Goal: Information Seeking & Learning: Check status

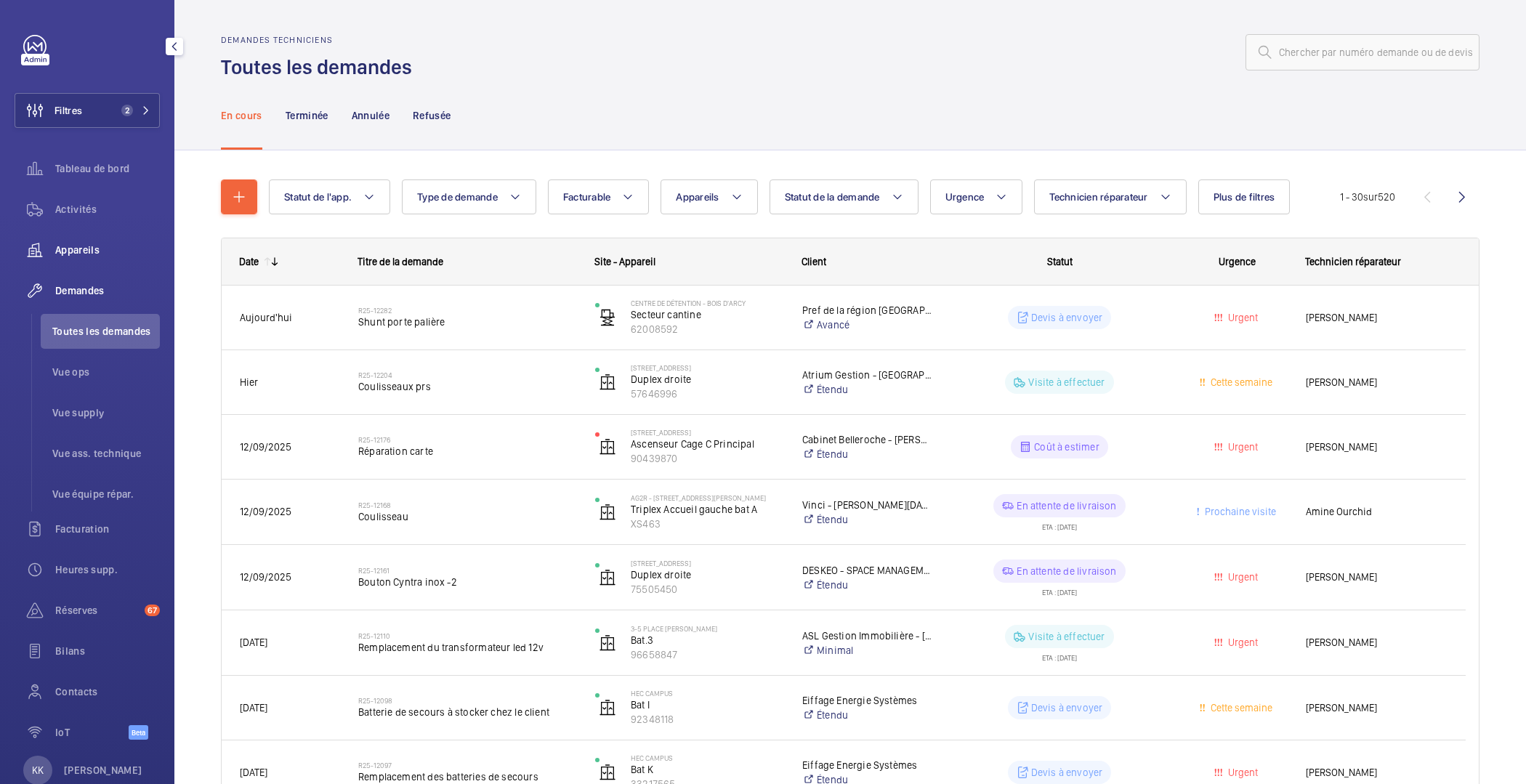
click at [89, 262] on div "Appareils" at bounding box center [87, 250] width 145 height 35
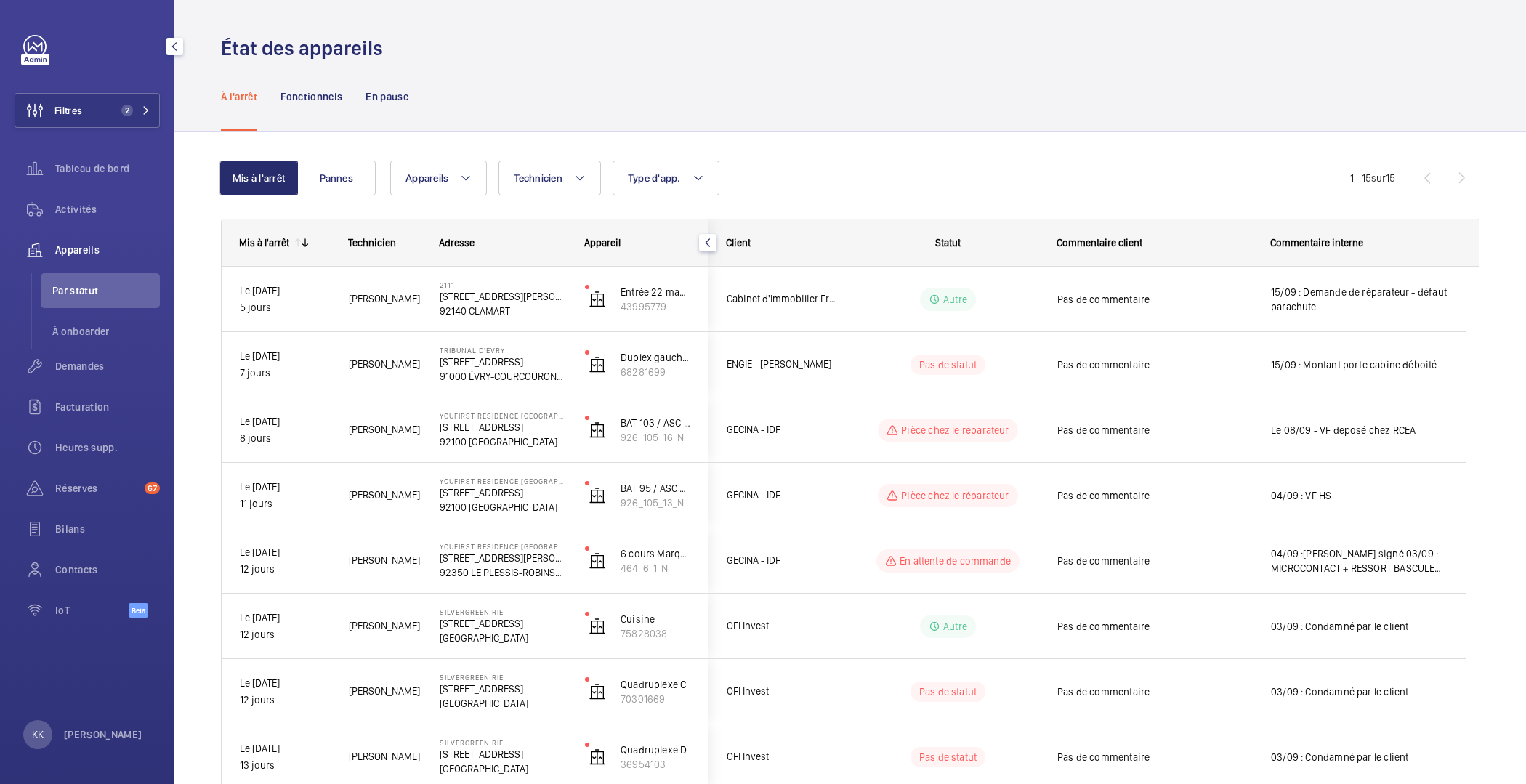
click at [82, 247] on span "Appareils" at bounding box center [107, 250] width 105 height 15
click at [333, 176] on button "Pannes" at bounding box center [336, 178] width 78 height 35
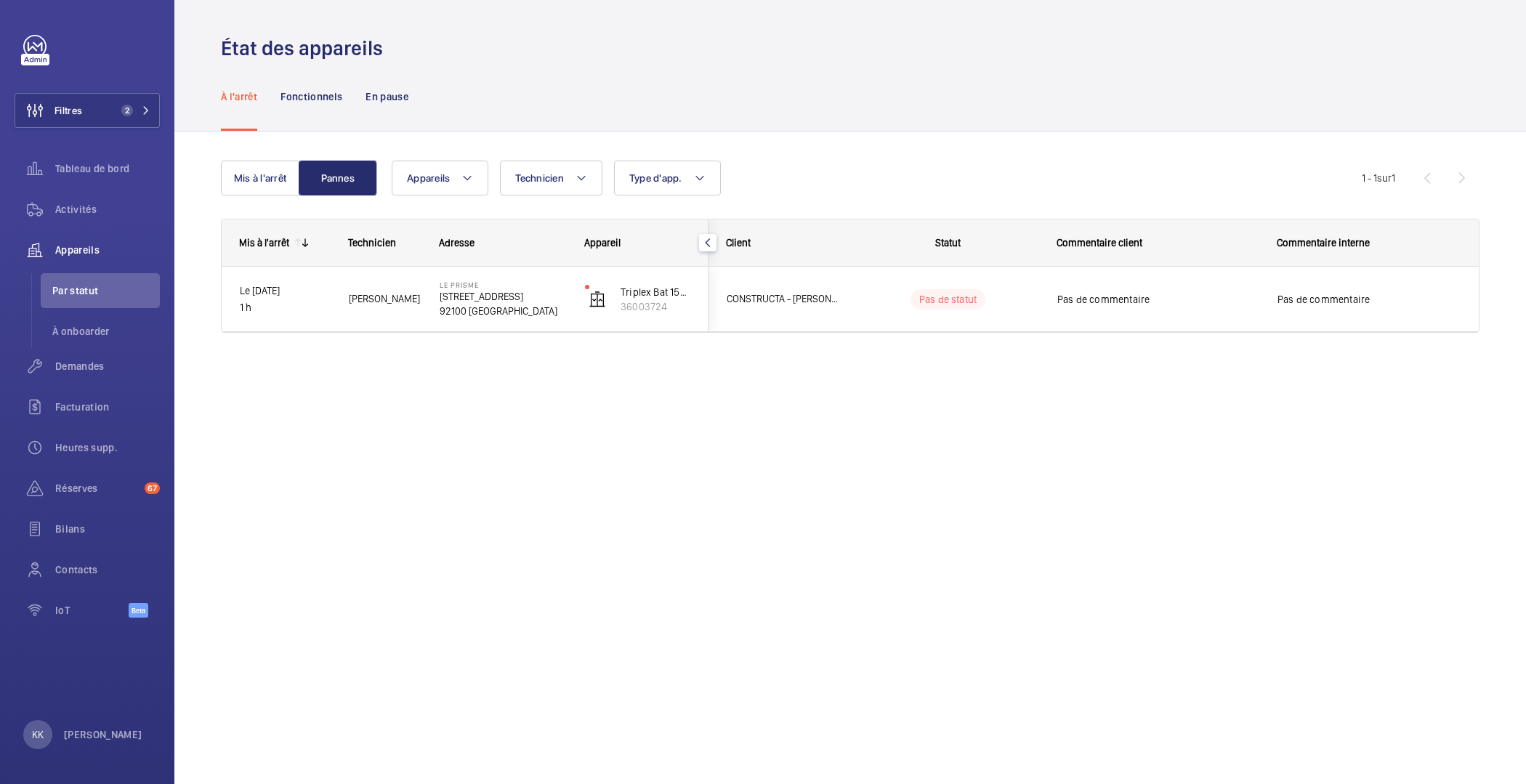
click at [349, 399] on div "Mis à l'arrêt Pannes Appareils Technicien Type d'app. Plus de filtres Réinitial…" at bounding box center [849, 267] width 1351 height 271
click at [94, 104] on button "Filtres 2" at bounding box center [87, 111] width 145 height 35
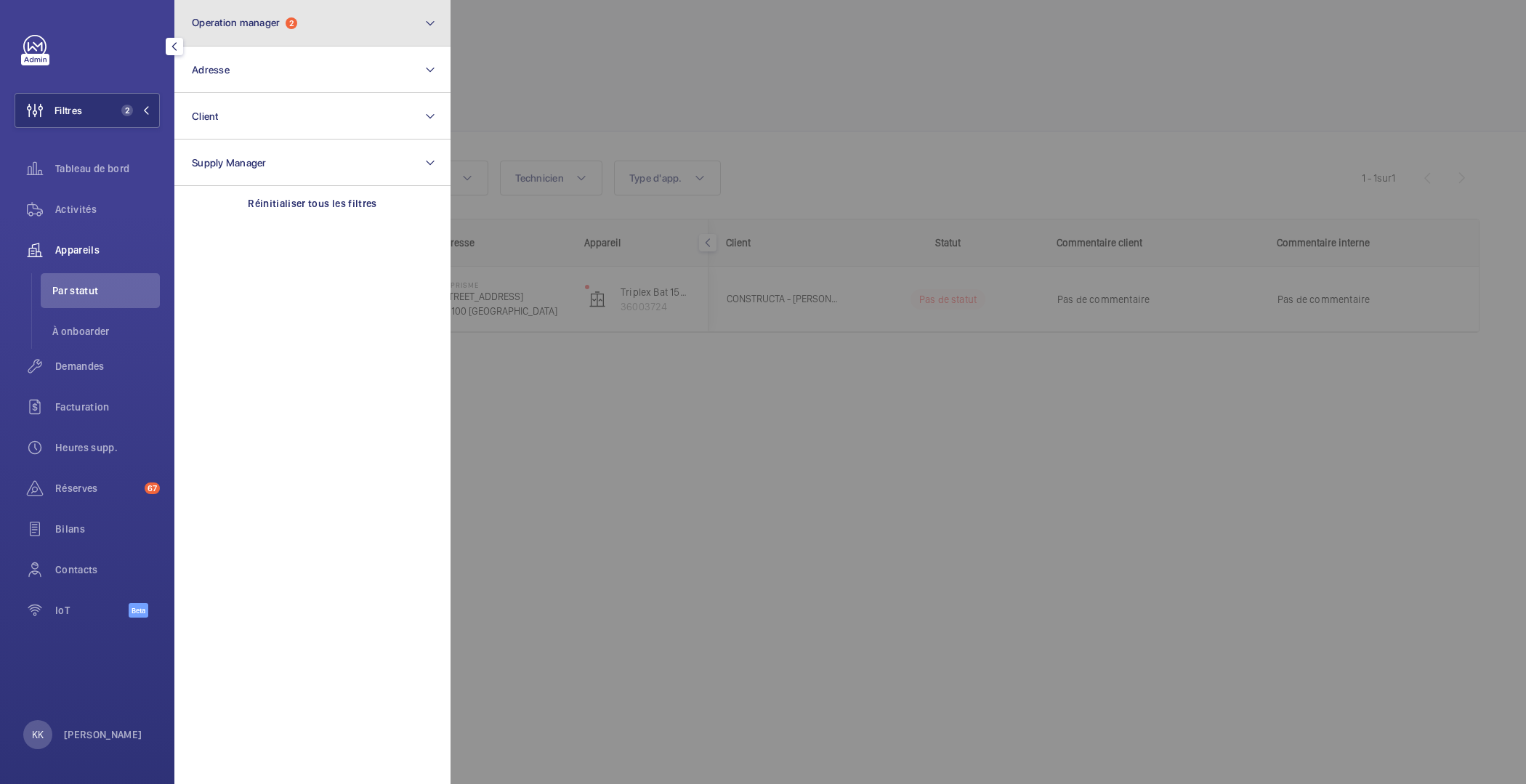
click at [282, 36] on button "Operation manager 2" at bounding box center [312, 23] width 276 height 47
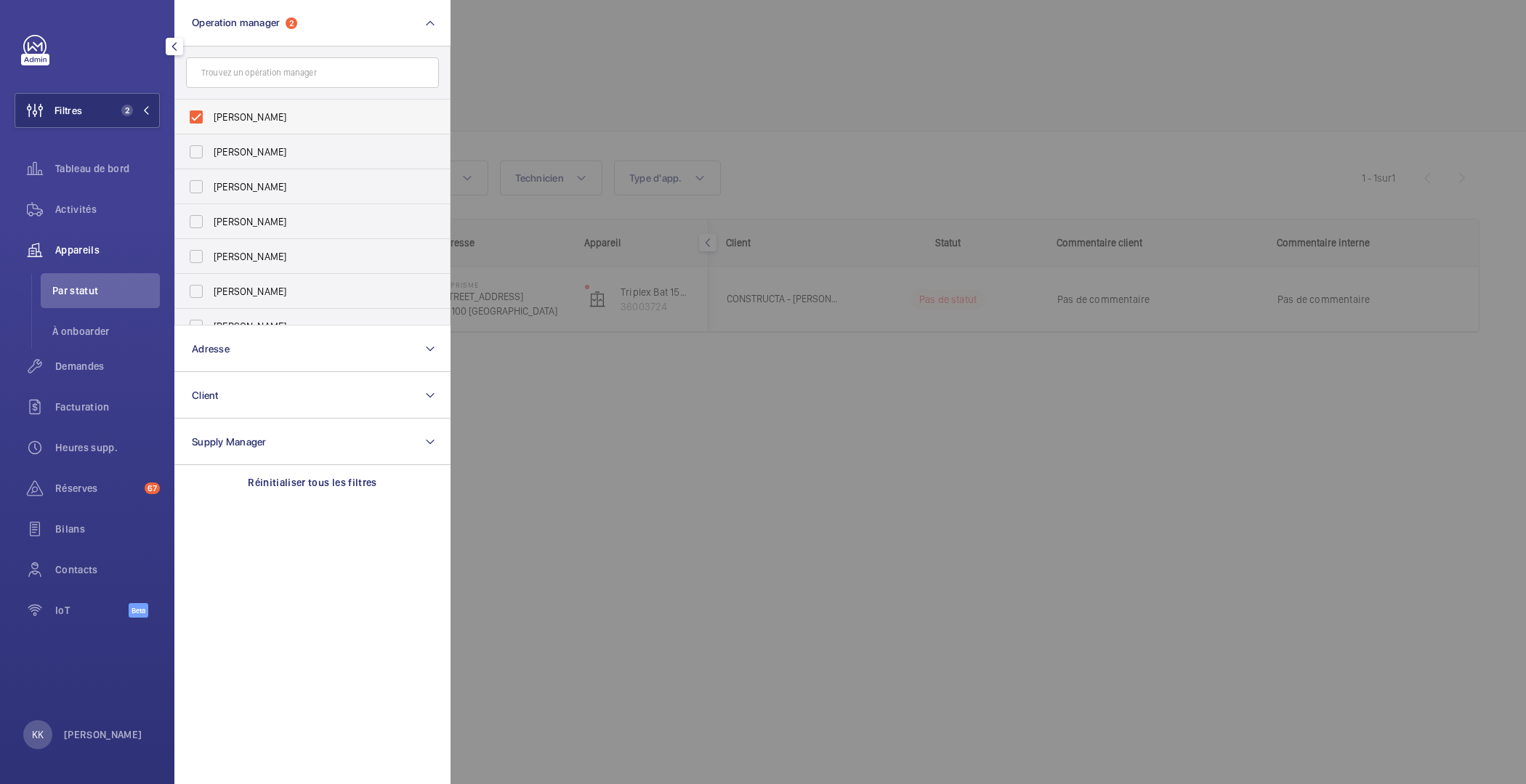
click at [214, 111] on span "[PERSON_NAME]" at bounding box center [313, 117] width 200 height 15
click at [211, 111] on input "[PERSON_NAME]" at bounding box center [196, 117] width 29 height 29
checkbox input "false"
click at [322, 490] on div "Réinitialiser tous les filtres" at bounding box center [312, 483] width 276 height 35
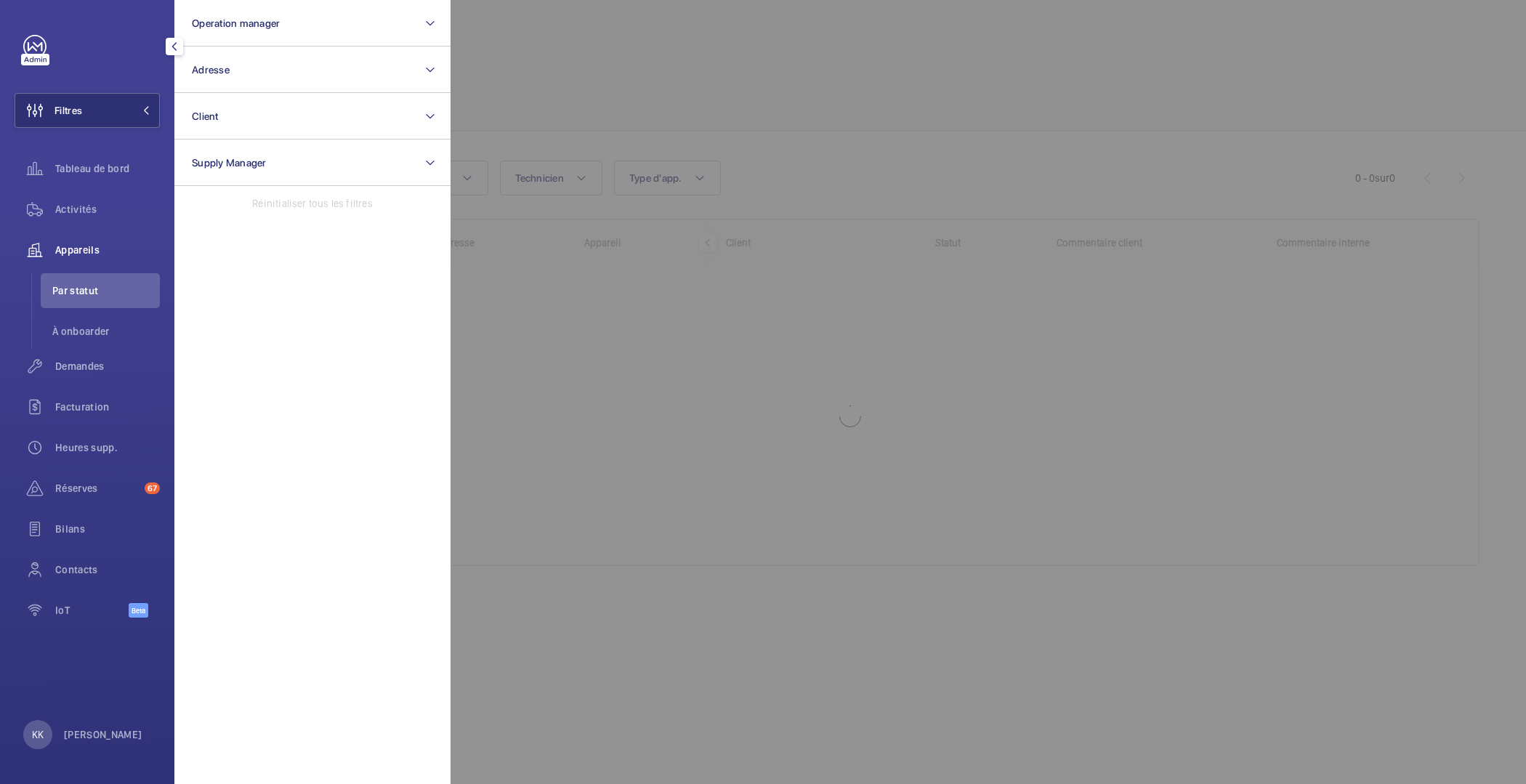
click at [760, 41] on div at bounding box center [1213, 392] width 1526 height 784
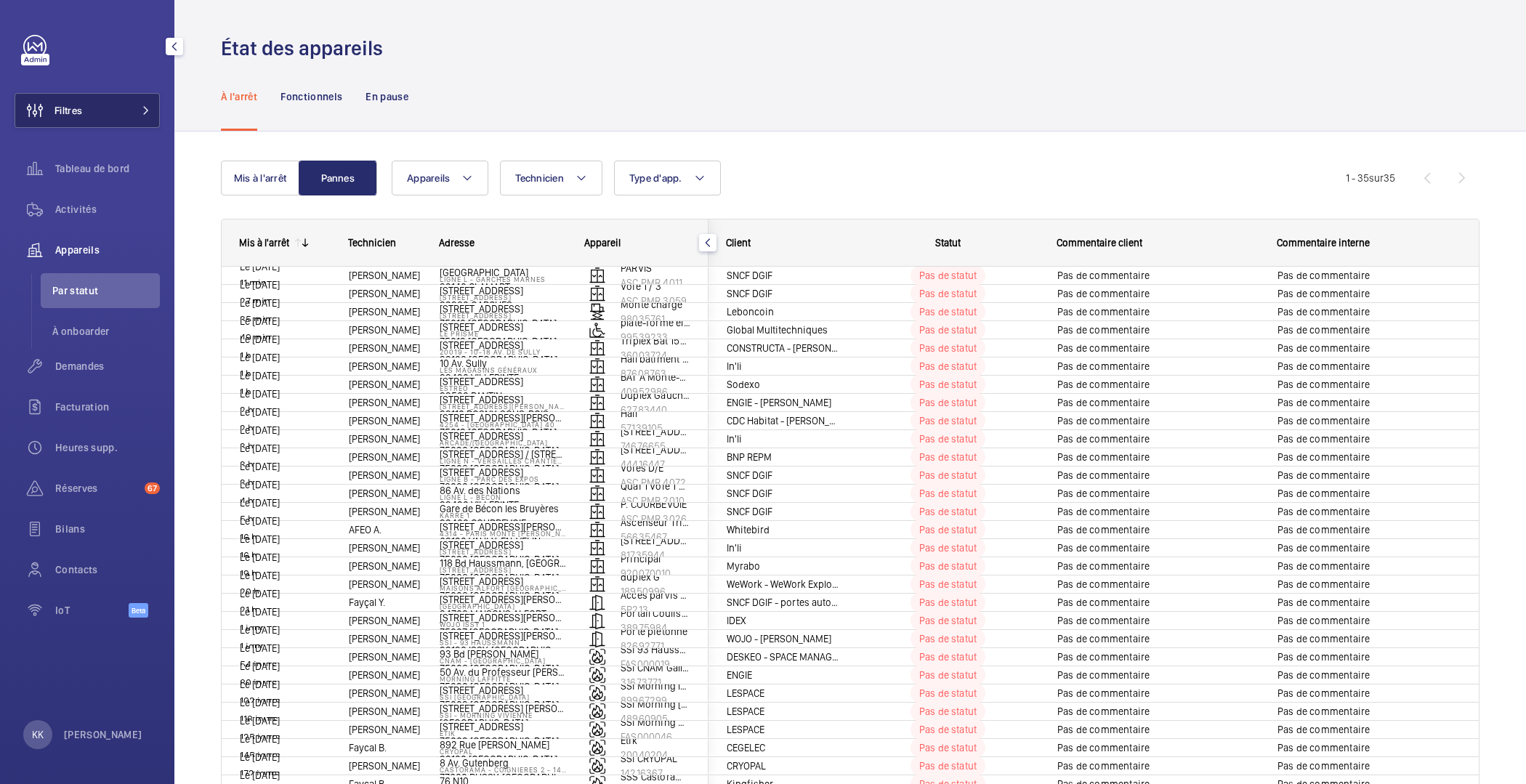
click at [157, 113] on button "Filtres" at bounding box center [87, 111] width 145 height 35
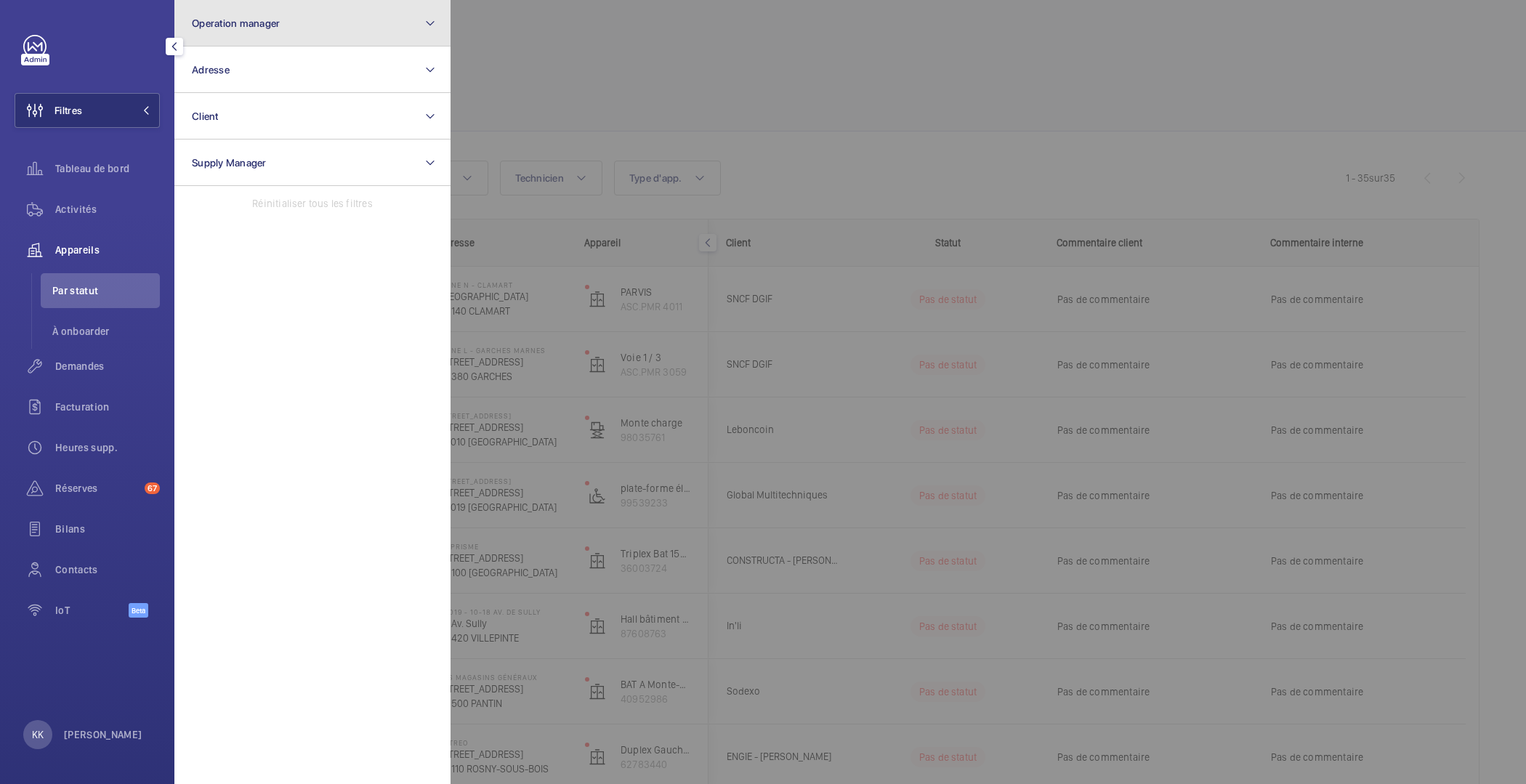
click at [300, 29] on button "Operation manager" at bounding box center [312, 23] width 276 height 47
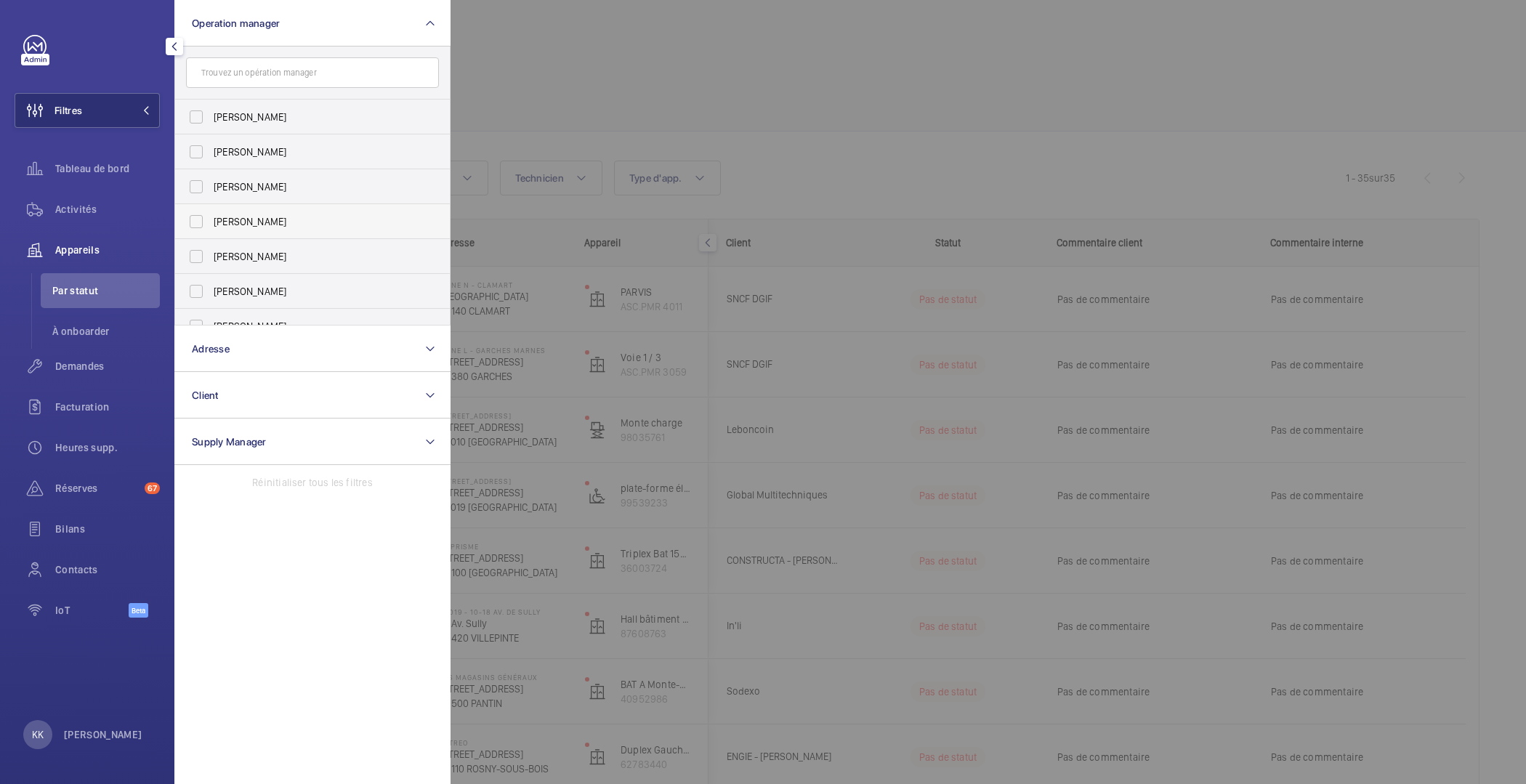
click at [221, 216] on span "[PERSON_NAME]" at bounding box center [313, 221] width 200 height 15
click at [211, 216] on input "[PERSON_NAME]" at bounding box center [196, 221] width 29 height 29
checkbox input "true"
click at [577, 70] on div at bounding box center [1213, 392] width 1526 height 784
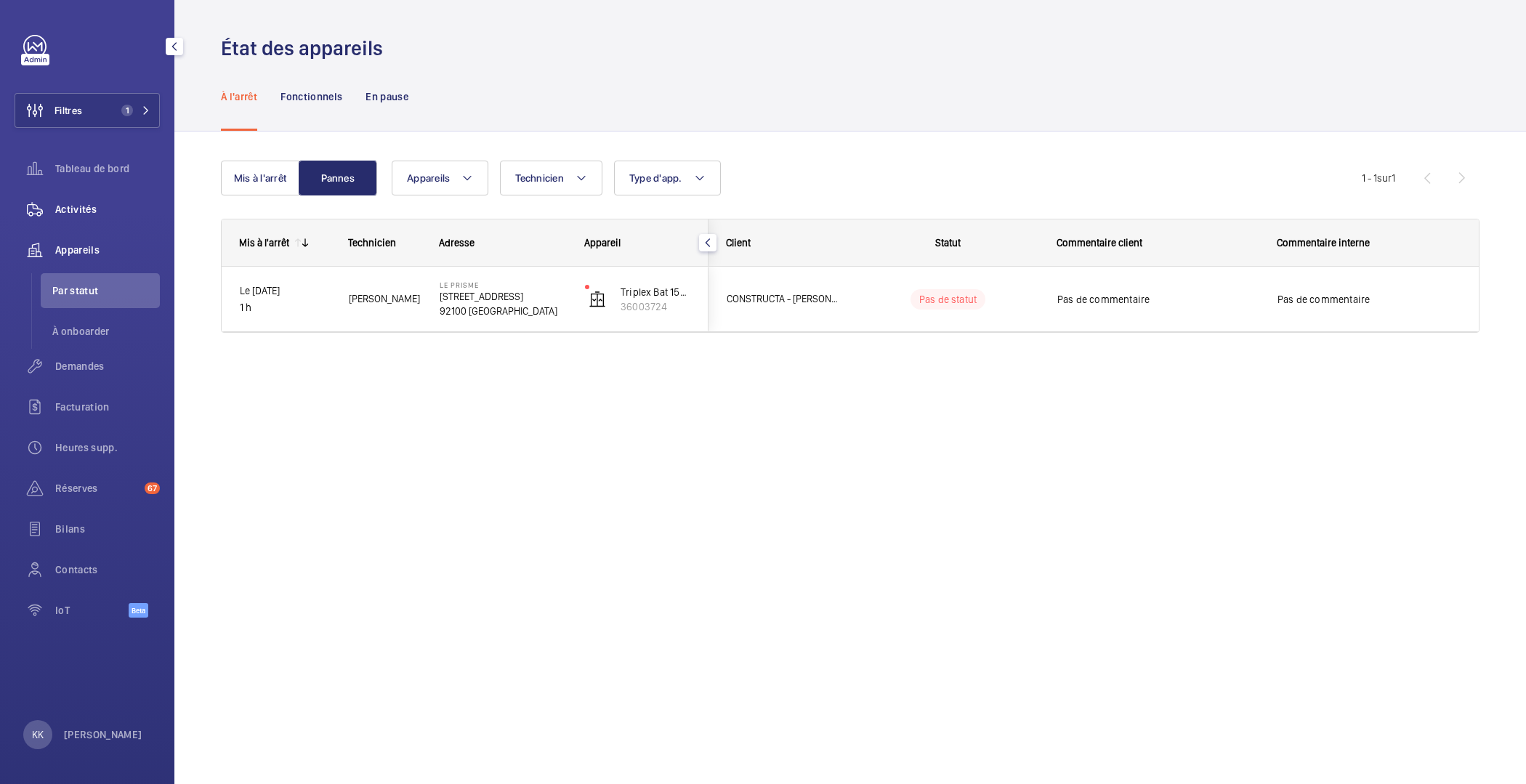
click at [63, 217] on div "Activités" at bounding box center [87, 209] width 145 height 35
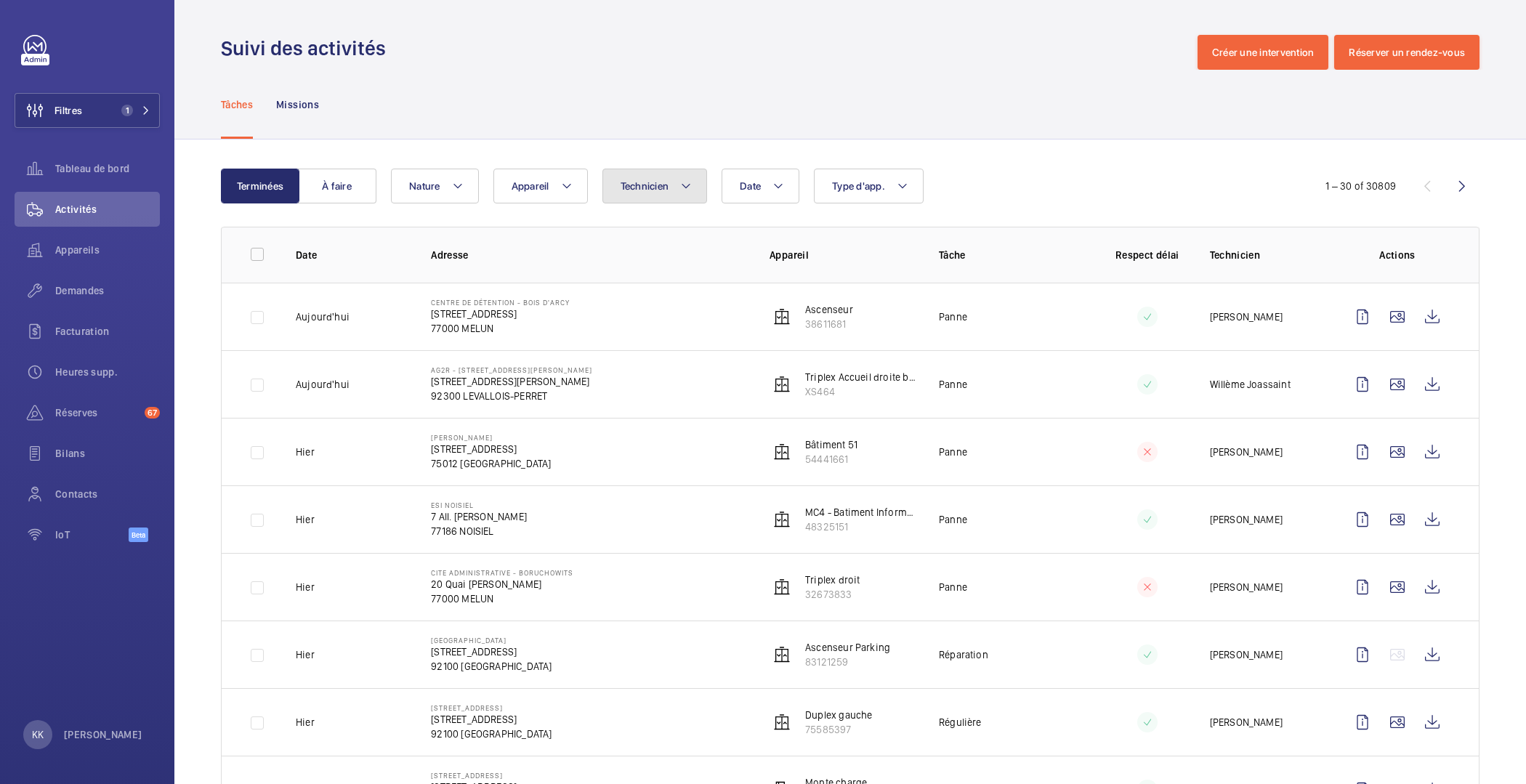
click at [685, 190] on mat-icon at bounding box center [686, 186] width 11 height 18
type input "isma"
click at [671, 279] on span "Isma il Tokpinar" at bounding box center [741, 285] width 200 height 15
click at [639, 279] on input "Isma il Tokpinar" at bounding box center [623, 284] width 29 height 29
checkbox input "true"
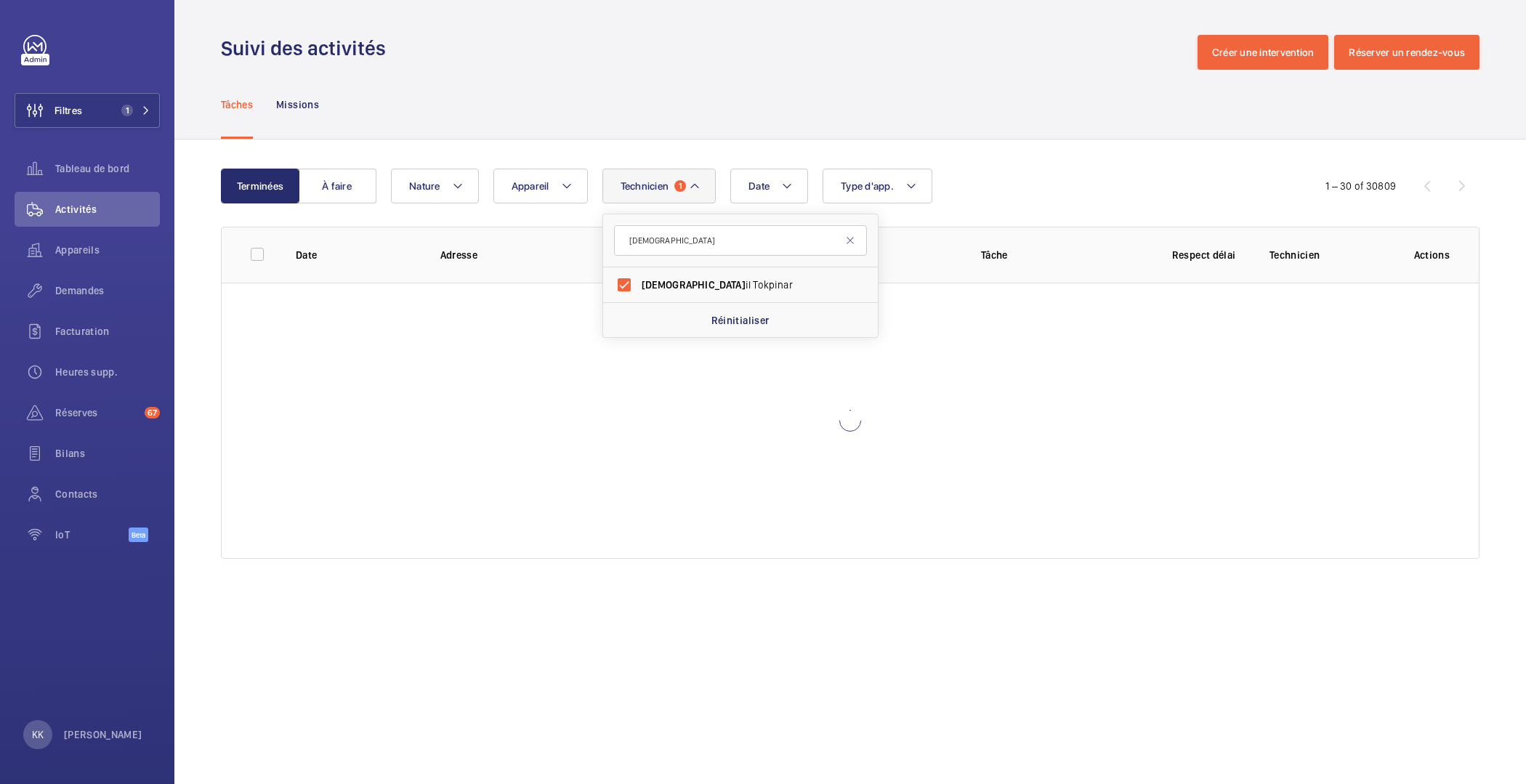
click at [1080, 168] on div "Terminées À faire Date Technicien 1 isma Isma il Tokpinar Réinitialiser Apparei…" at bounding box center [849, 367] width 1351 height 454
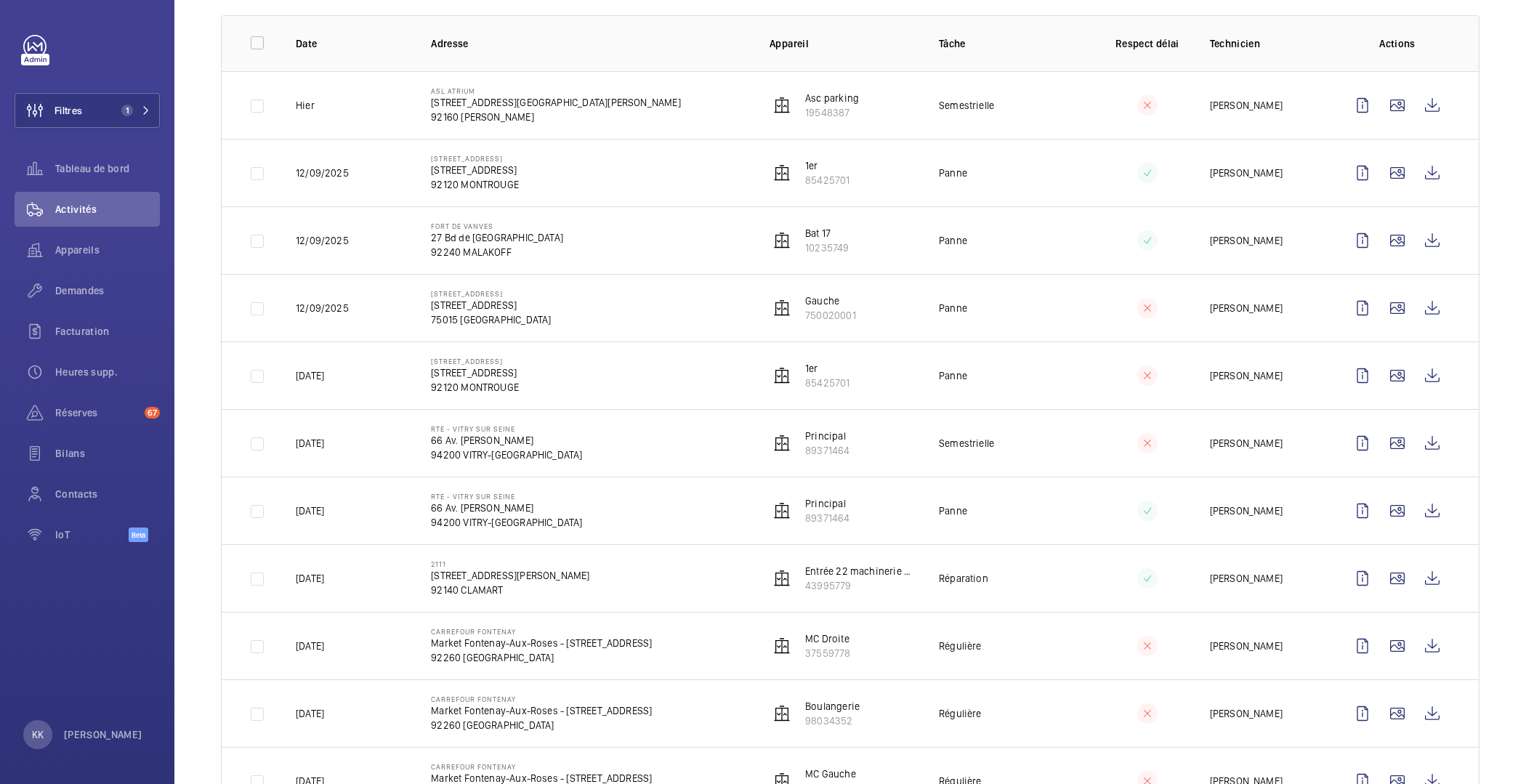
scroll to position [207, 0]
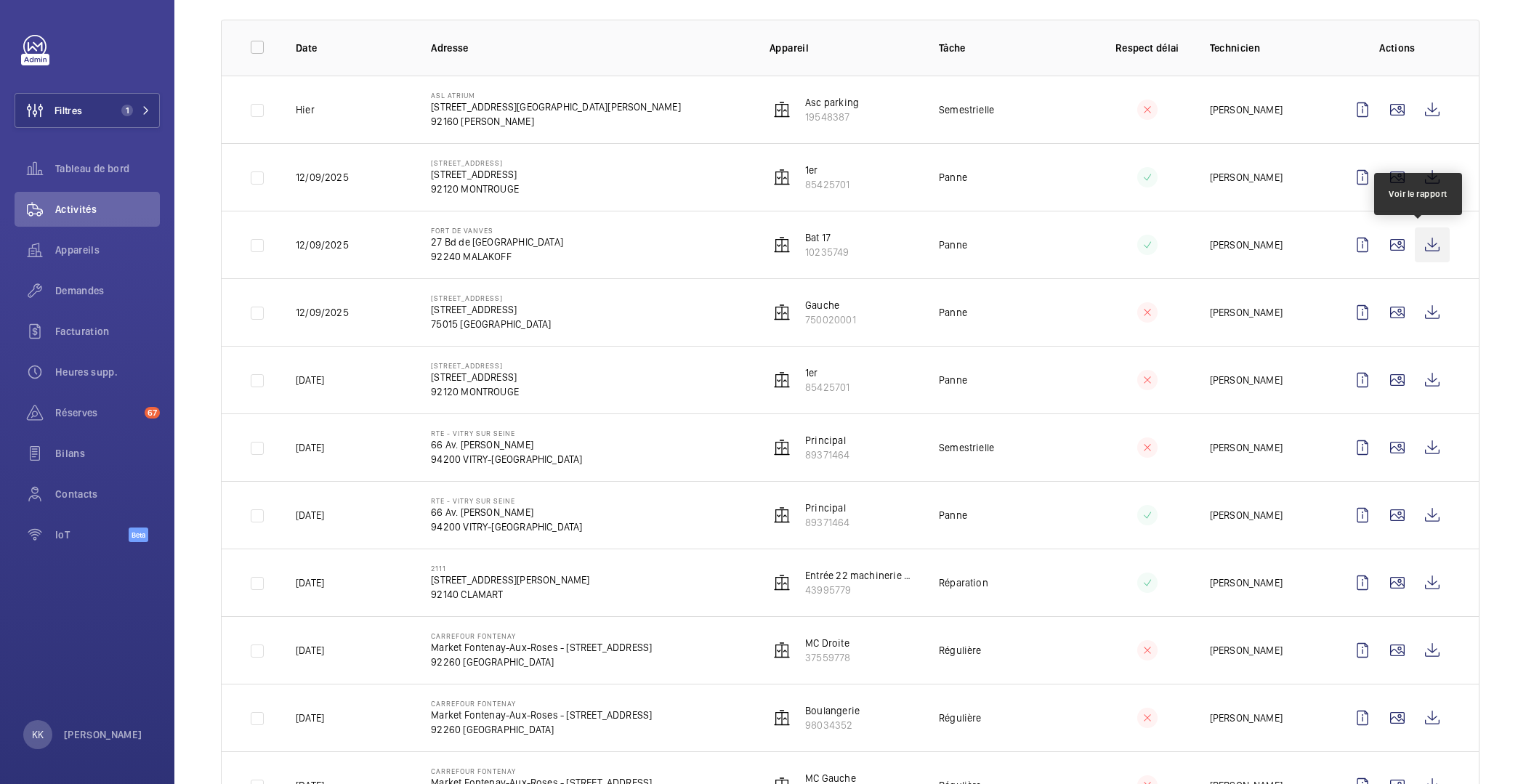
click at [1422, 249] on wm-front-icon-button at bounding box center [1432, 245] width 35 height 35
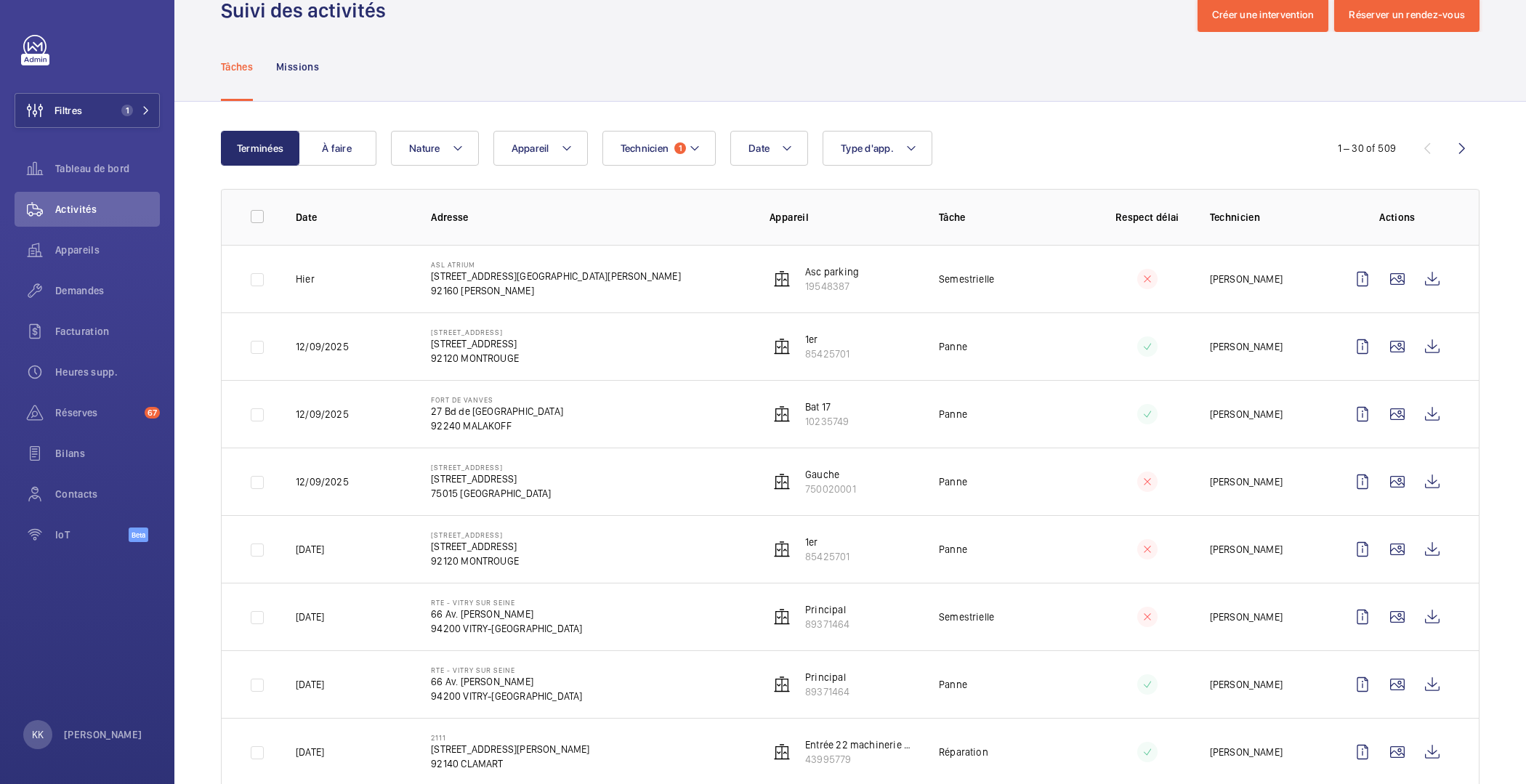
scroll to position [0, 0]
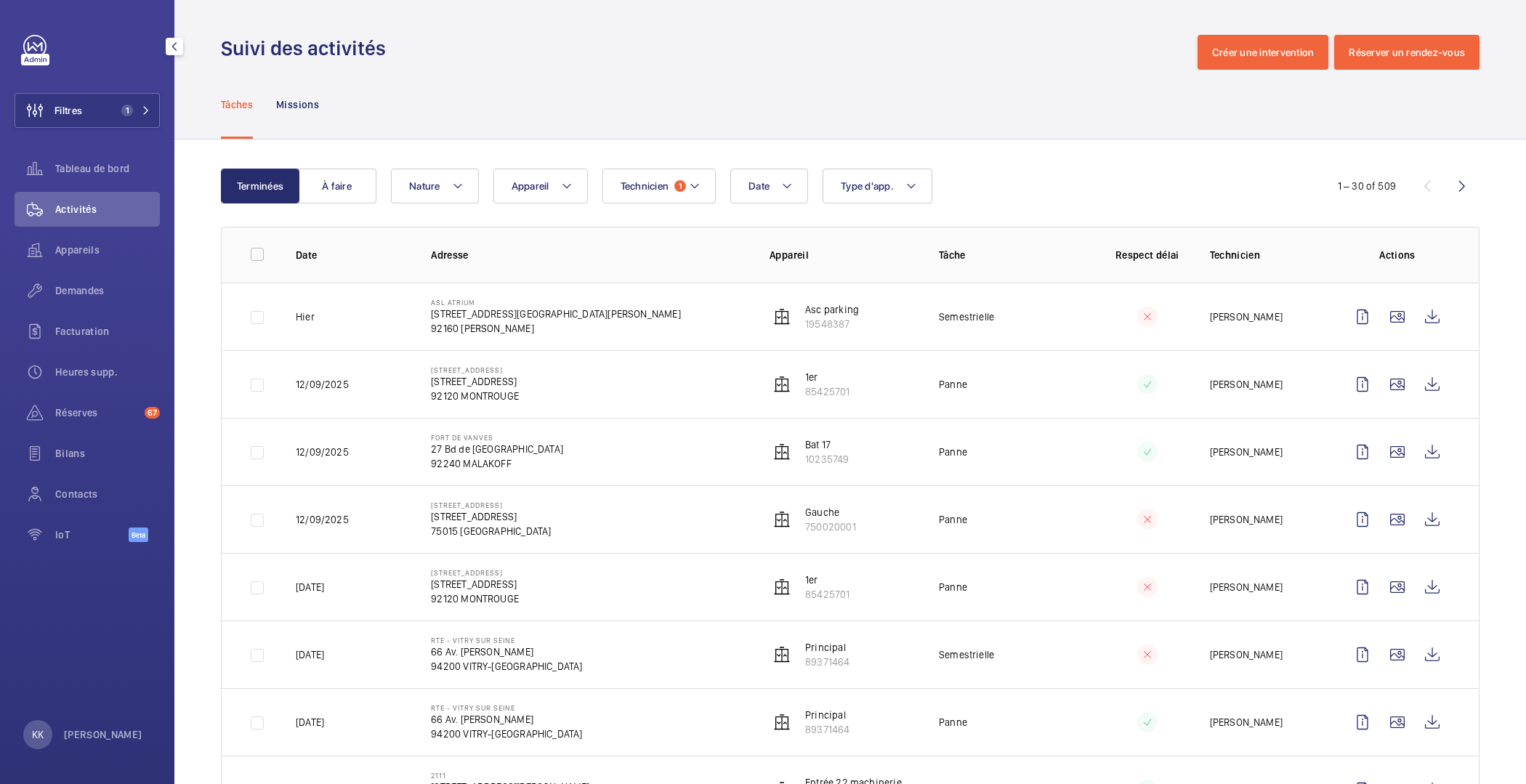
click at [97, 211] on span "Activités" at bounding box center [107, 209] width 105 height 15
click at [91, 171] on span "Tableau de bord" at bounding box center [107, 169] width 105 height 15
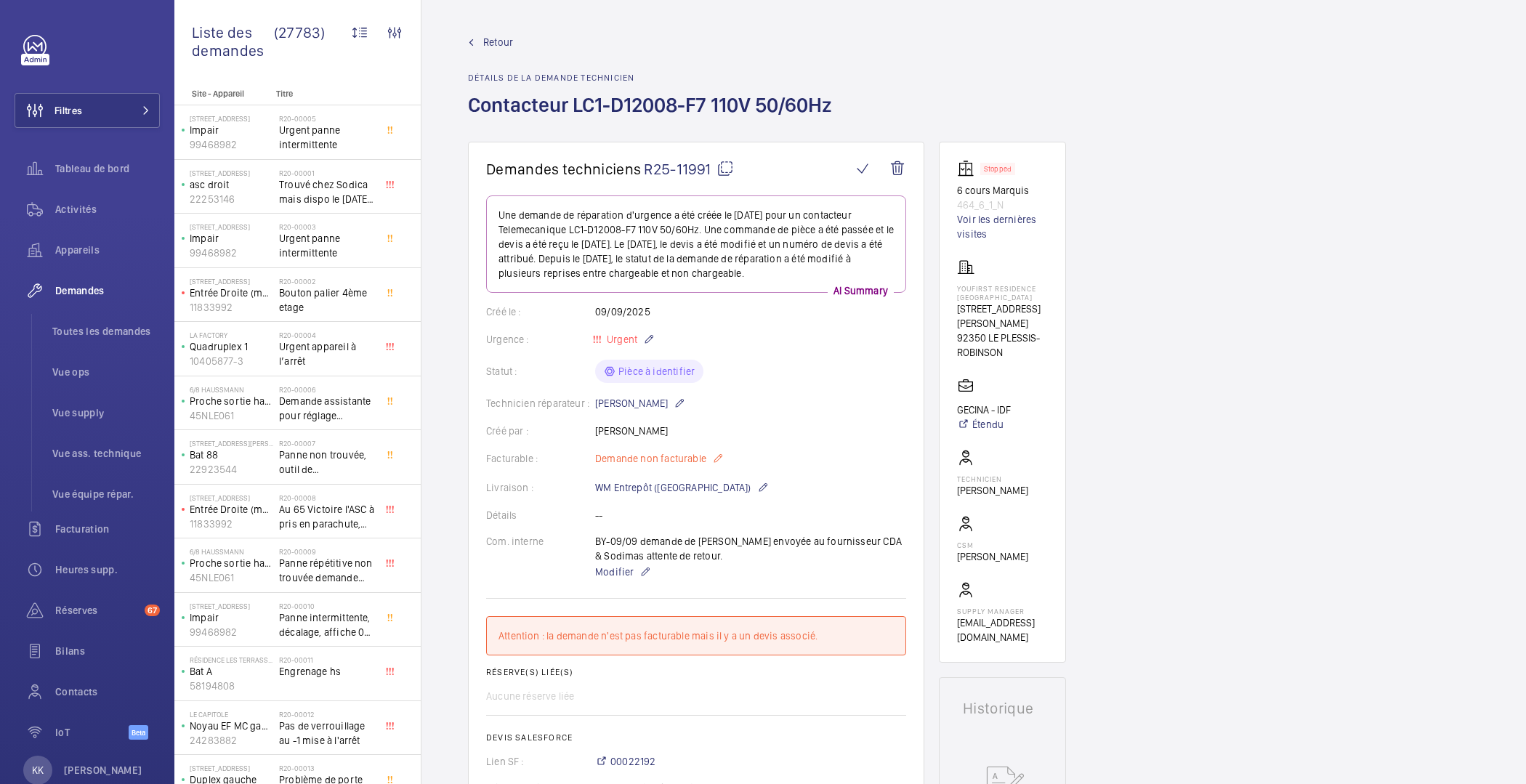
scroll to position [73, 0]
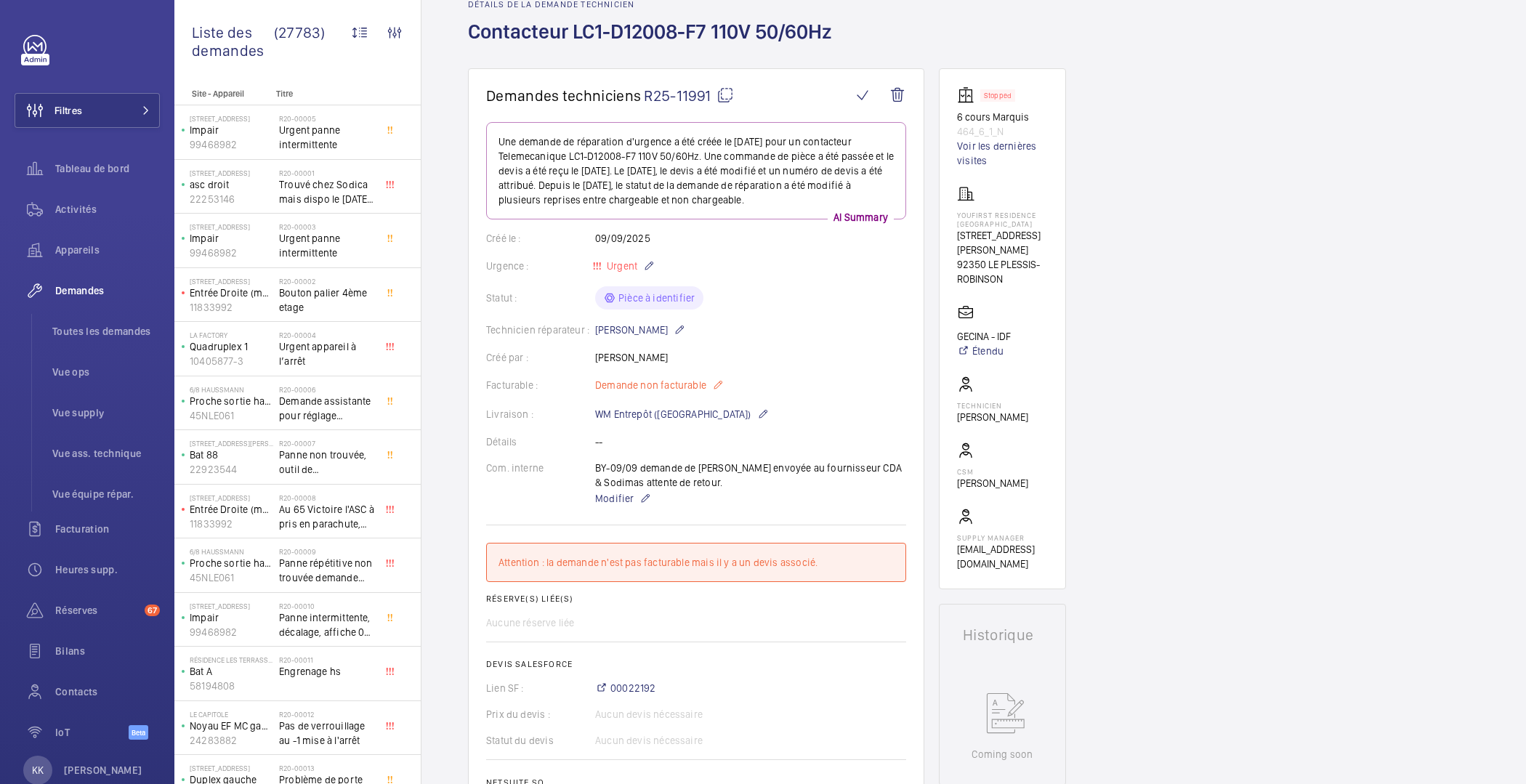
click at [692, 383] on span "Demande non facturable" at bounding box center [650, 385] width 111 height 15
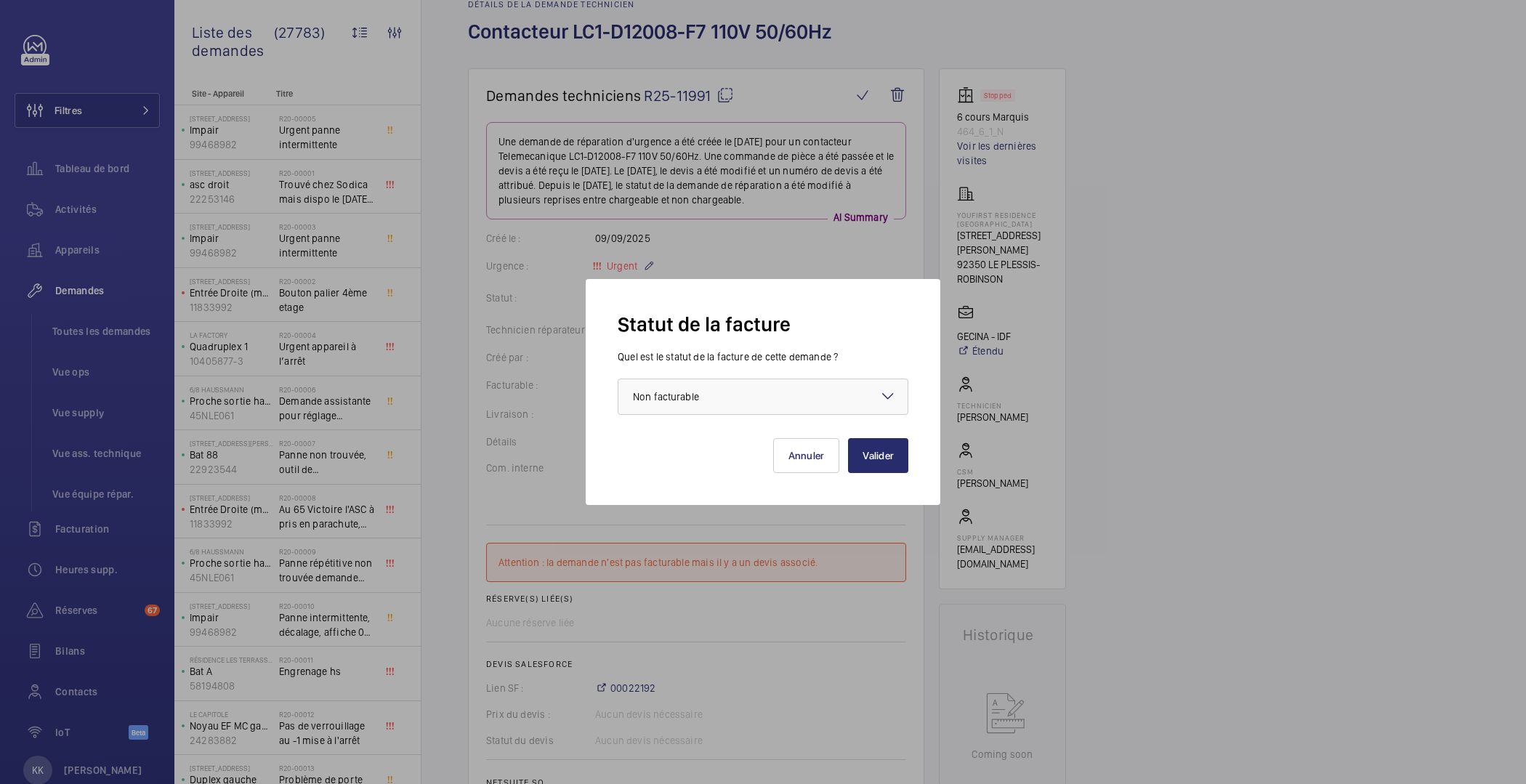
click at [854, 253] on div at bounding box center [763, 392] width 1526 height 784
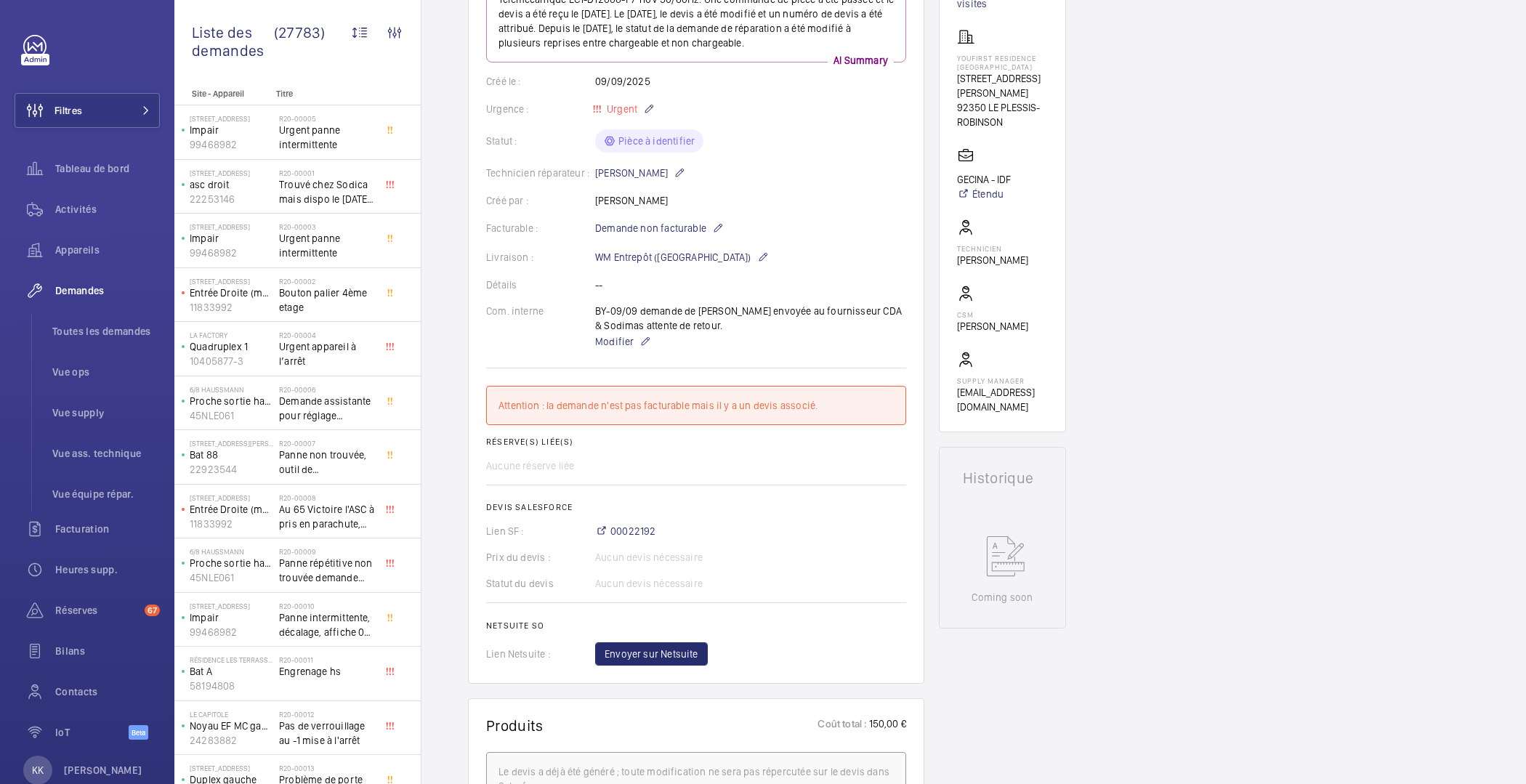
scroll to position [526, 0]
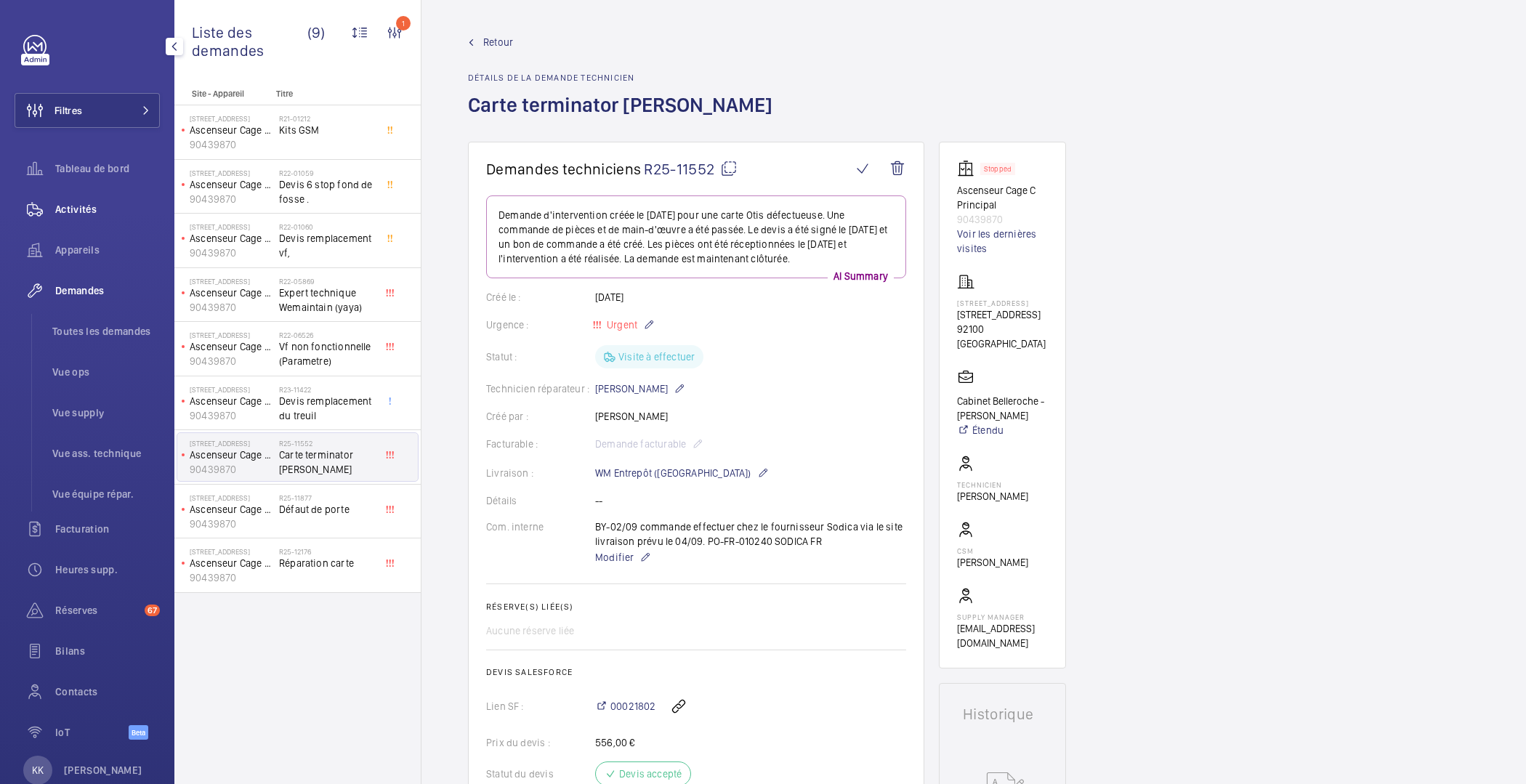
click at [84, 207] on span "Activités" at bounding box center [107, 209] width 105 height 15
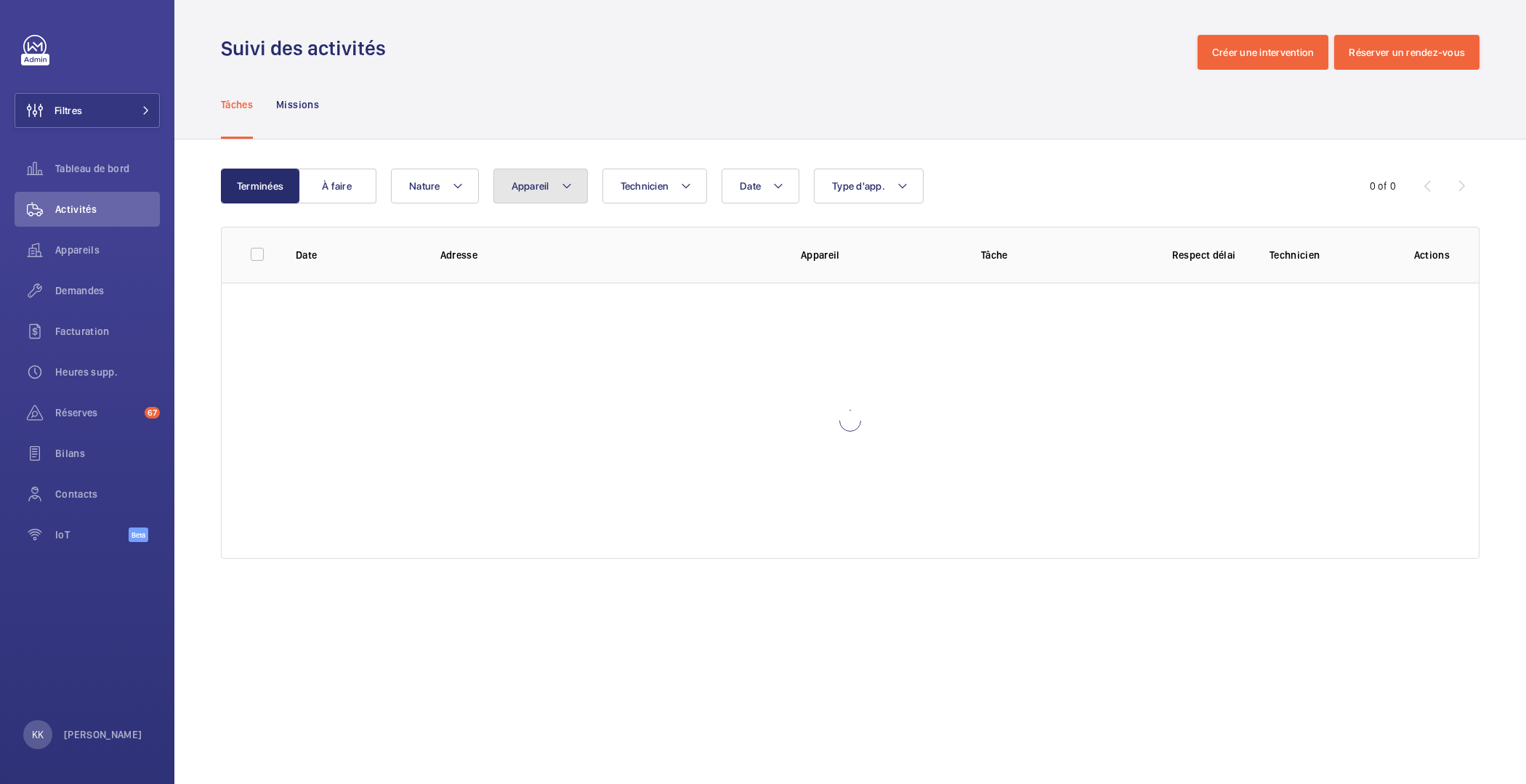
click at [521, 196] on button "Appareil" at bounding box center [540, 186] width 94 height 35
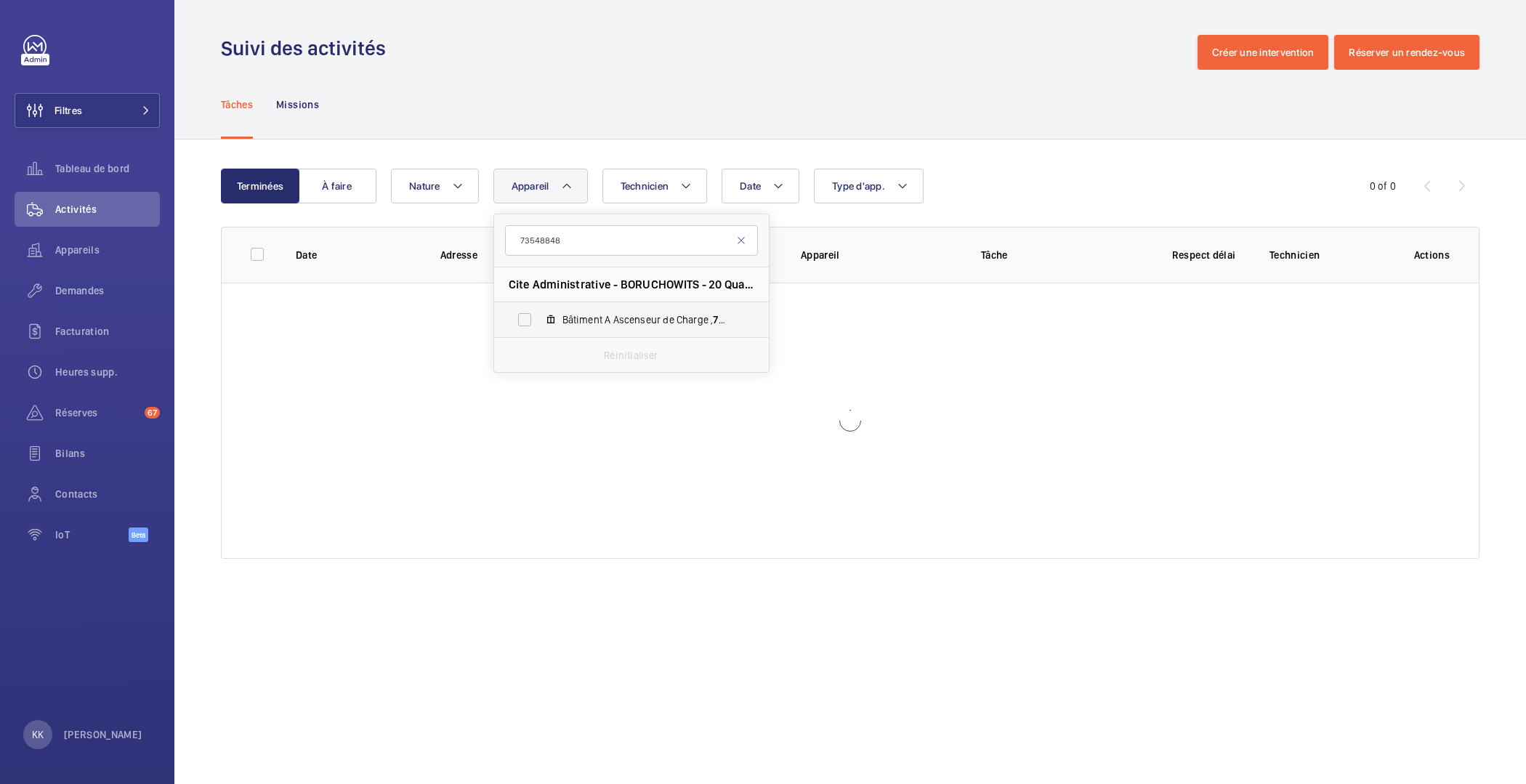
type input "73548848"
click at [575, 312] on span "Bâtiment A Ascenseur de Charge , 73548848" at bounding box center [647, 319] width 169 height 15
click at [539, 312] on input "Bâtiment A Ascenseur de Charge , 73548848" at bounding box center [524, 319] width 29 height 29
checkbox input "true"
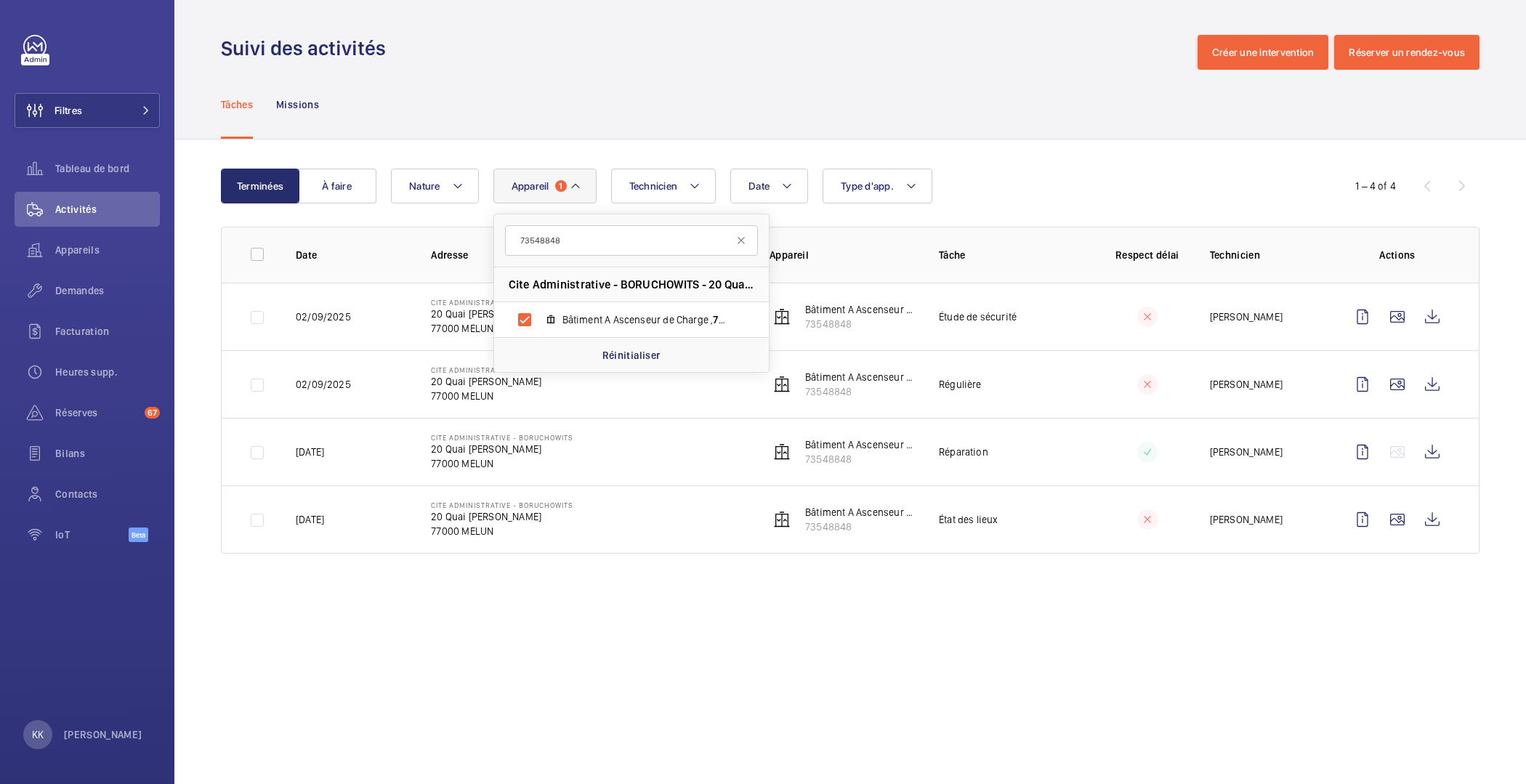
click at [739, 134] on div "Tâches Missions" at bounding box center [850, 104] width 1259 height 69
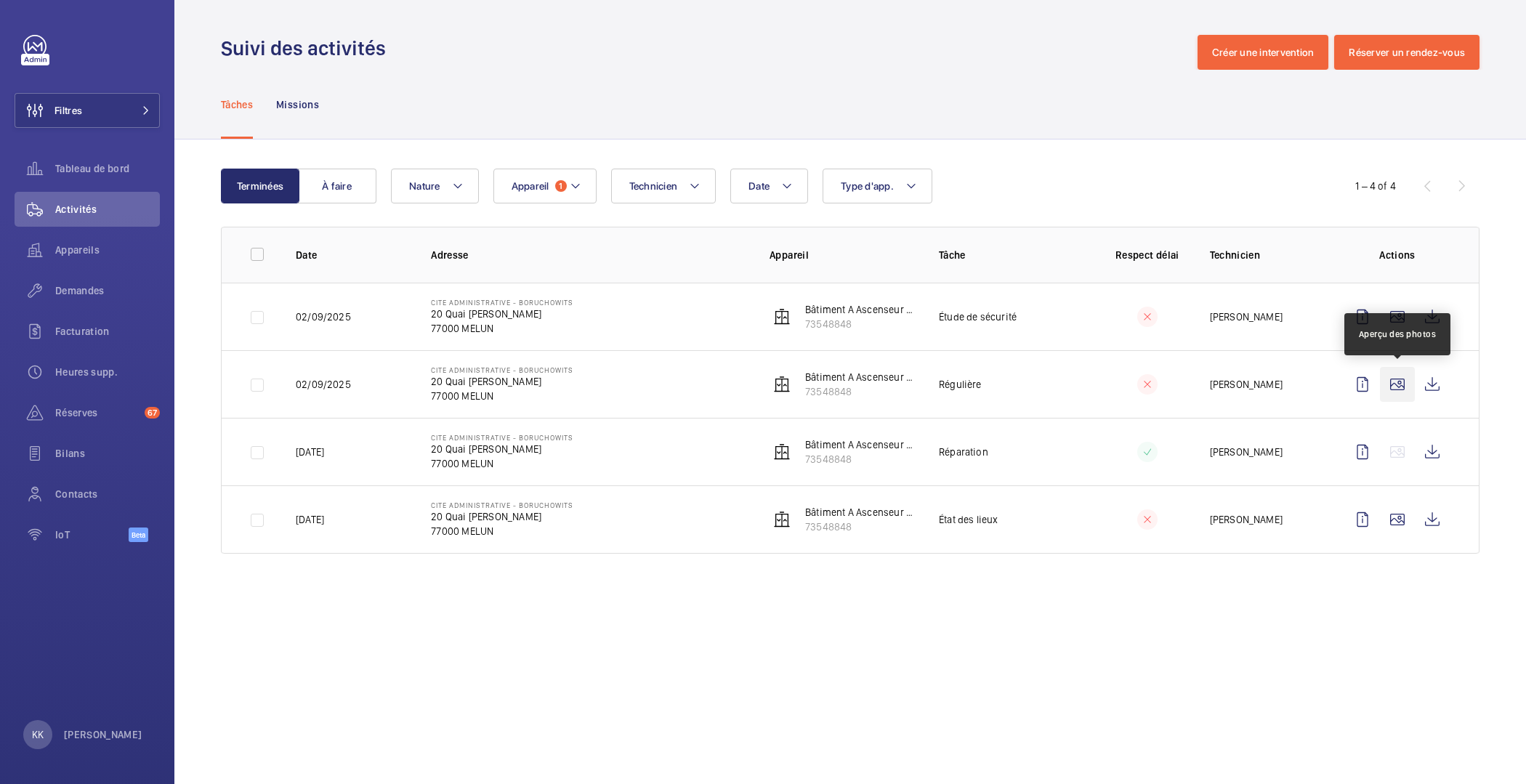
click at [1389, 389] on wm-front-icon-button at bounding box center [1398, 384] width 35 height 35
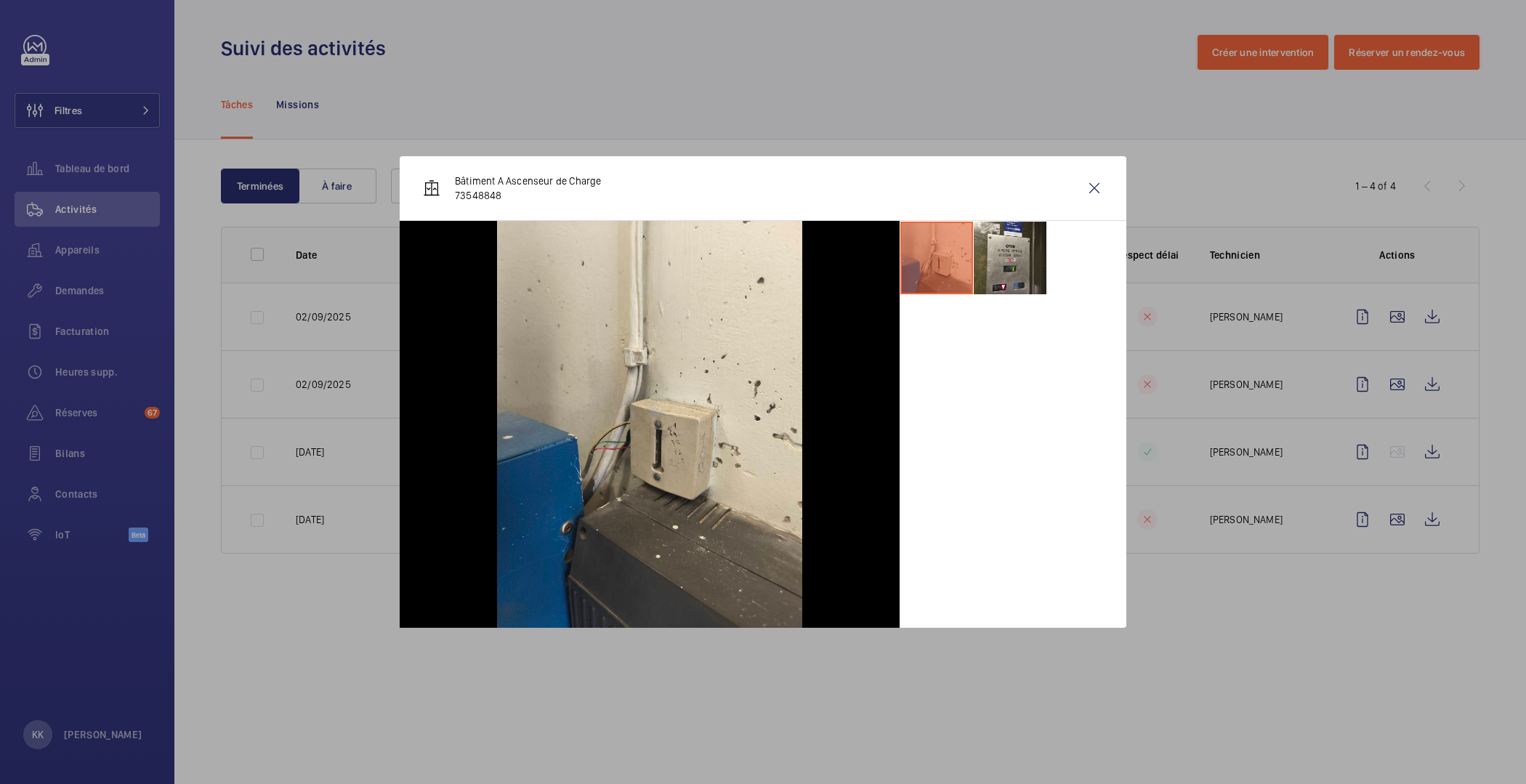
click at [1050, 241] on ul at bounding box center [1013, 258] width 227 height 74
click at [1040, 247] on li at bounding box center [1010, 258] width 73 height 73
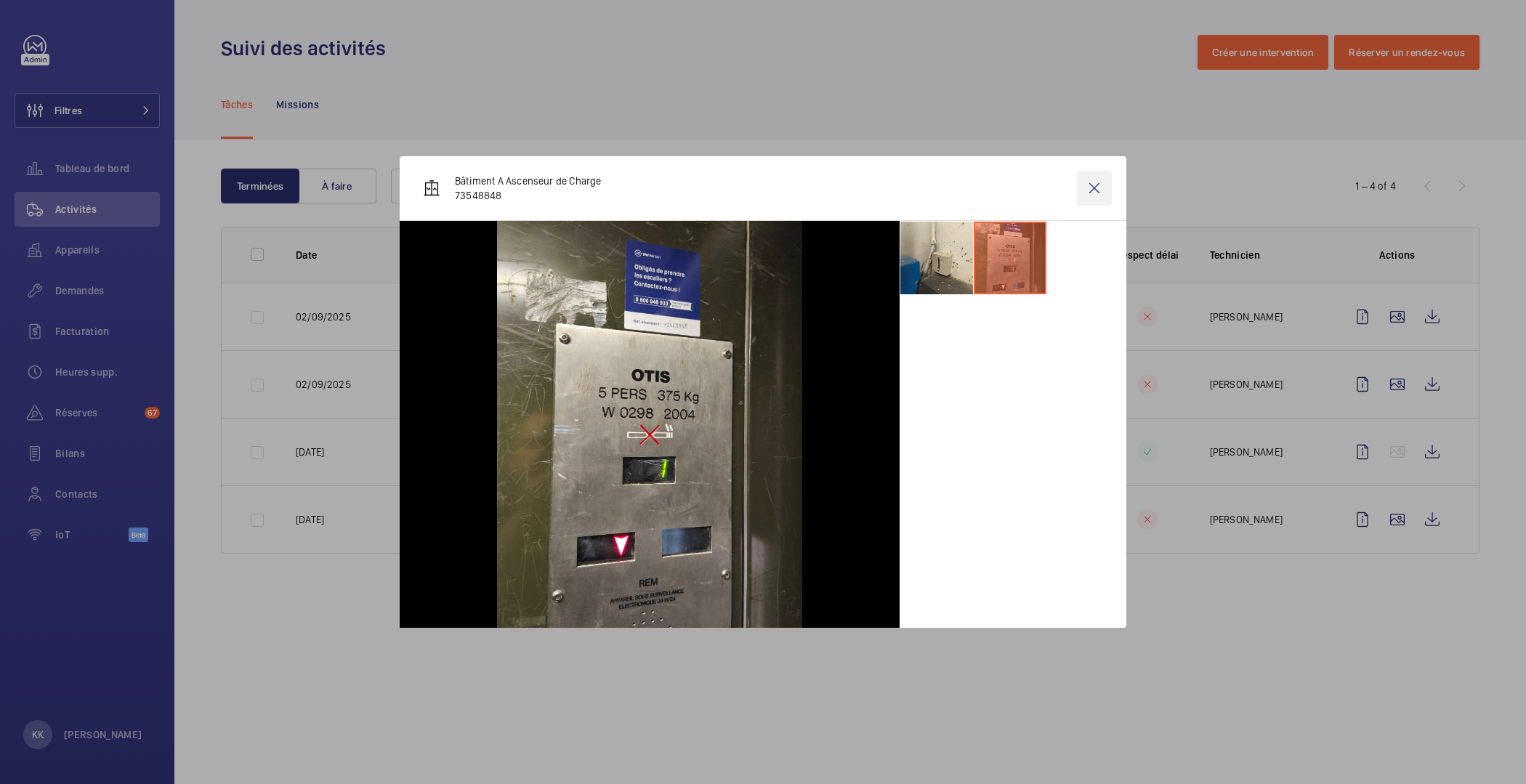
click at [1087, 200] on wm-front-icon-button at bounding box center [1094, 188] width 35 height 35
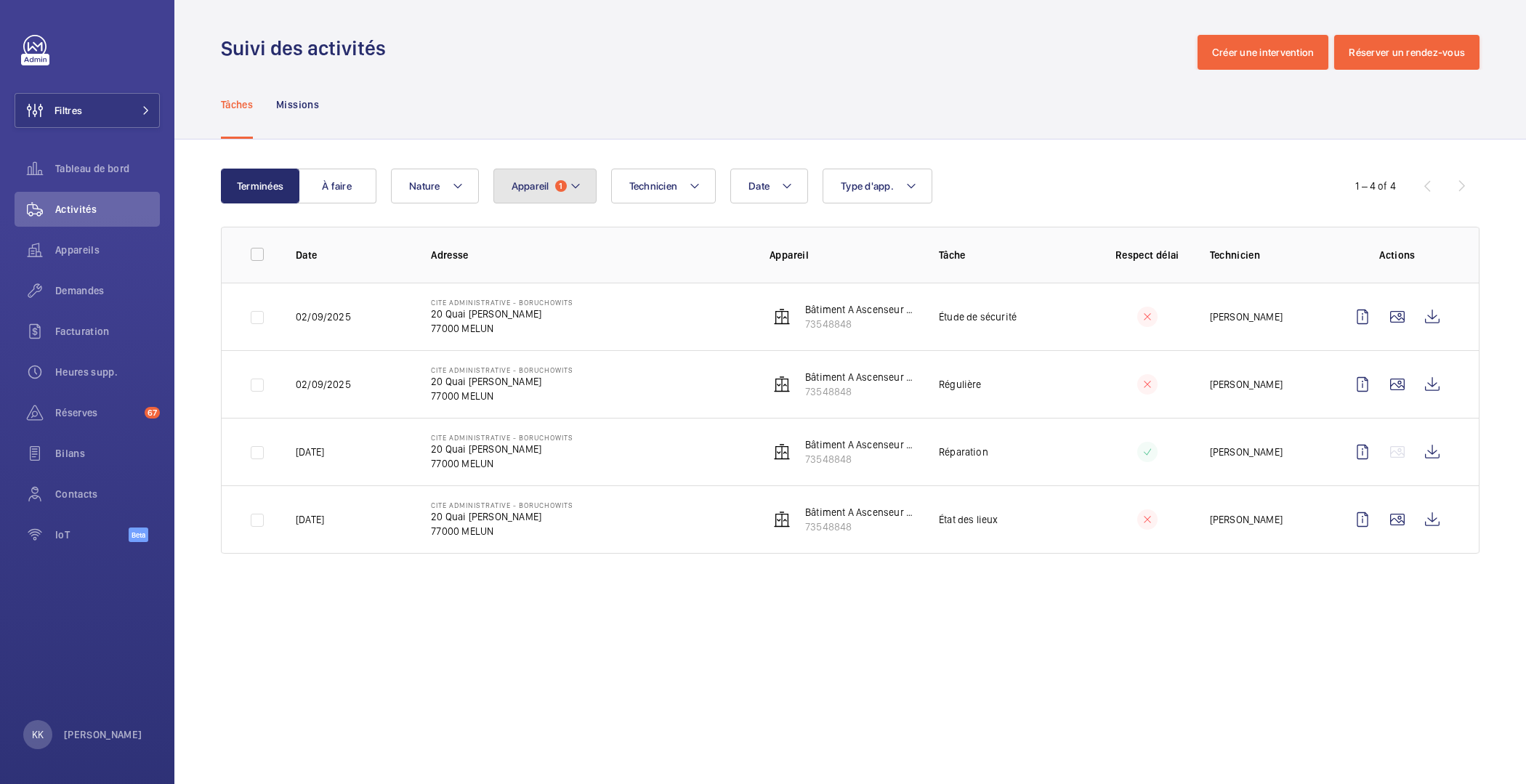
click at [549, 184] on button "Appareil 1" at bounding box center [544, 186] width 103 height 35
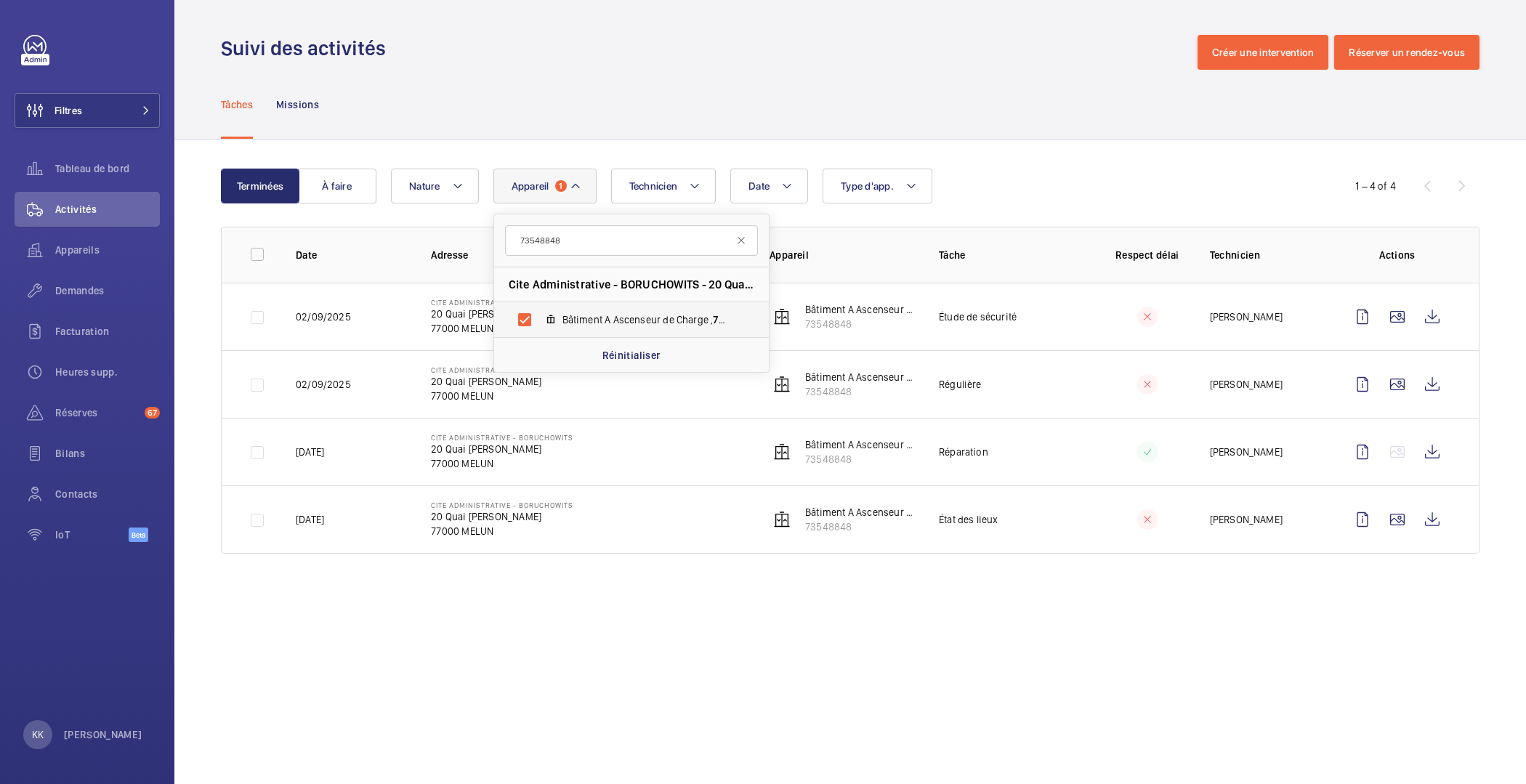
type input "73548848"
click at [555, 318] on mat-icon at bounding box center [550, 319] width 11 height 11
click at [539, 318] on input "Bâtiment A Ascenseur de Charge , 73548848" at bounding box center [524, 319] width 29 height 29
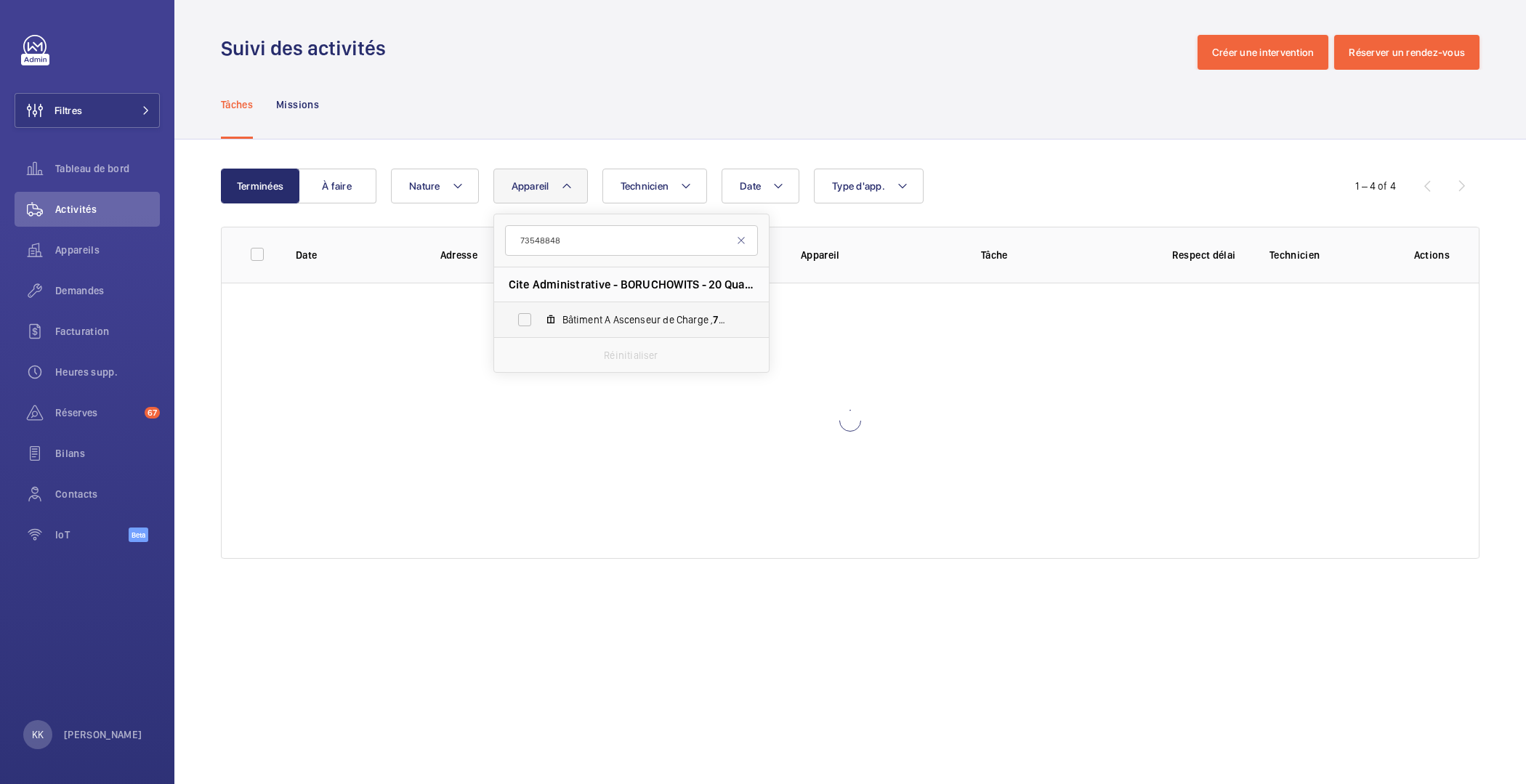
click at [555, 318] on mat-icon at bounding box center [550, 319] width 11 height 11
click at [539, 318] on input "Bâtiment A Ascenseur de Charge , 73548848" at bounding box center [524, 319] width 29 height 29
checkbox input "true"
click at [797, 92] on div "Tâches Missions" at bounding box center [850, 104] width 1259 height 69
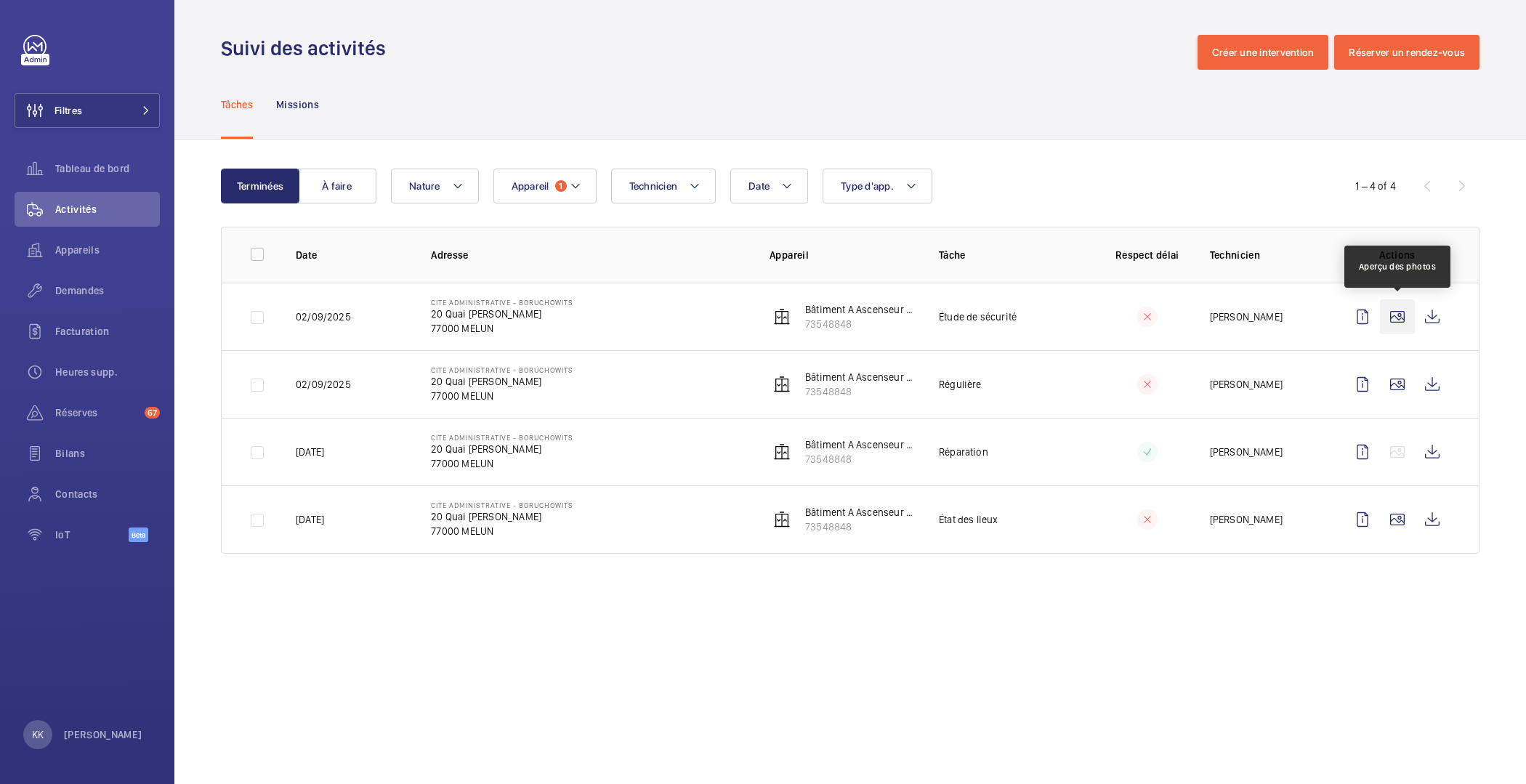
click at [1385, 311] on wm-front-icon-button at bounding box center [1398, 317] width 35 height 35
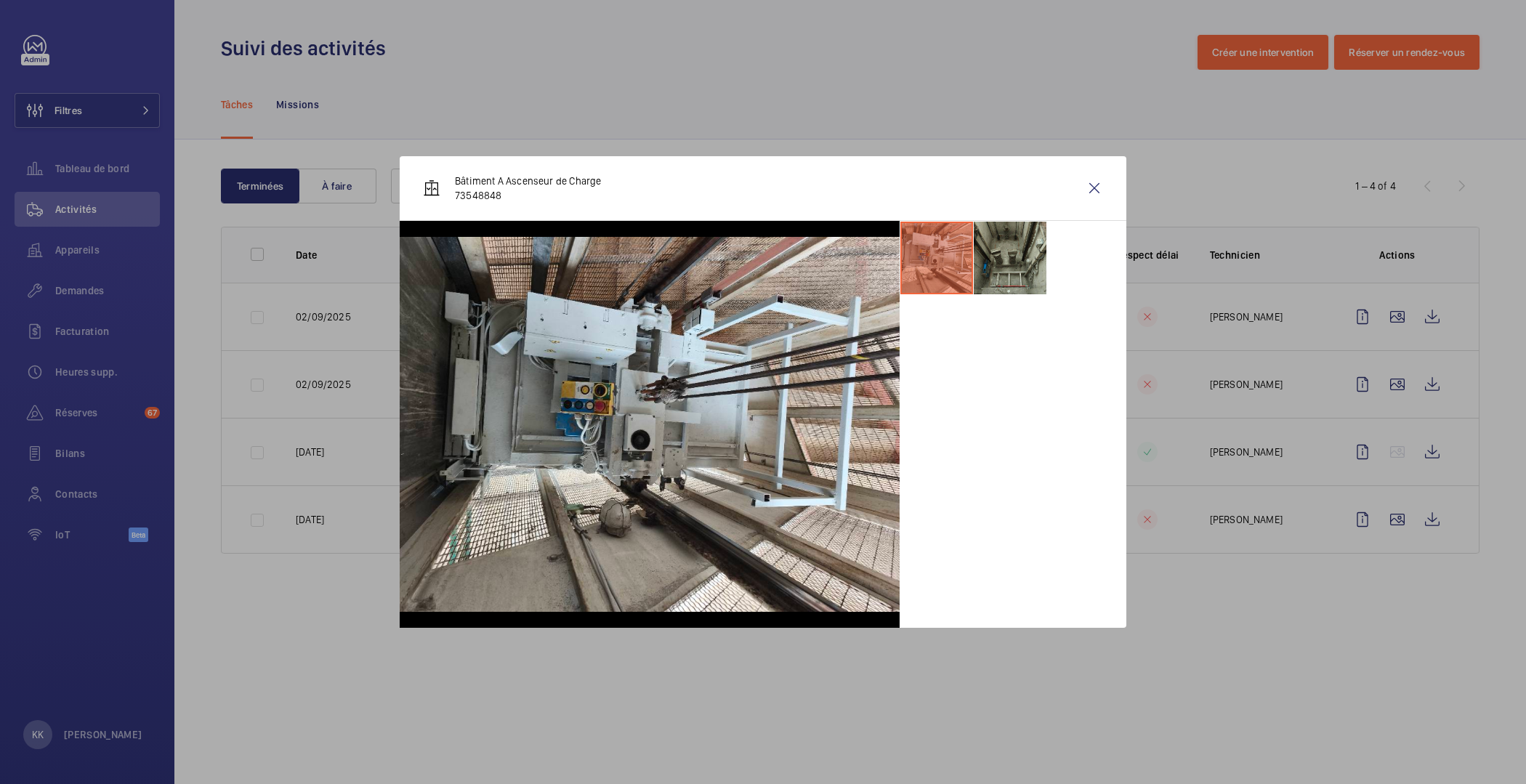
click at [1010, 261] on li at bounding box center [1010, 258] width 73 height 73
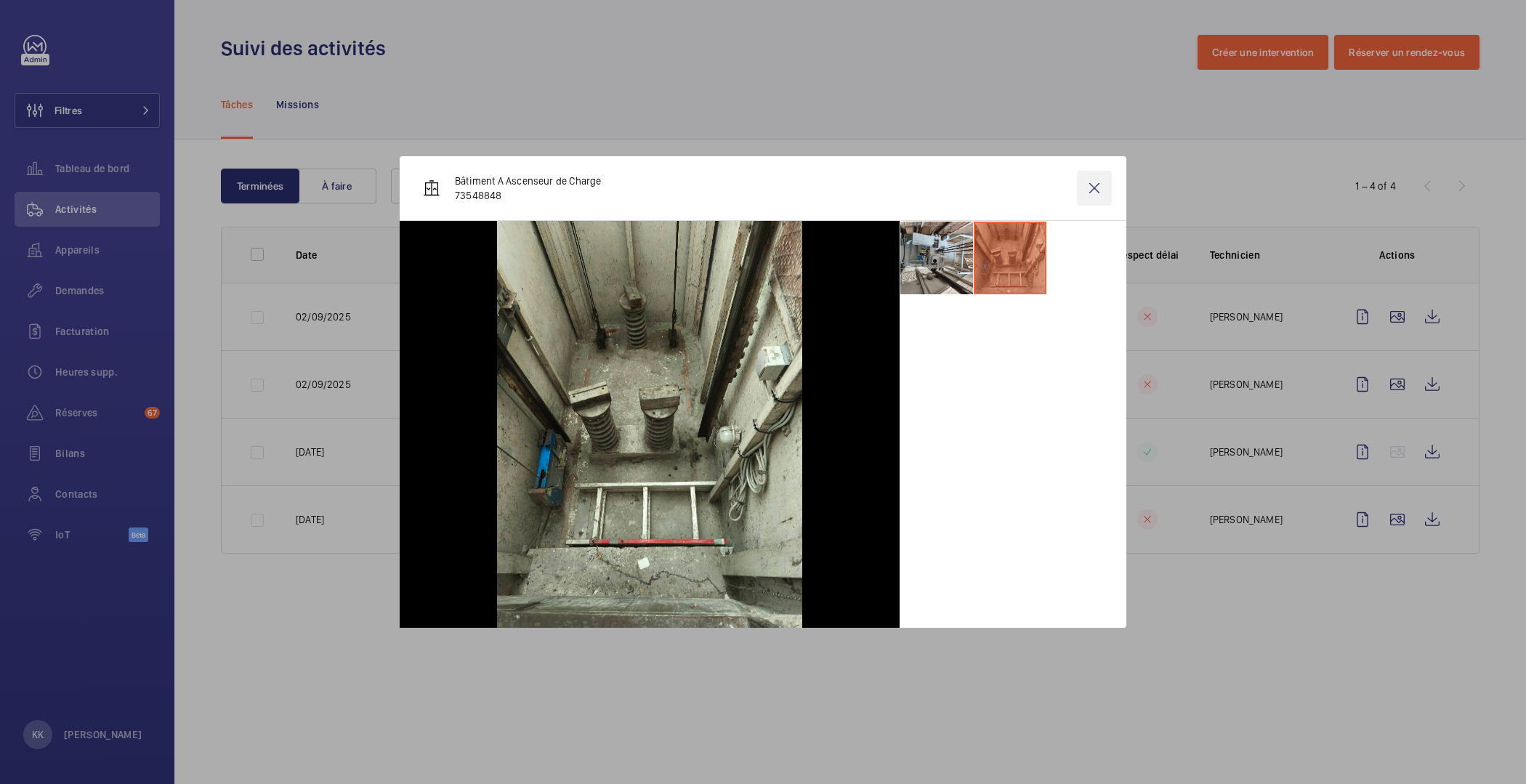
click at [1086, 194] on wm-front-icon-button at bounding box center [1094, 188] width 35 height 35
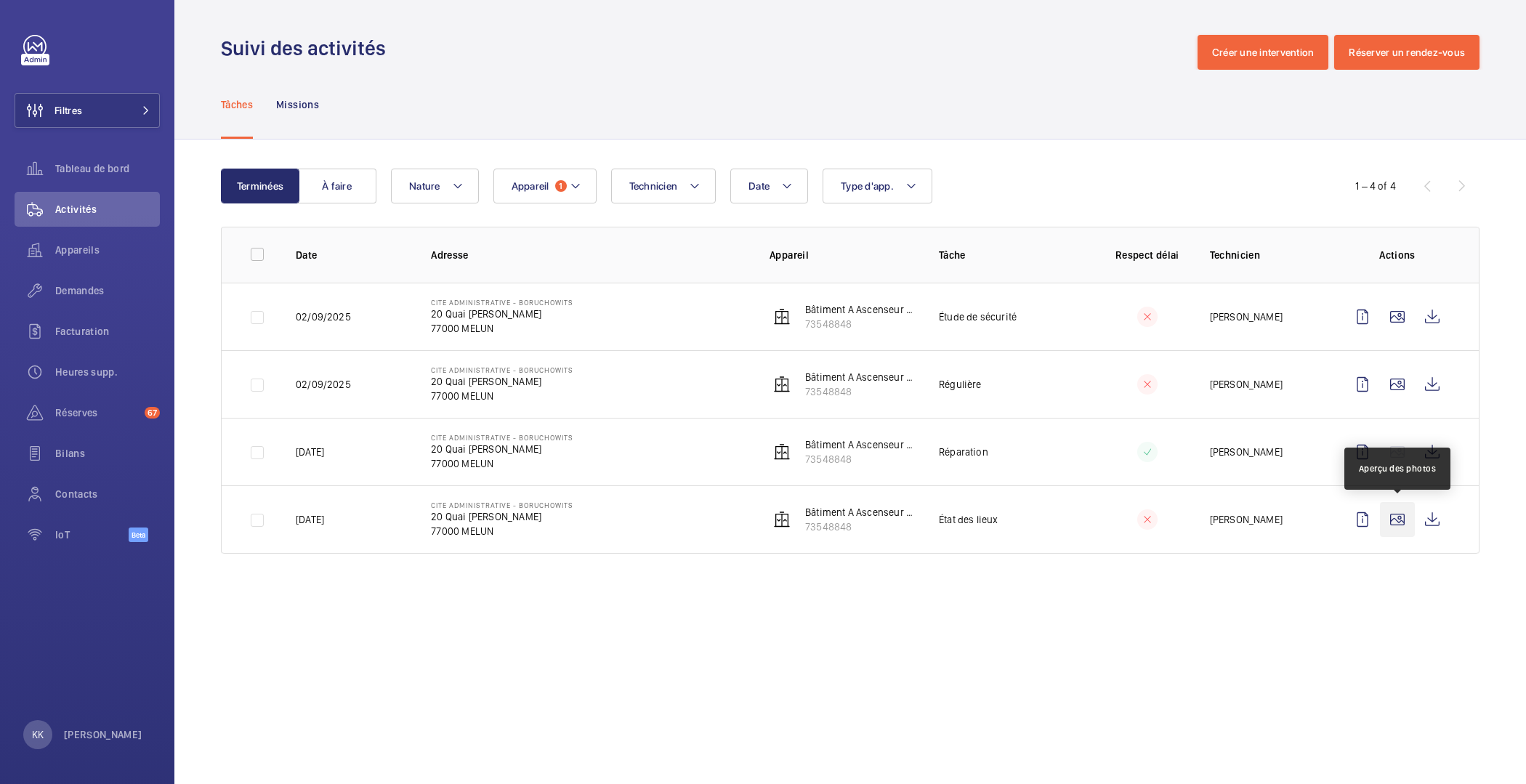
click at [1399, 519] on wm-front-icon-button at bounding box center [1398, 519] width 35 height 35
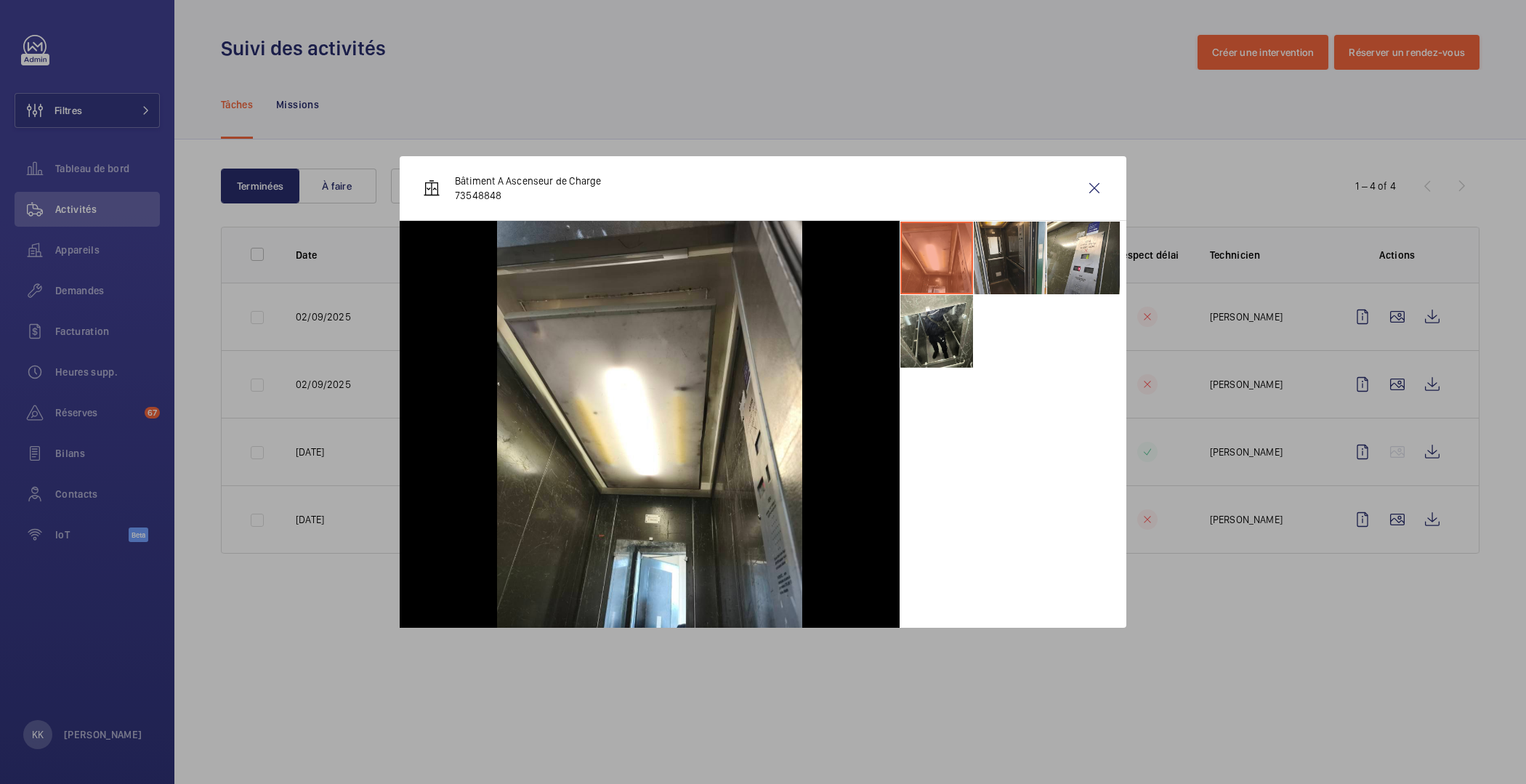
click at [987, 262] on li at bounding box center [1010, 258] width 73 height 73
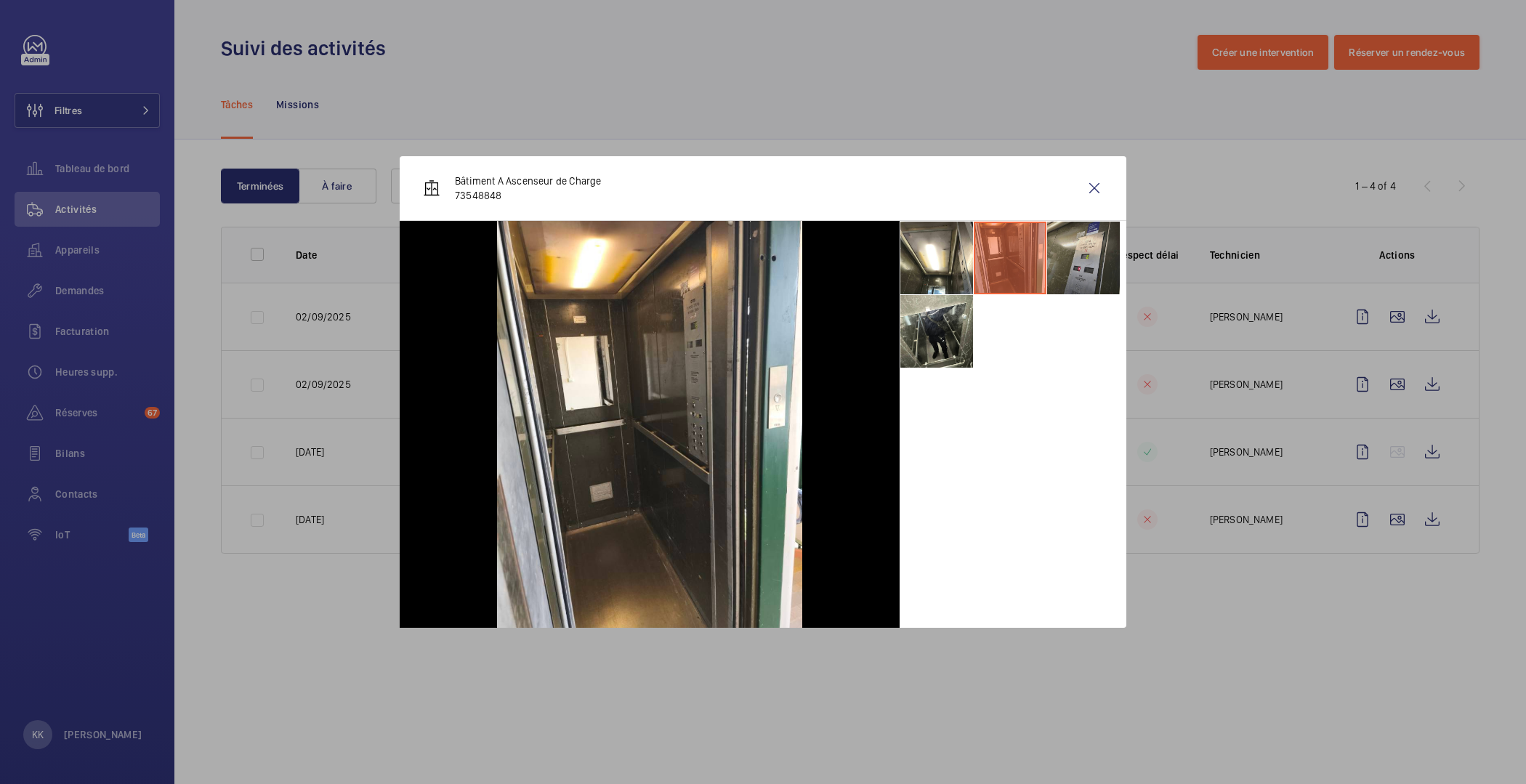
click at [1060, 259] on li at bounding box center [1083, 258] width 73 height 73
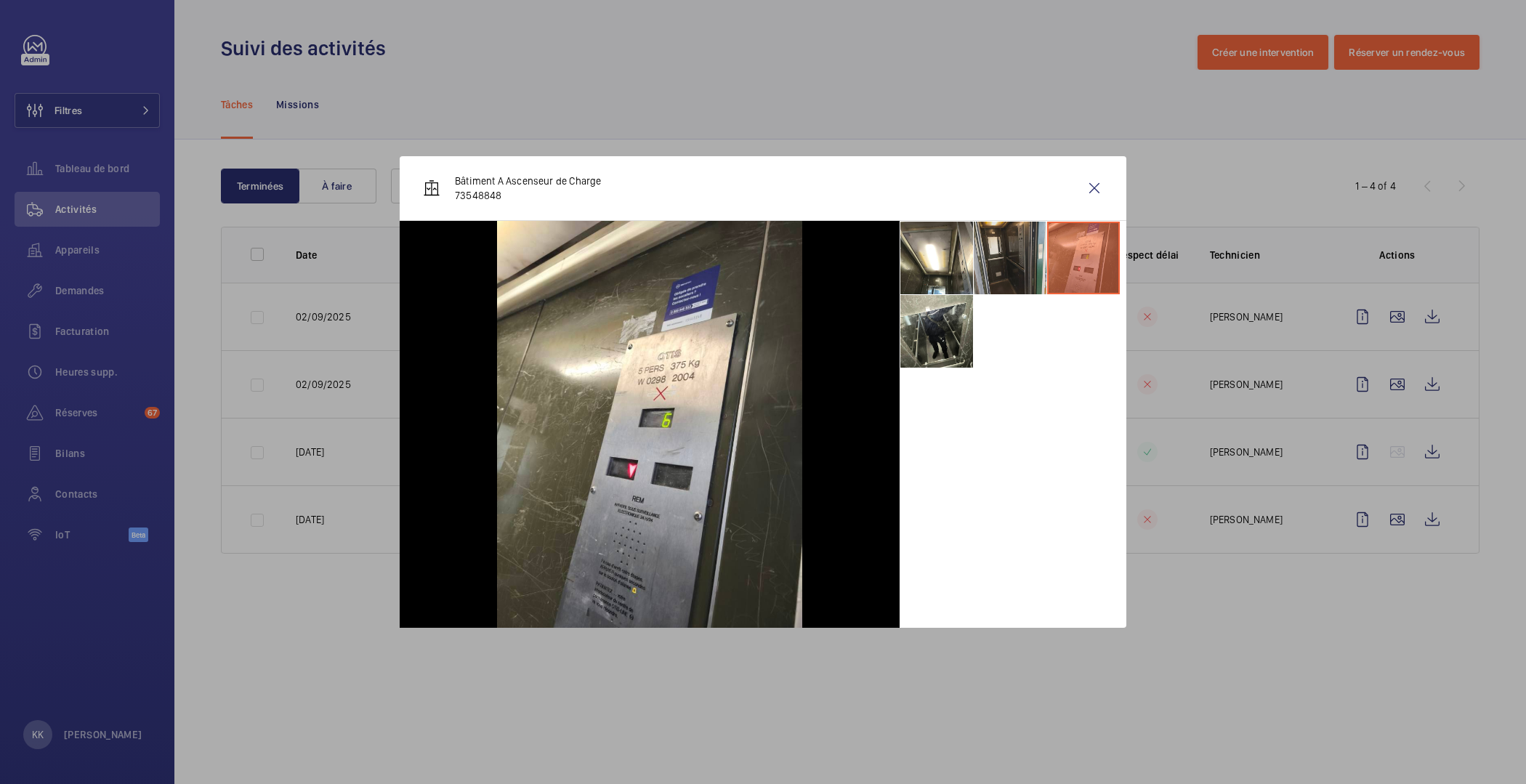
click at [1032, 266] on li at bounding box center [1010, 258] width 73 height 73
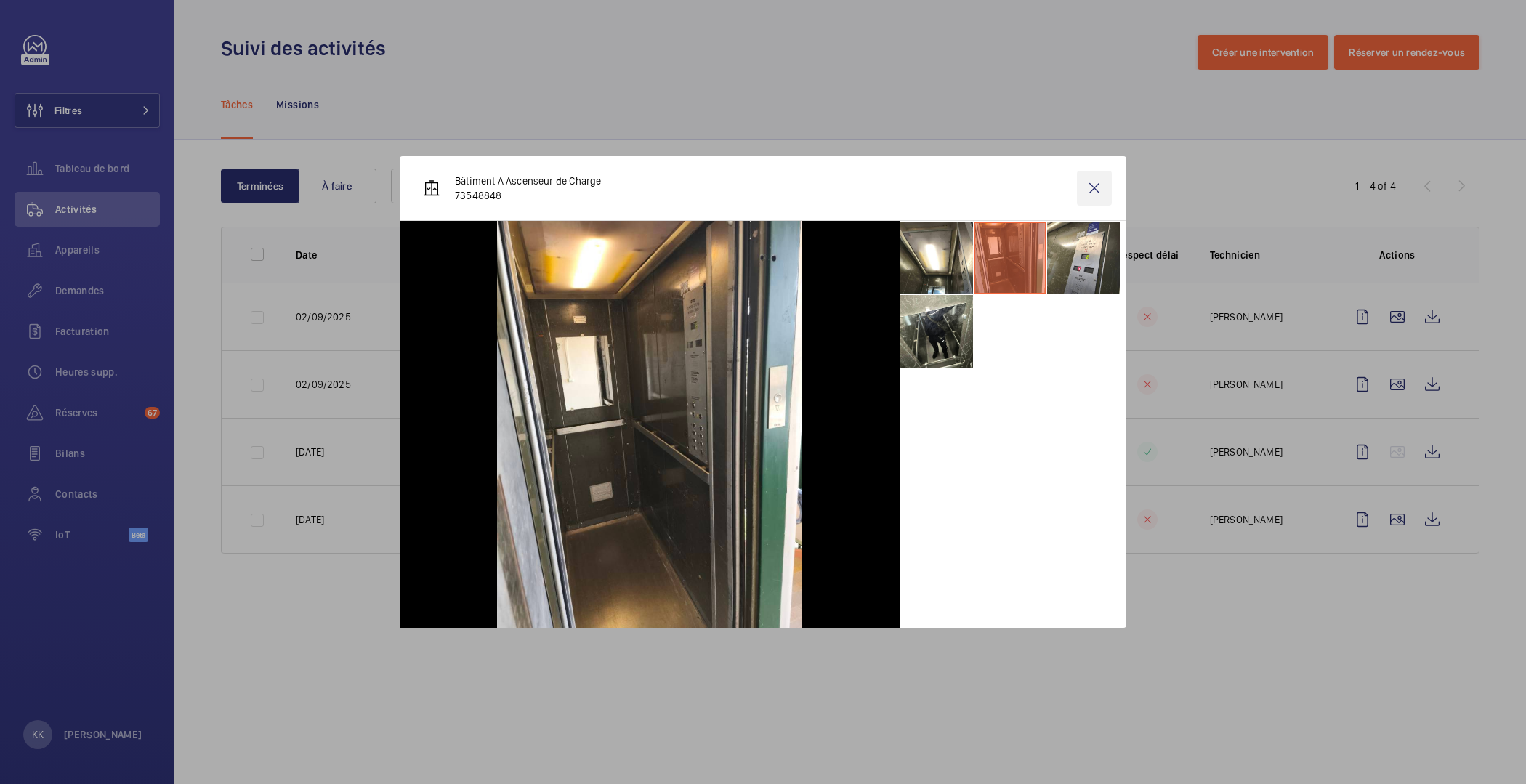
click at [1099, 185] on wm-front-icon-button at bounding box center [1094, 188] width 35 height 35
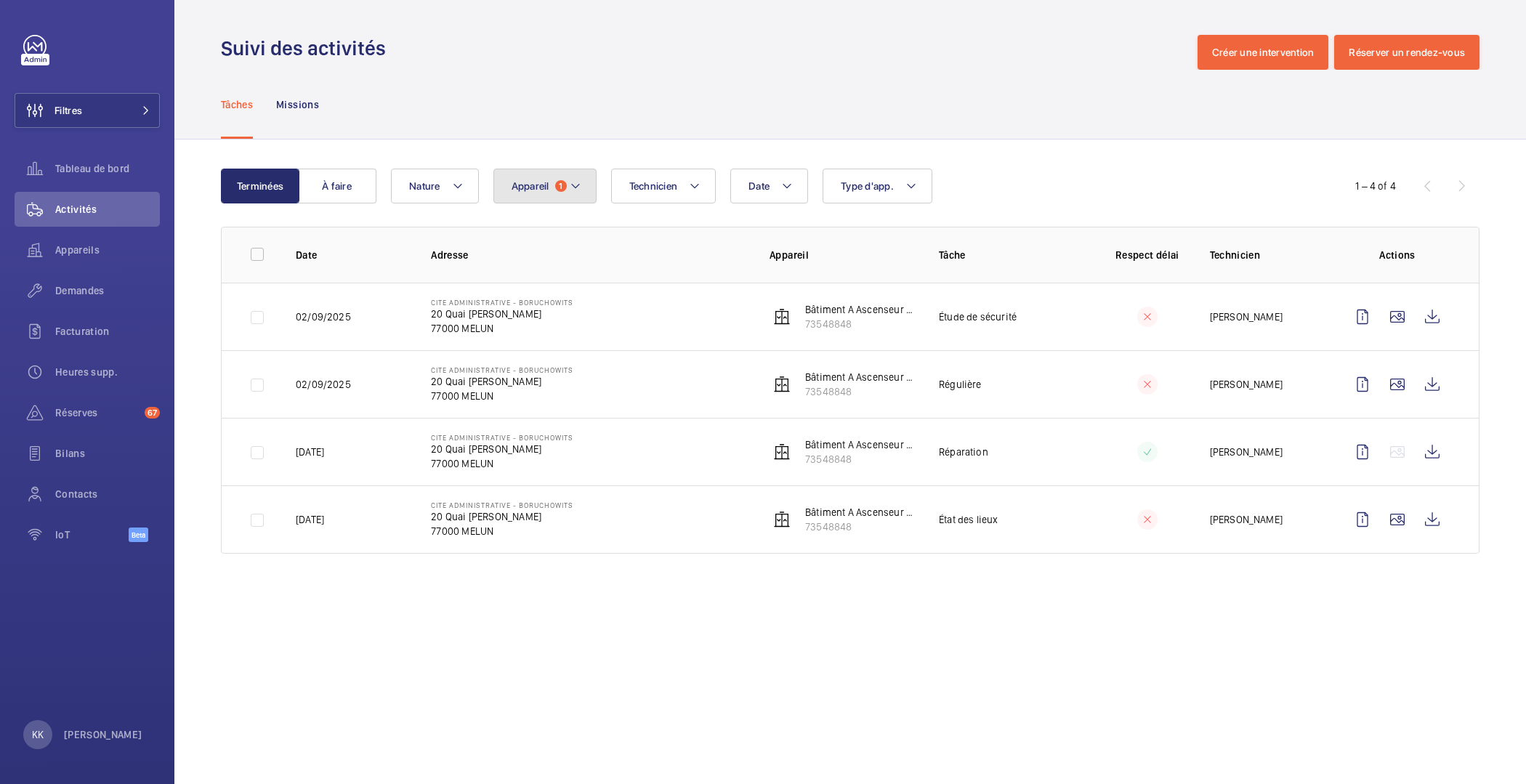
click at [528, 175] on button "Appareil 1" at bounding box center [544, 186] width 103 height 35
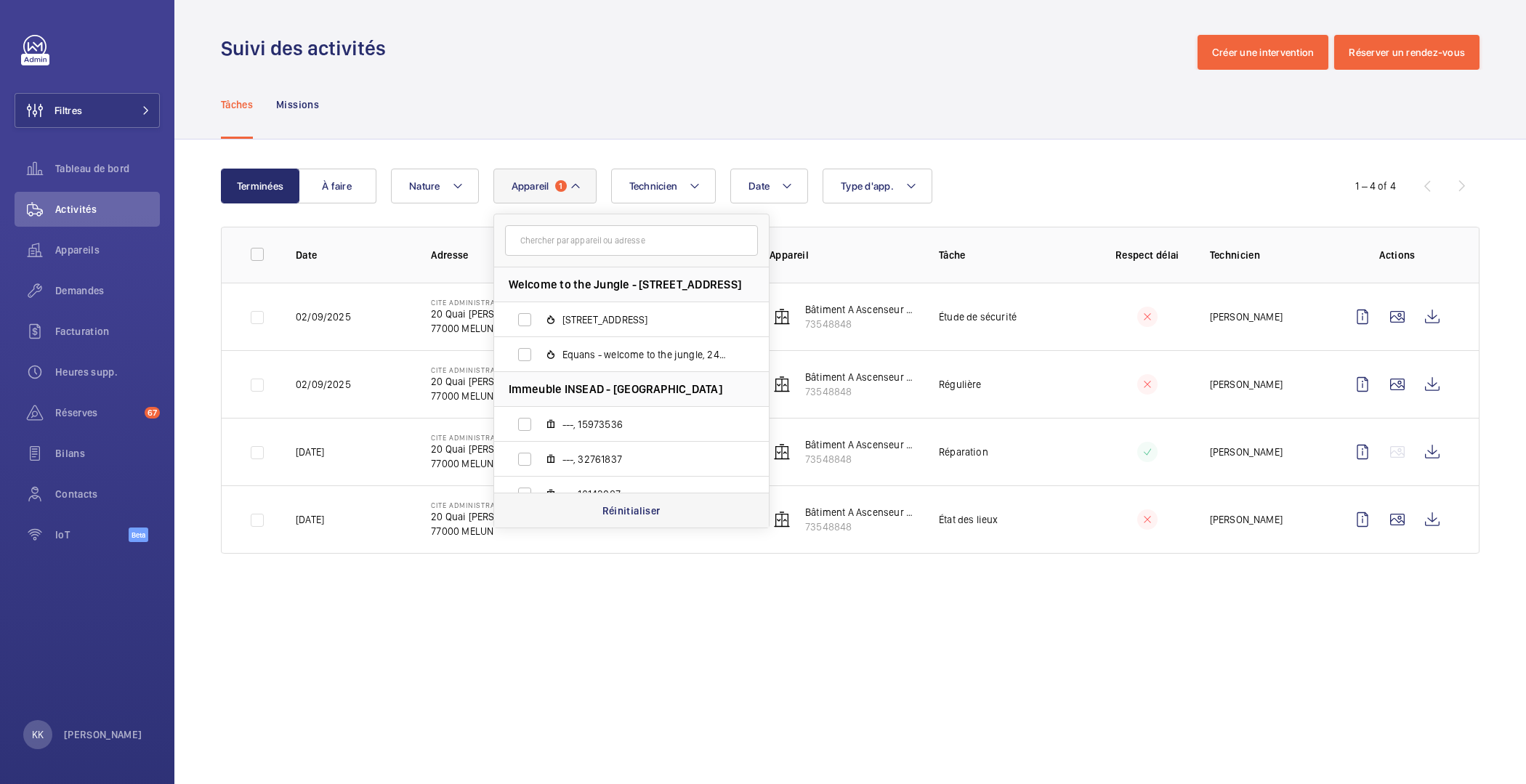
click at [577, 503] on div "Réinitialiser" at bounding box center [631, 510] width 274 height 35
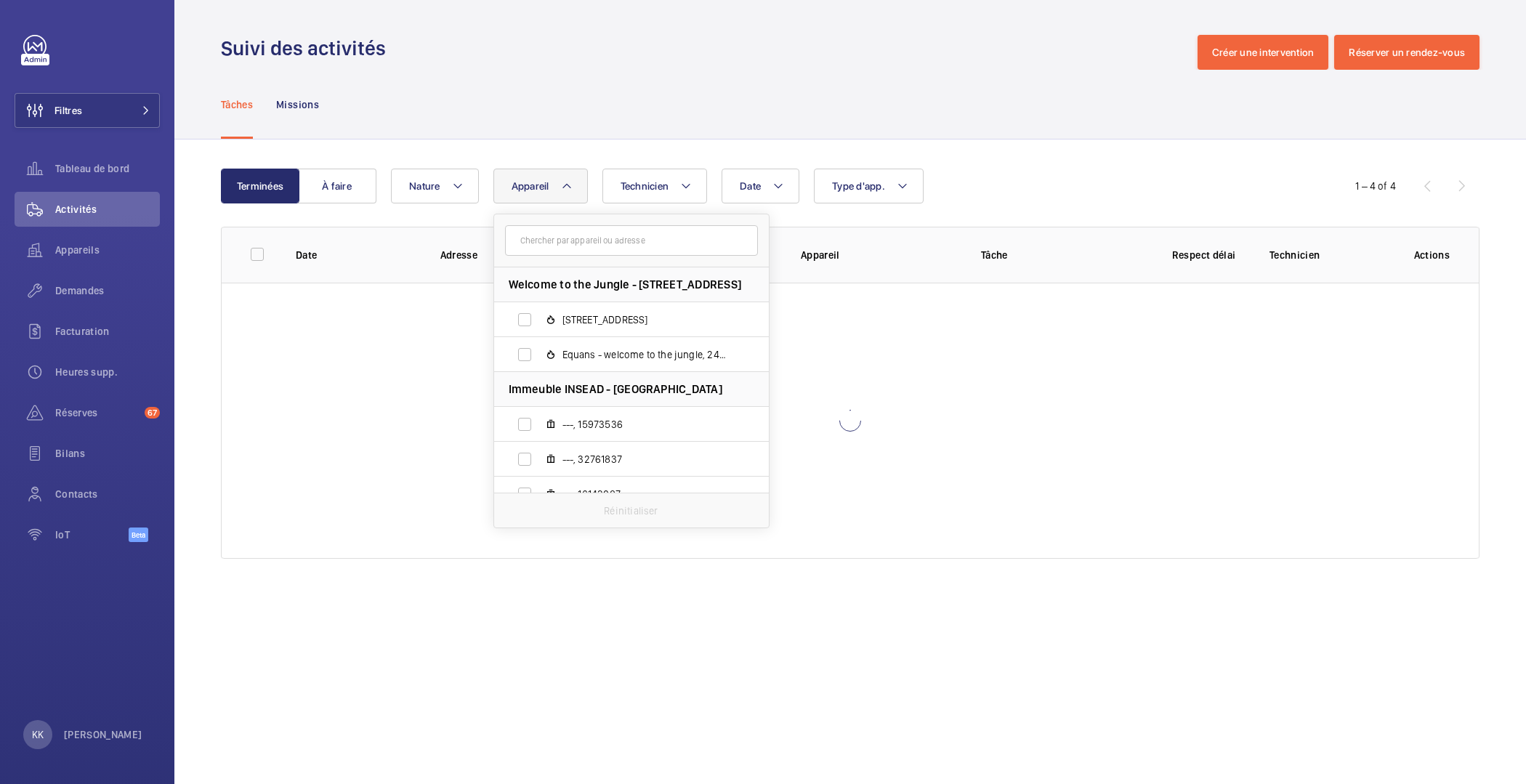
click at [555, 192] on button "Appareil" at bounding box center [540, 186] width 94 height 35
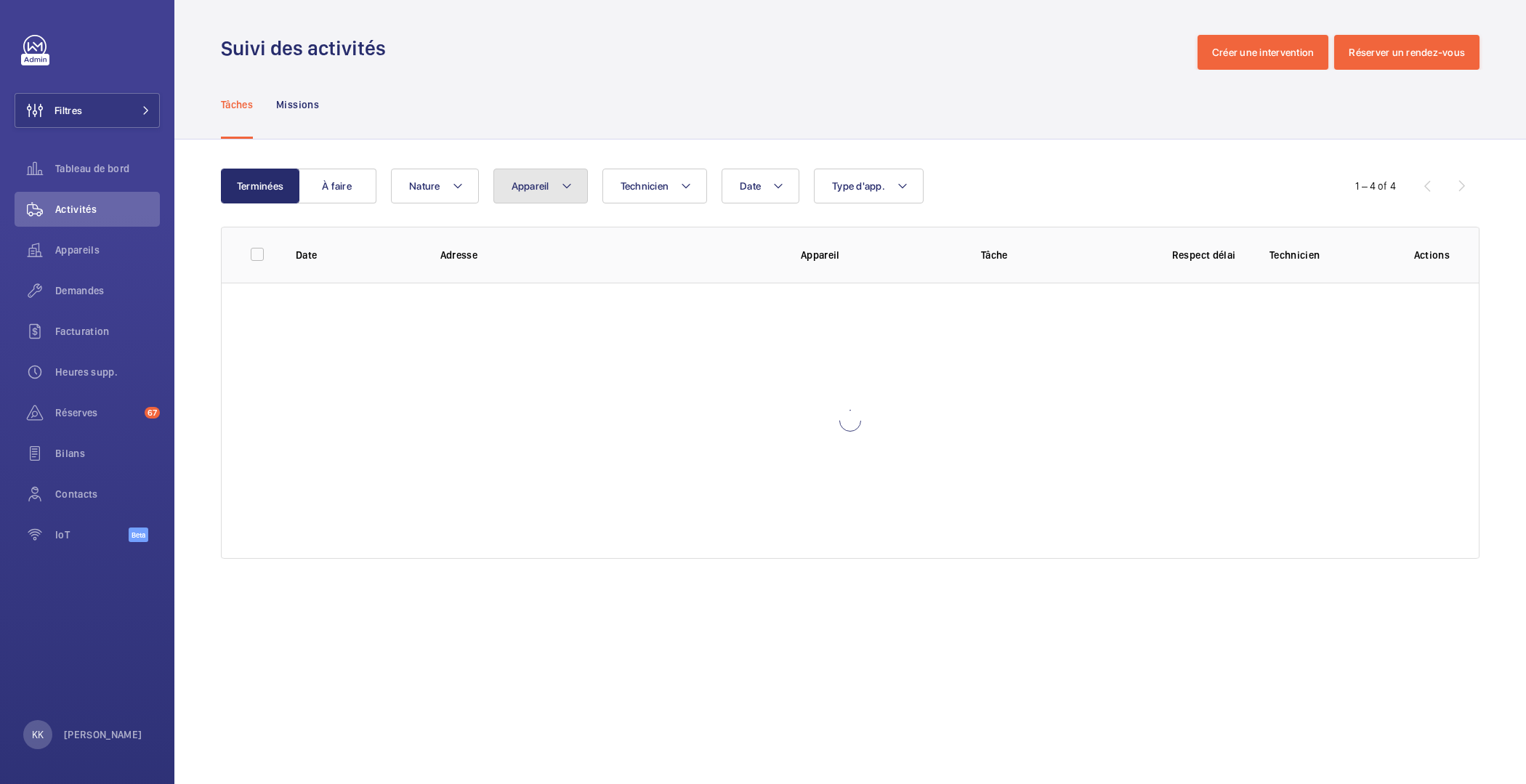
click at [559, 200] on button "Appareil" at bounding box center [540, 186] width 94 height 35
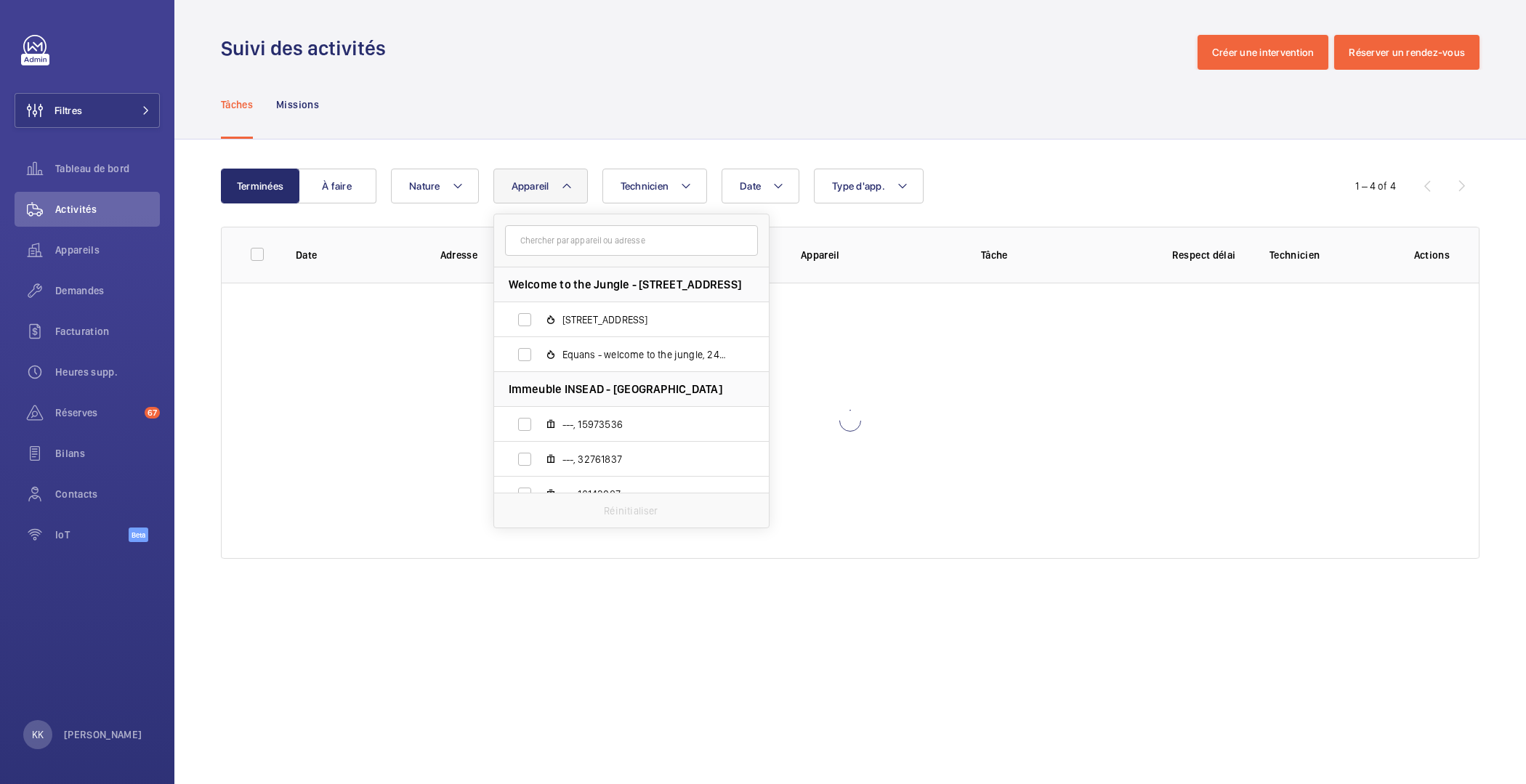
click at [563, 230] on input "text" at bounding box center [631, 240] width 253 height 31
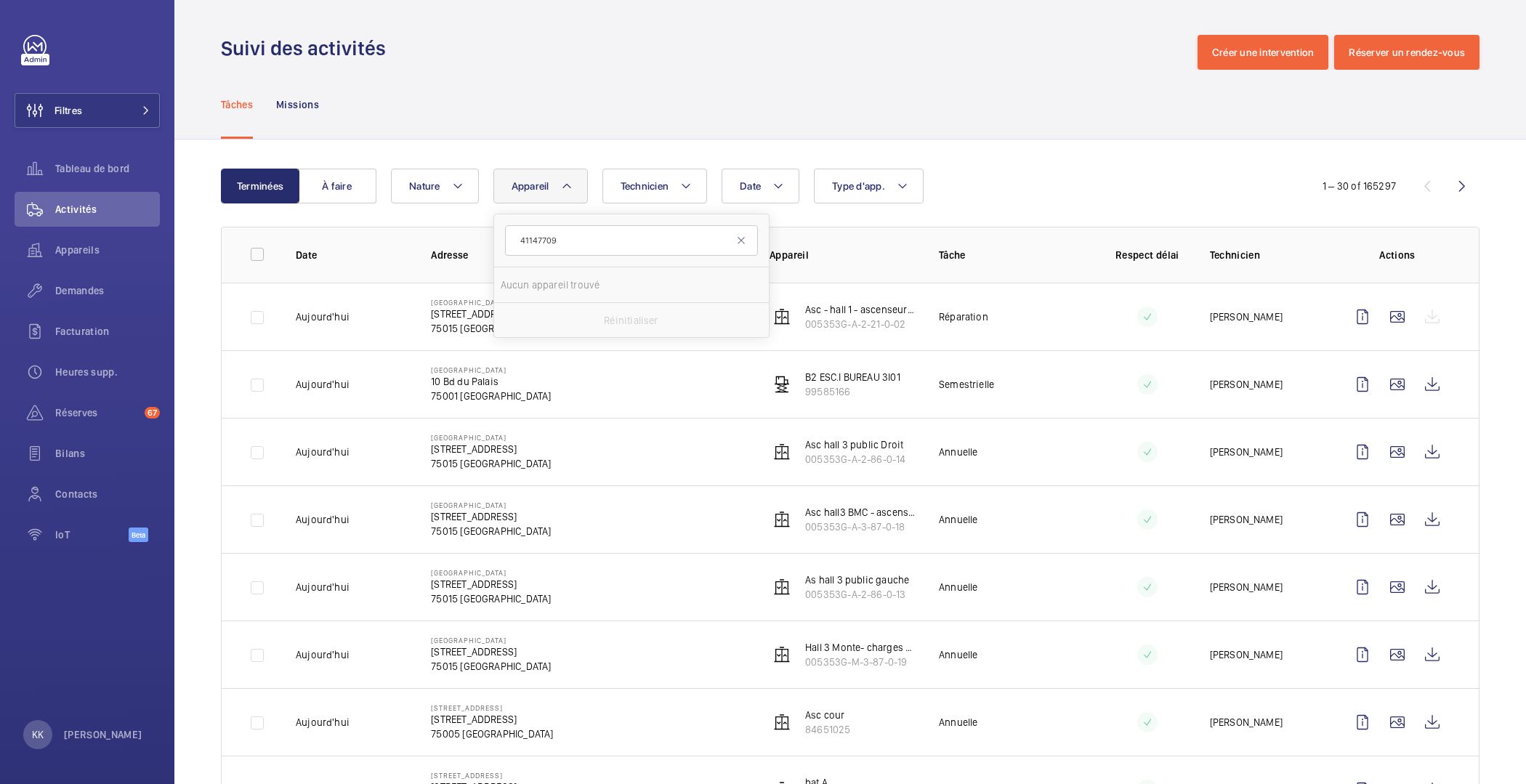
type input "41147709"
click at [541, 327] on label "Monte charge Bat C, 41147709" at bounding box center [620, 320] width 251 height 35
click at [539, 327] on input "Monte charge Bat C, 41147709" at bounding box center [524, 319] width 29 height 29
checkbox input "true"
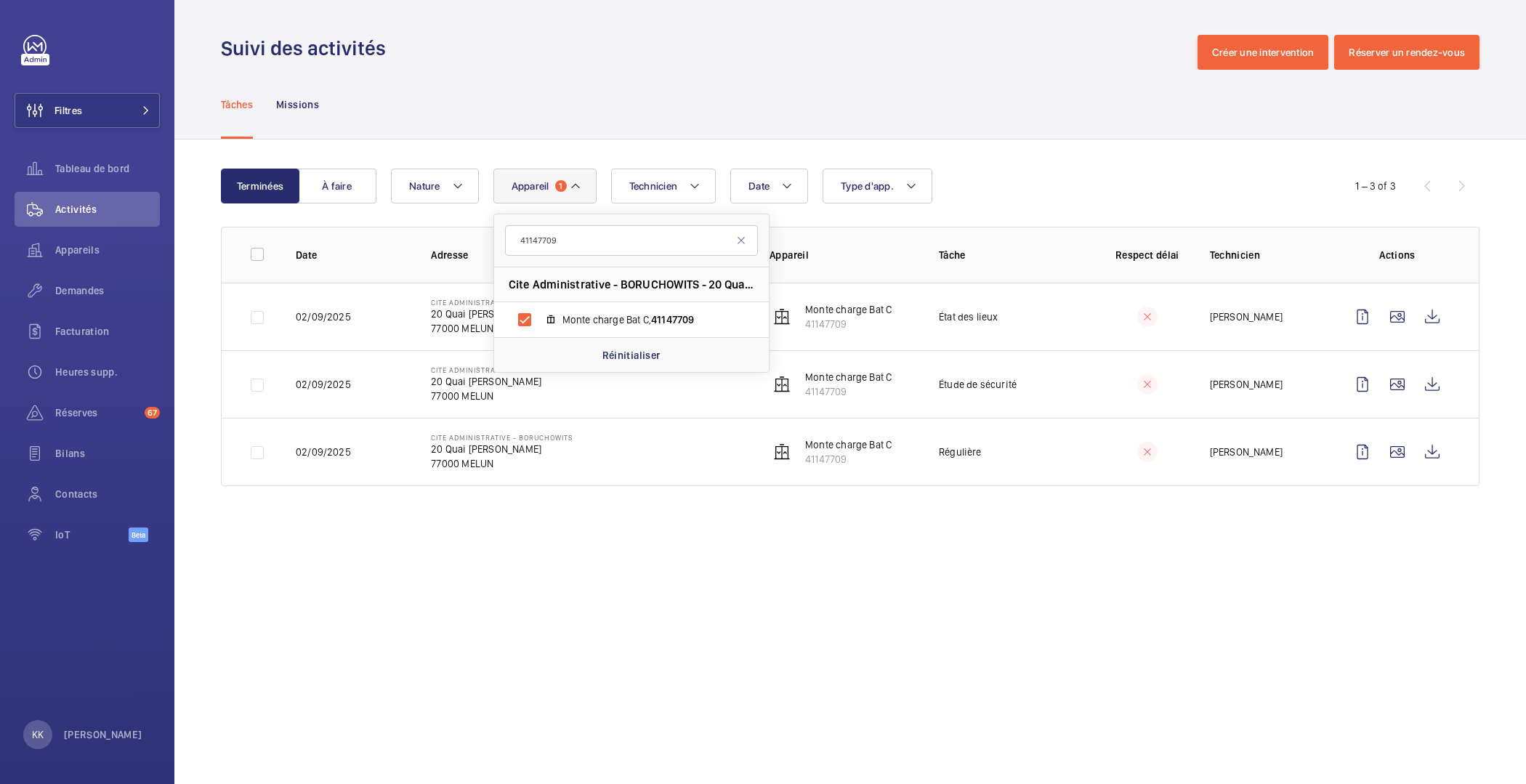
click at [1163, 182] on div "Date Technicien Appareil 1 41147709 Cite Administrative - BORUCHOWITS - 20 Quai…" at bounding box center [848, 186] width 914 height 35
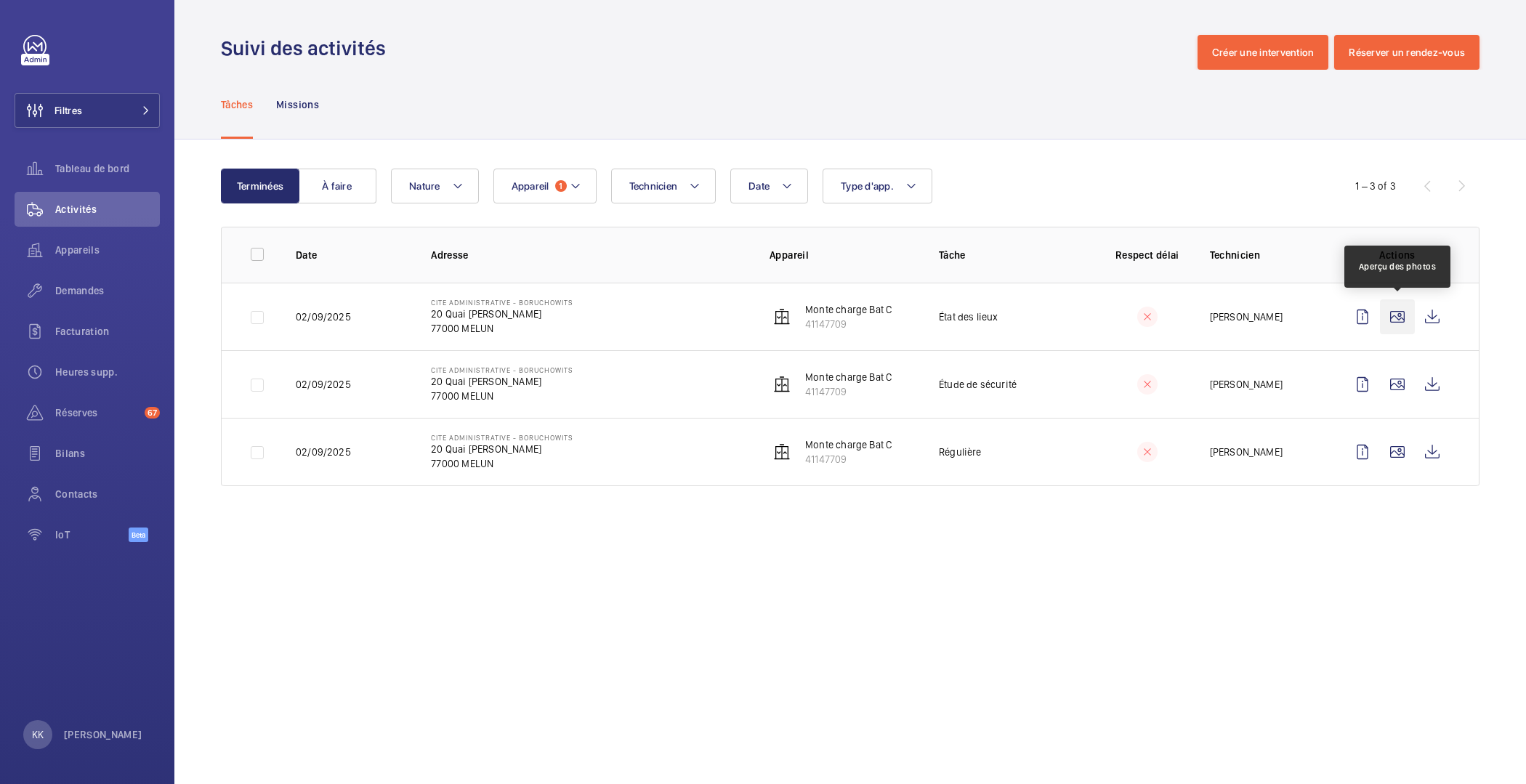
click at [1392, 320] on wm-front-icon-button at bounding box center [1398, 317] width 35 height 35
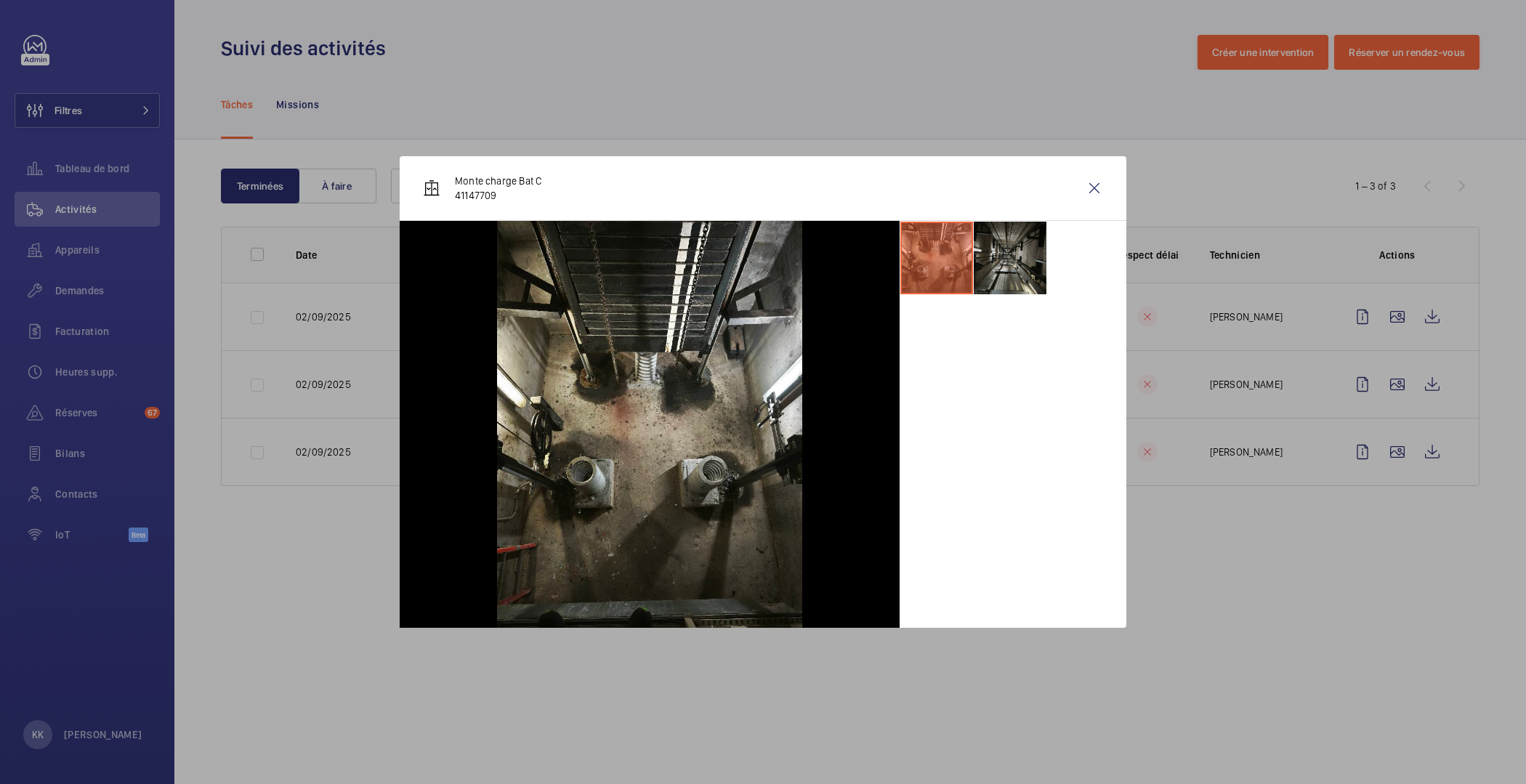
click at [1033, 283] on li at bounding box center [1010, 258] width 73 height 73
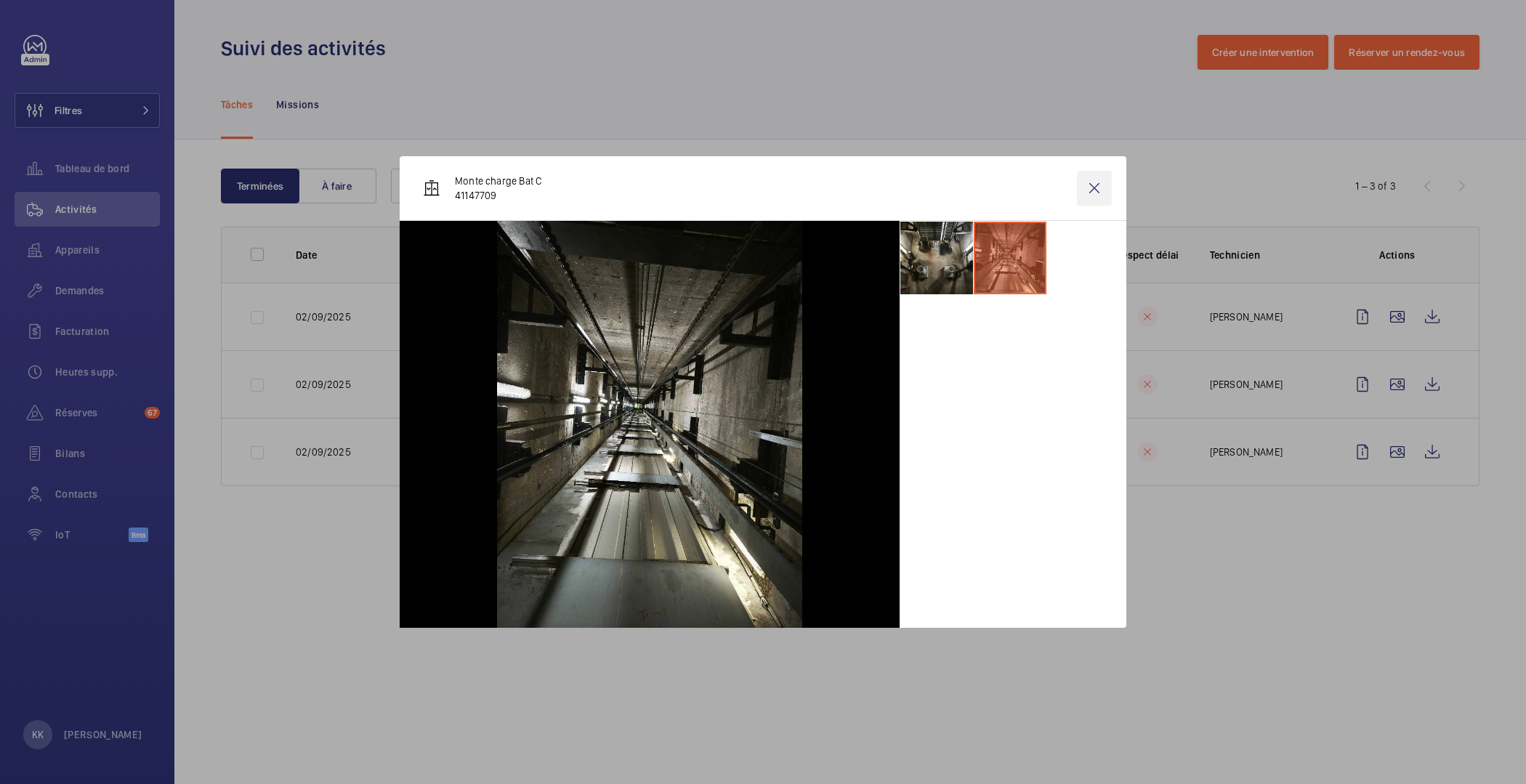
click at [1092, 197] on wm-front-icon-button at bounding box center [1094, 188] width 35 height 35
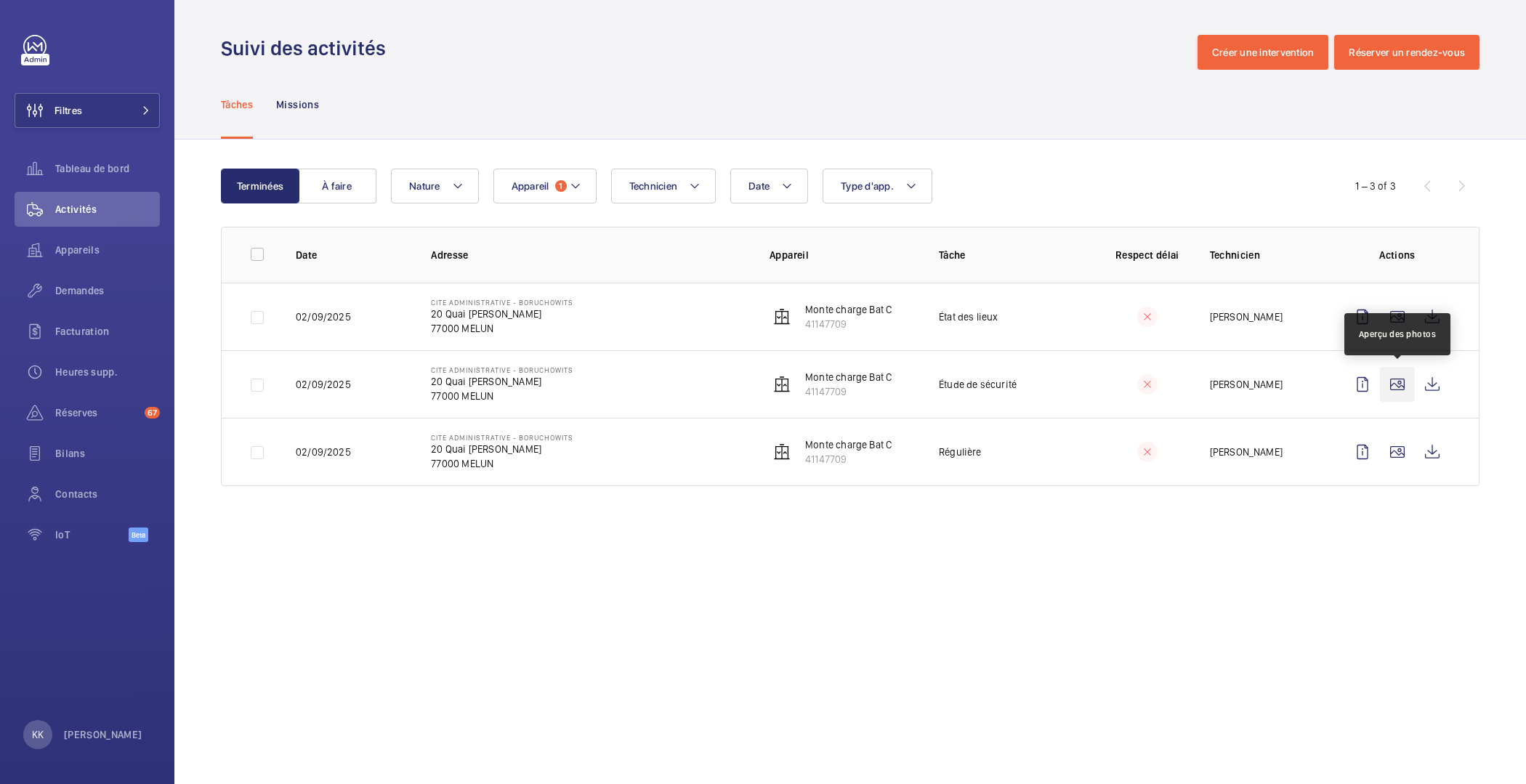
click at [1401, 367] on wm-front-icon-button at bounding box center [1398, 384] width 35 height 35
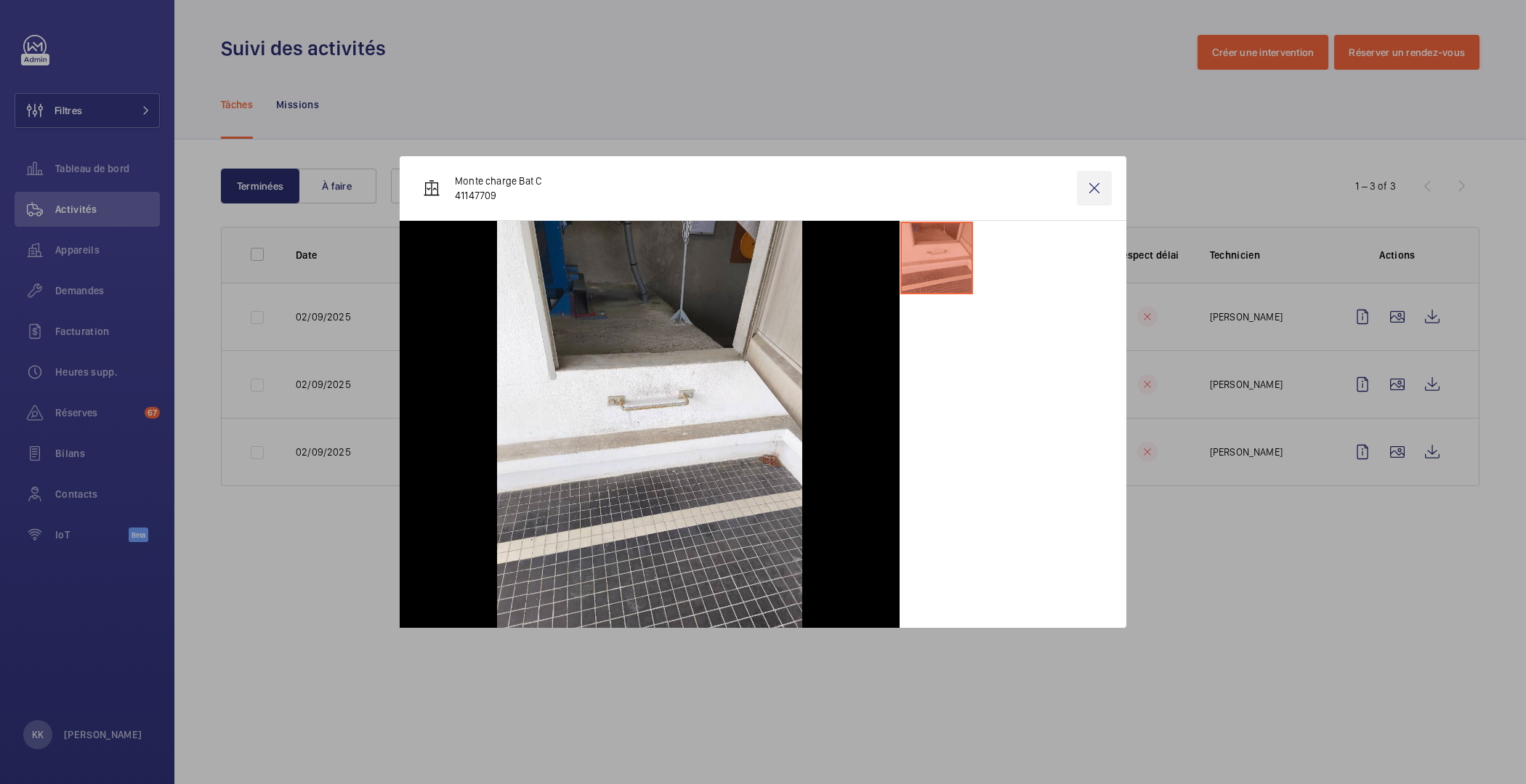
click at [1089, 182] on wm-front-icon-button at bounding box center [1094, 188] width 35 height 35
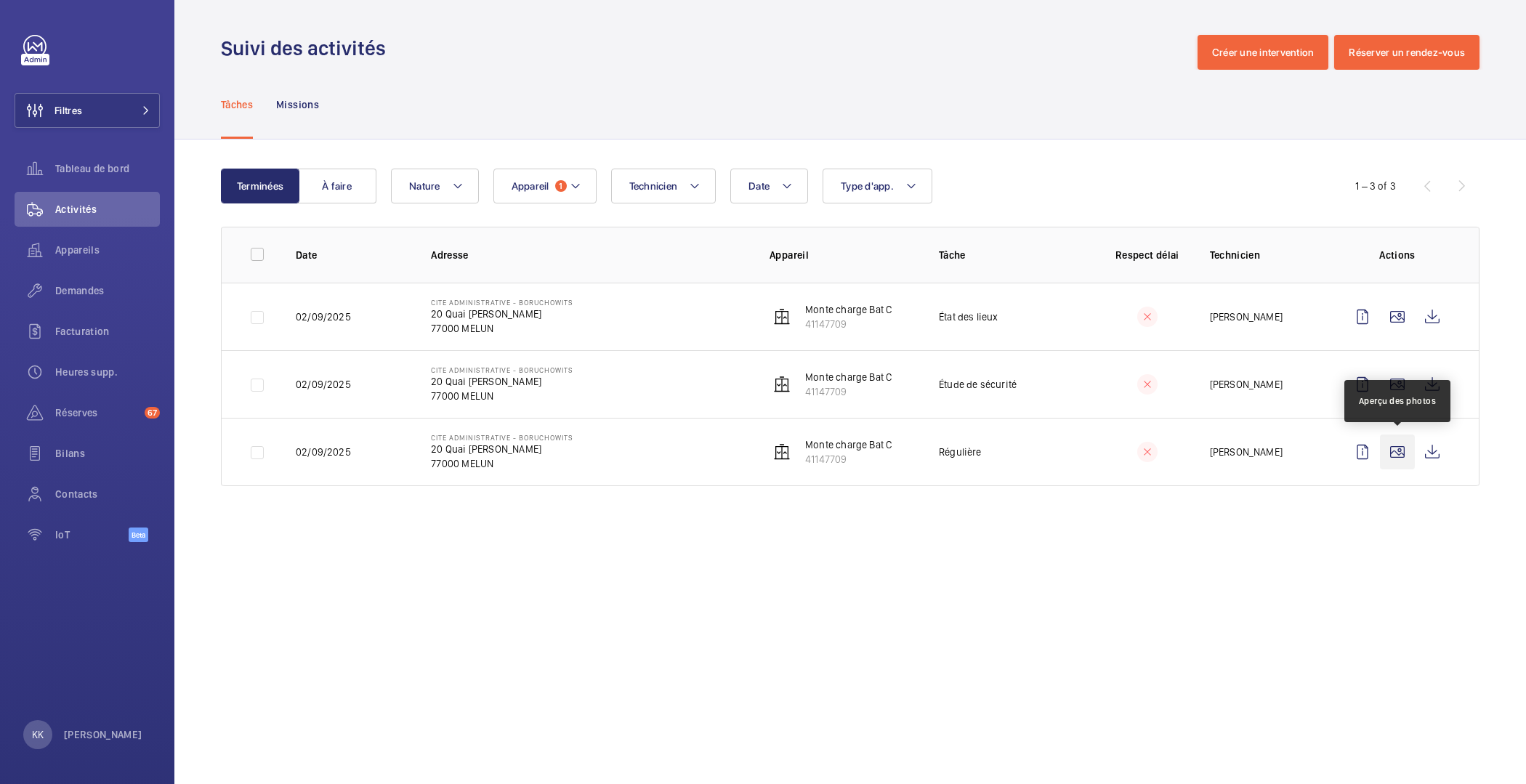
click at [1394, 450] on wm-front-icon-button at bounding box center [1398, 452] width 35 height 35
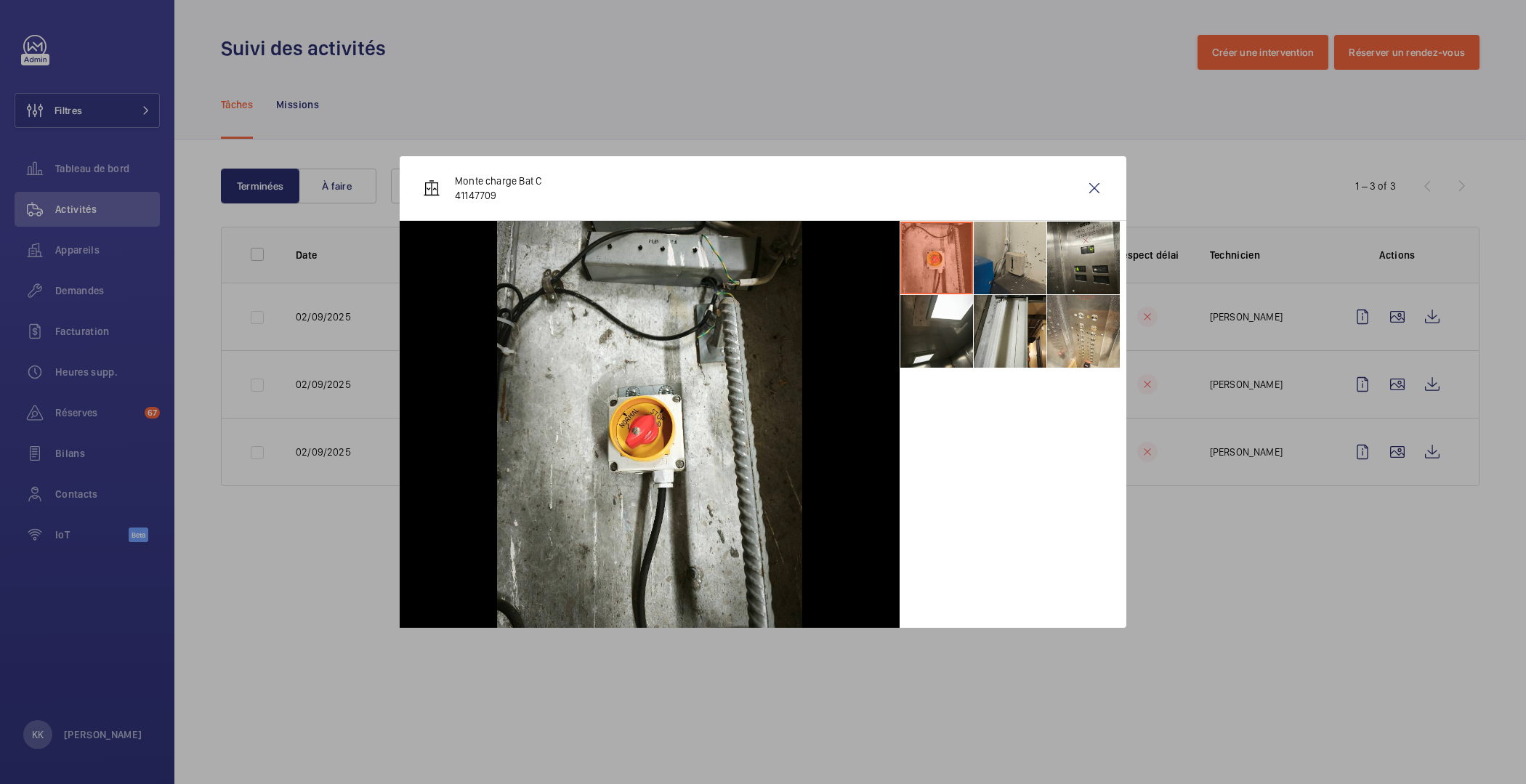
click at [1028, 263] on li at bounding box center [1010, 258] width 73 height 73
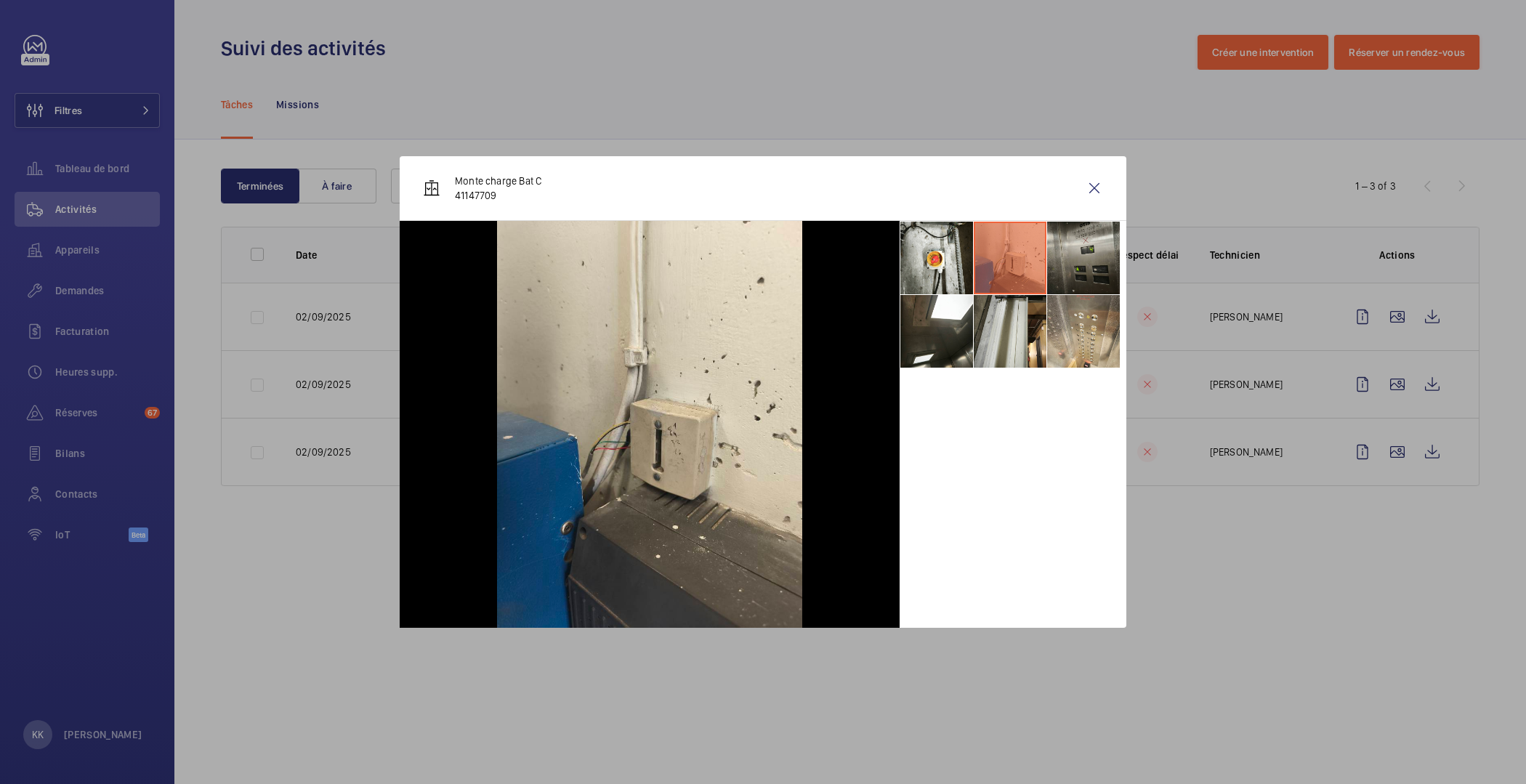
click at [1087, 252] on li at bounding box center [1083, 258] width 73 height 73
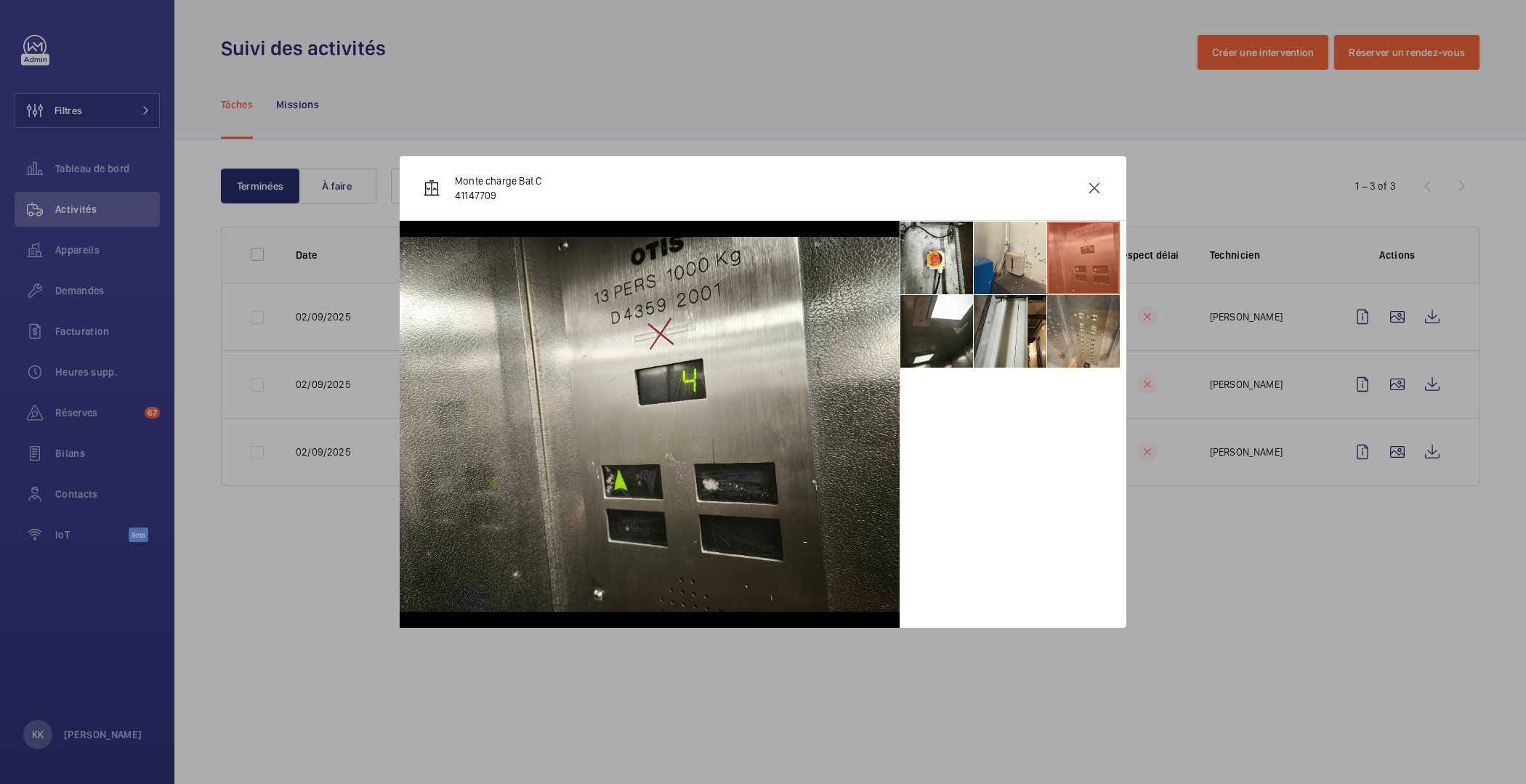
click at [1097, 333] on li at bounding box center [1083, 331] width 73 height 73
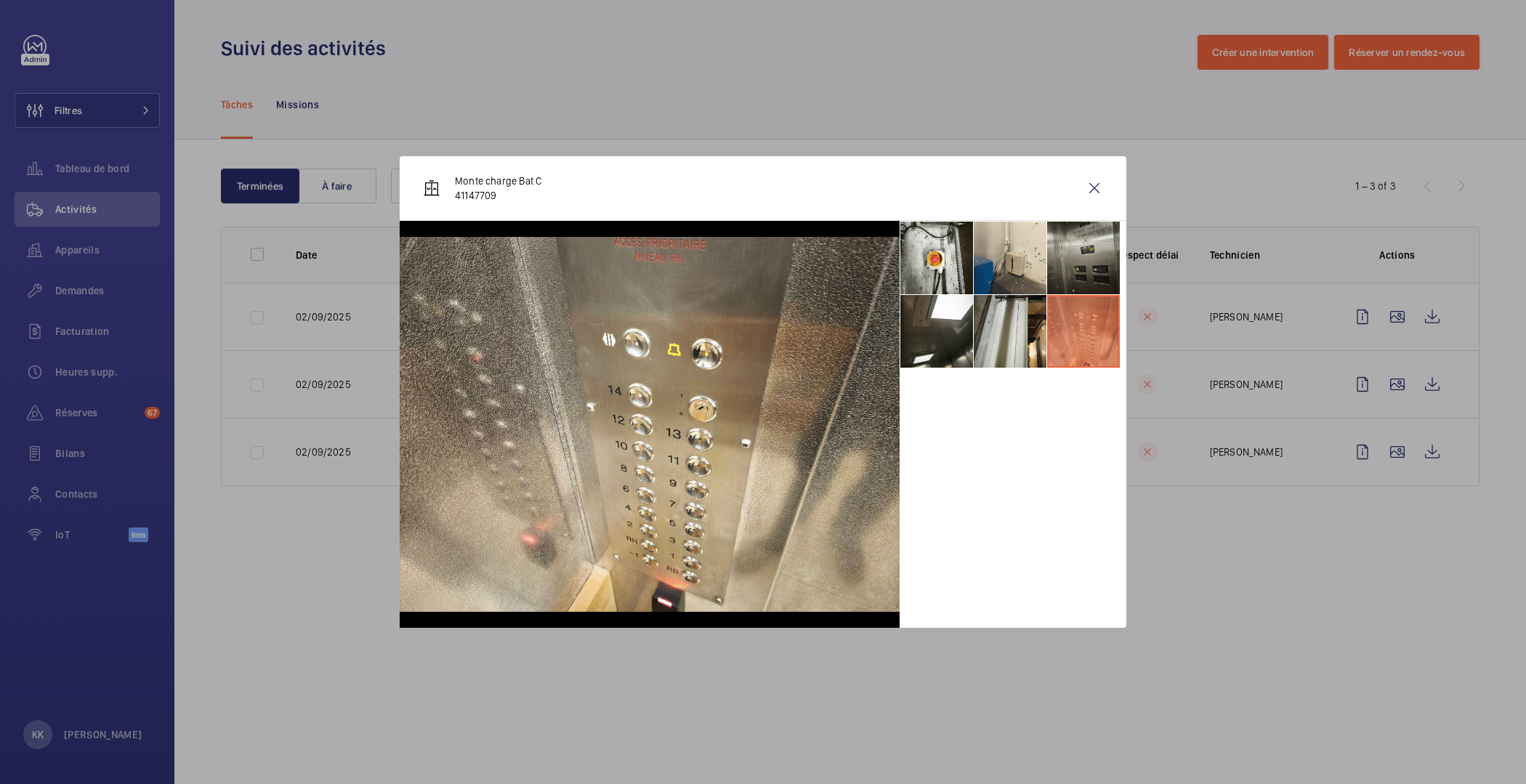
click at [1083, 256] on li at bounding box center [1083, 258] width 73 height 73
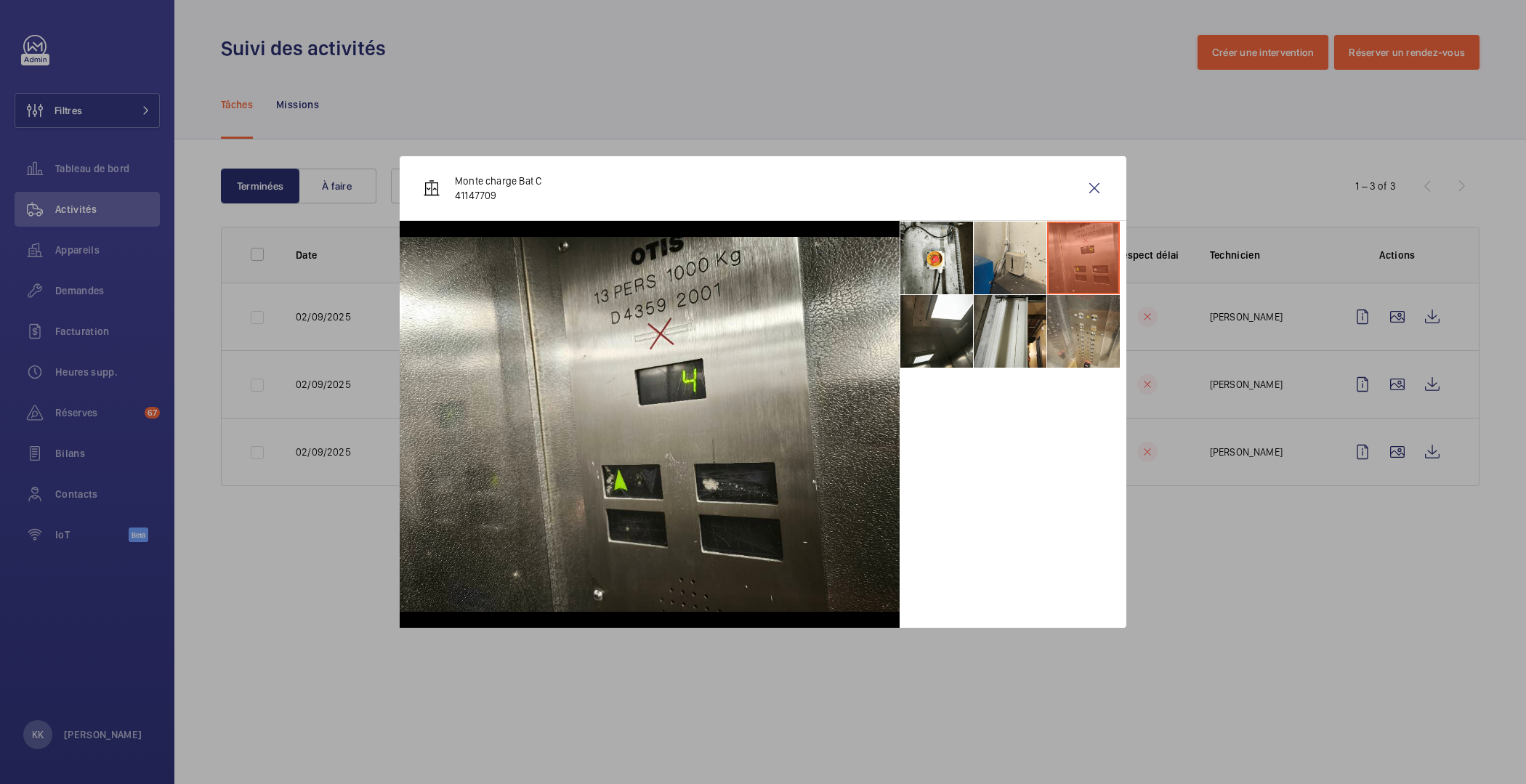
click at [1070, 328] on li at bounding box center [1083, 331] width 73 height 73
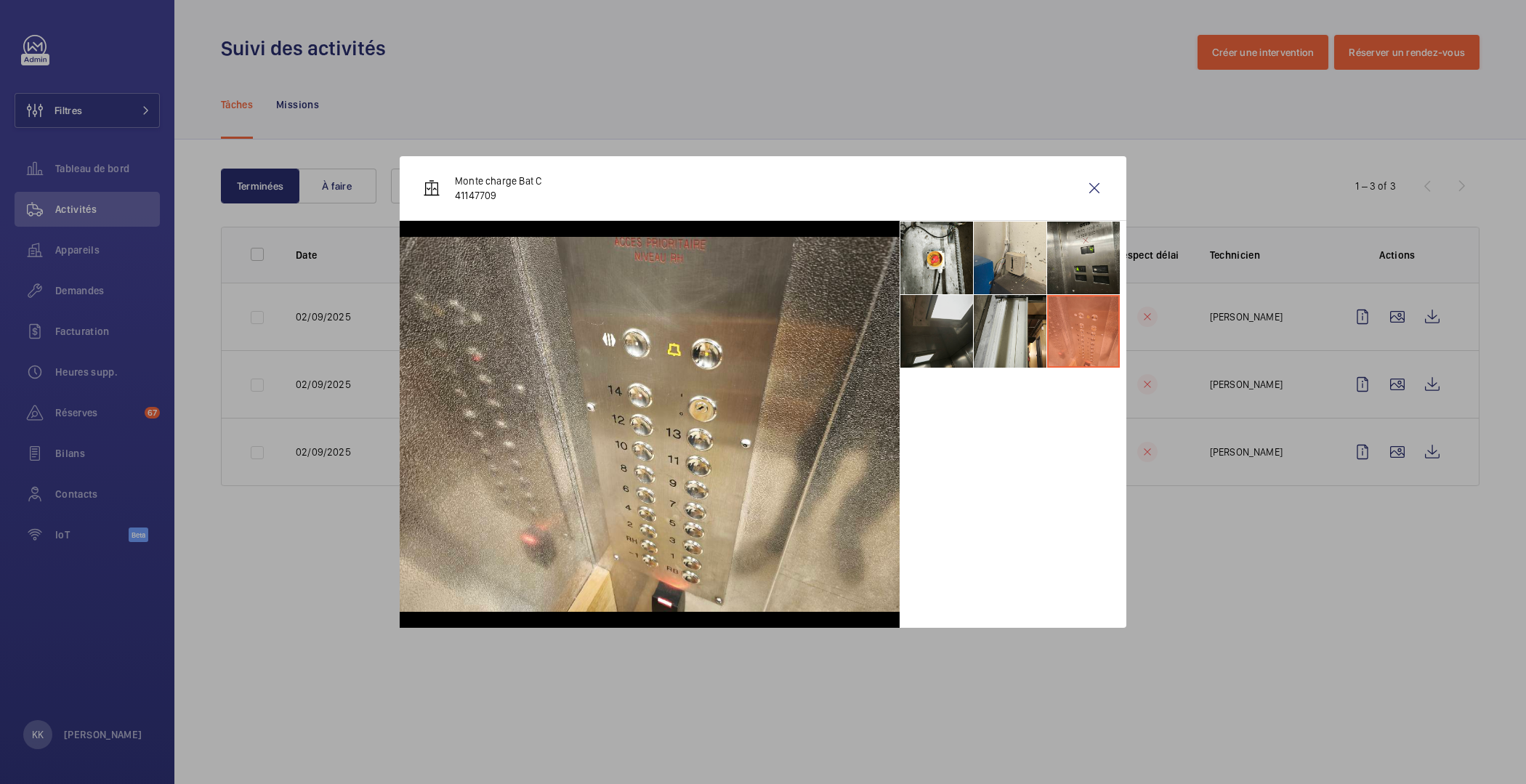
click at [934, 334] on li at bounding box center [936, 331] width 73 height 73
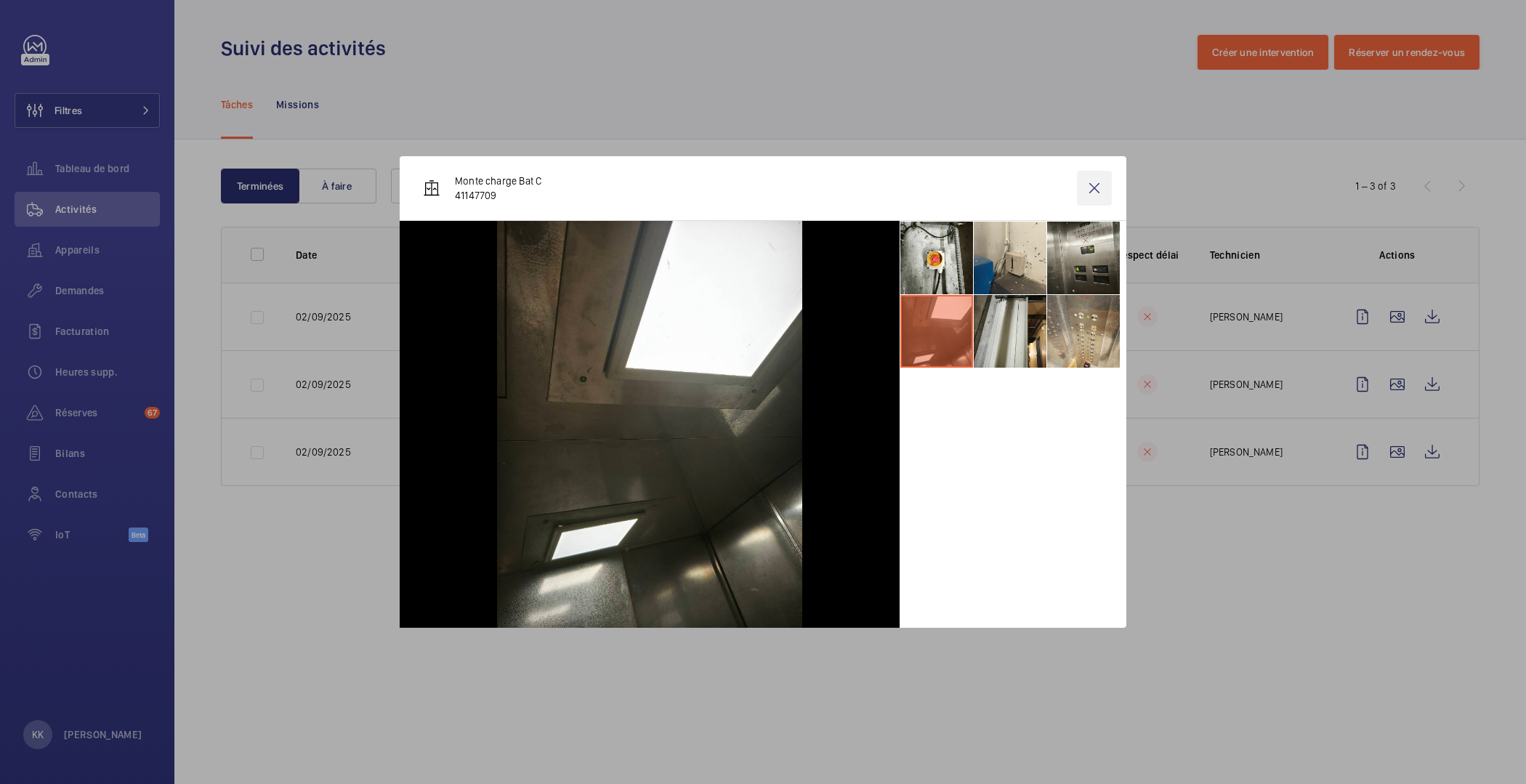
click at [1090, 185] on wm-front-icon-button at bounding box center [1094, 188] width 35 height 35
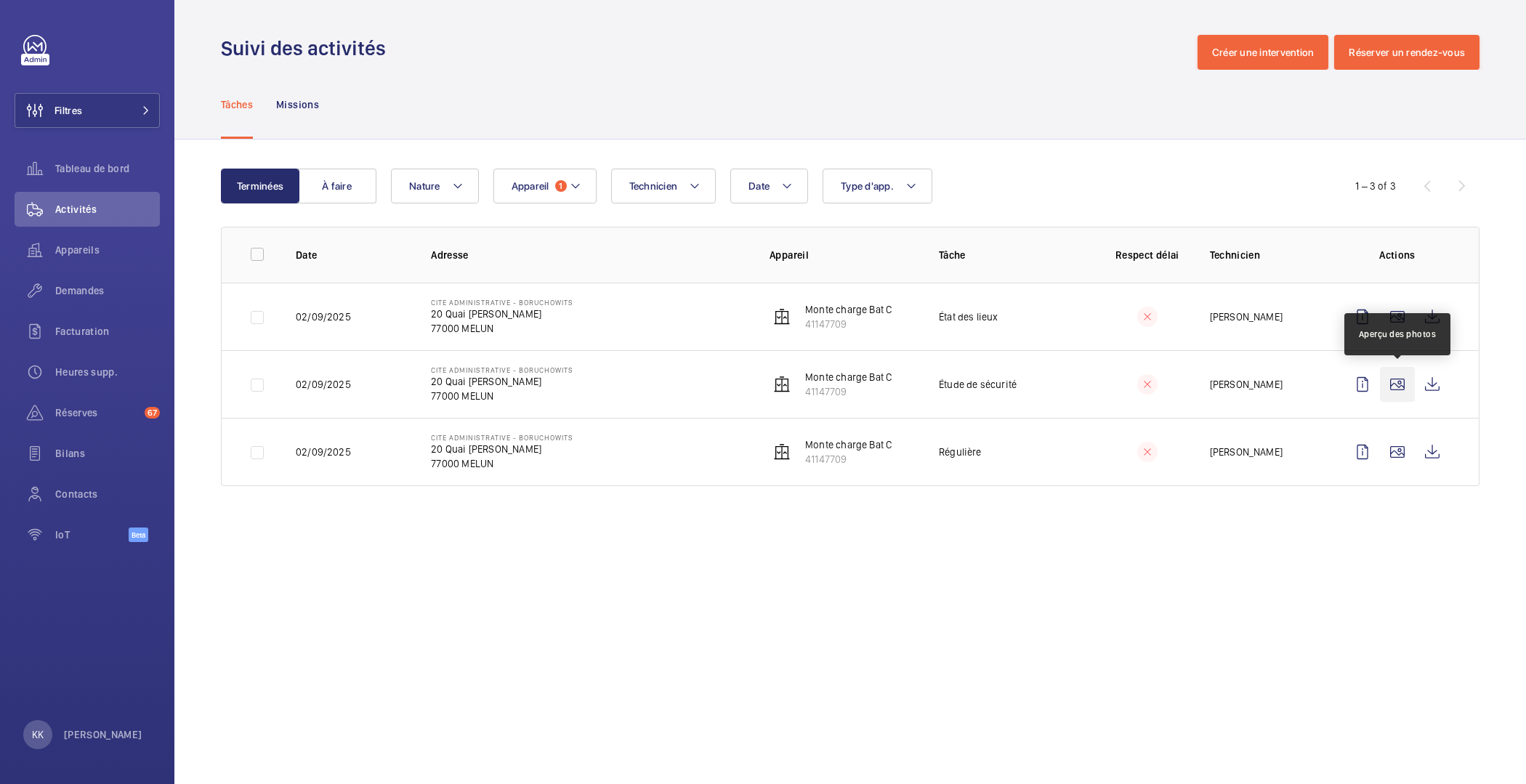
click at [1389, 375] on wm-front-icon-button at bounding box center [1398, 384] width 35 height 35
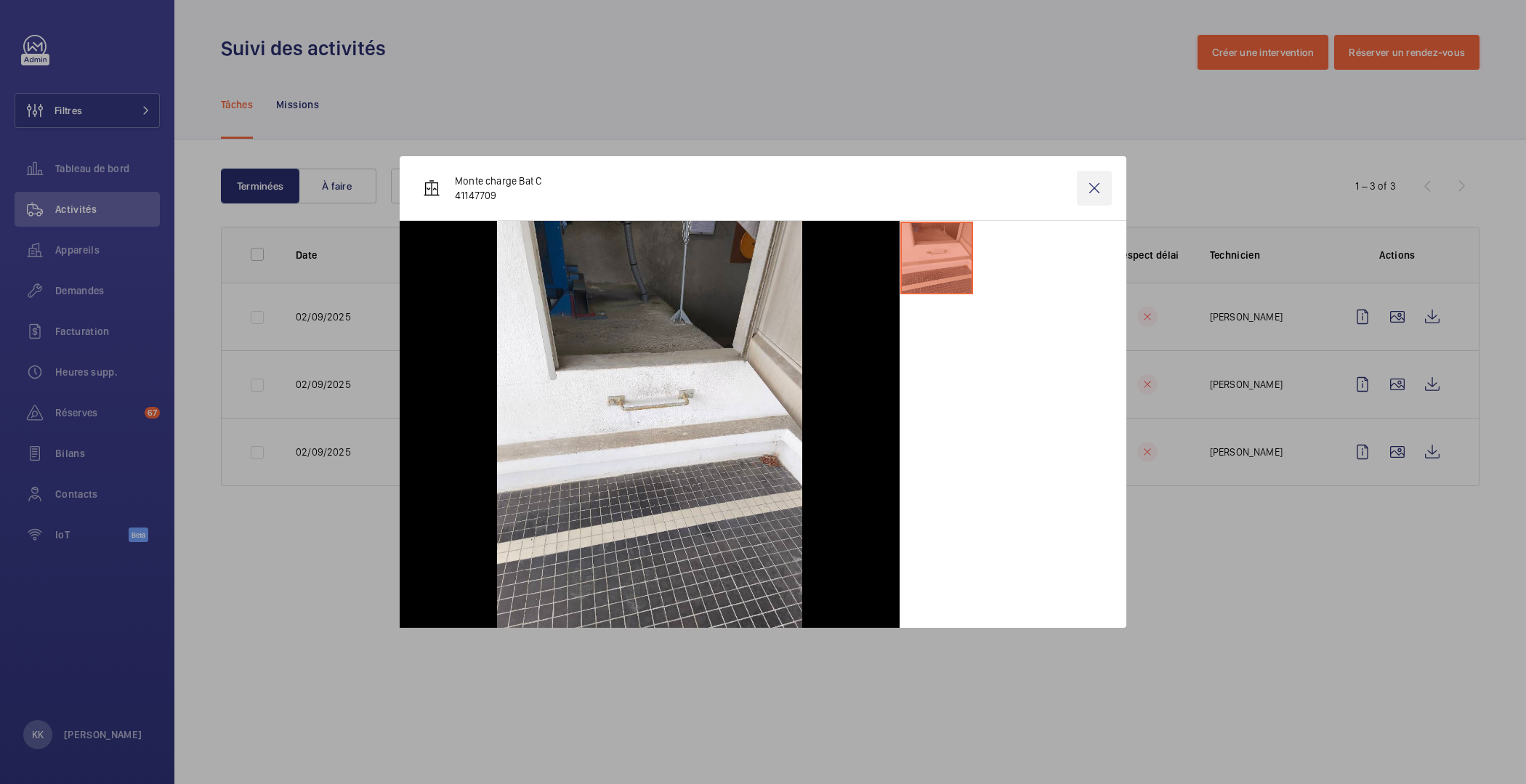
click at [1088, 180] on wm-front-icon-button at bounding box center [1094, 188] width 35 height 35
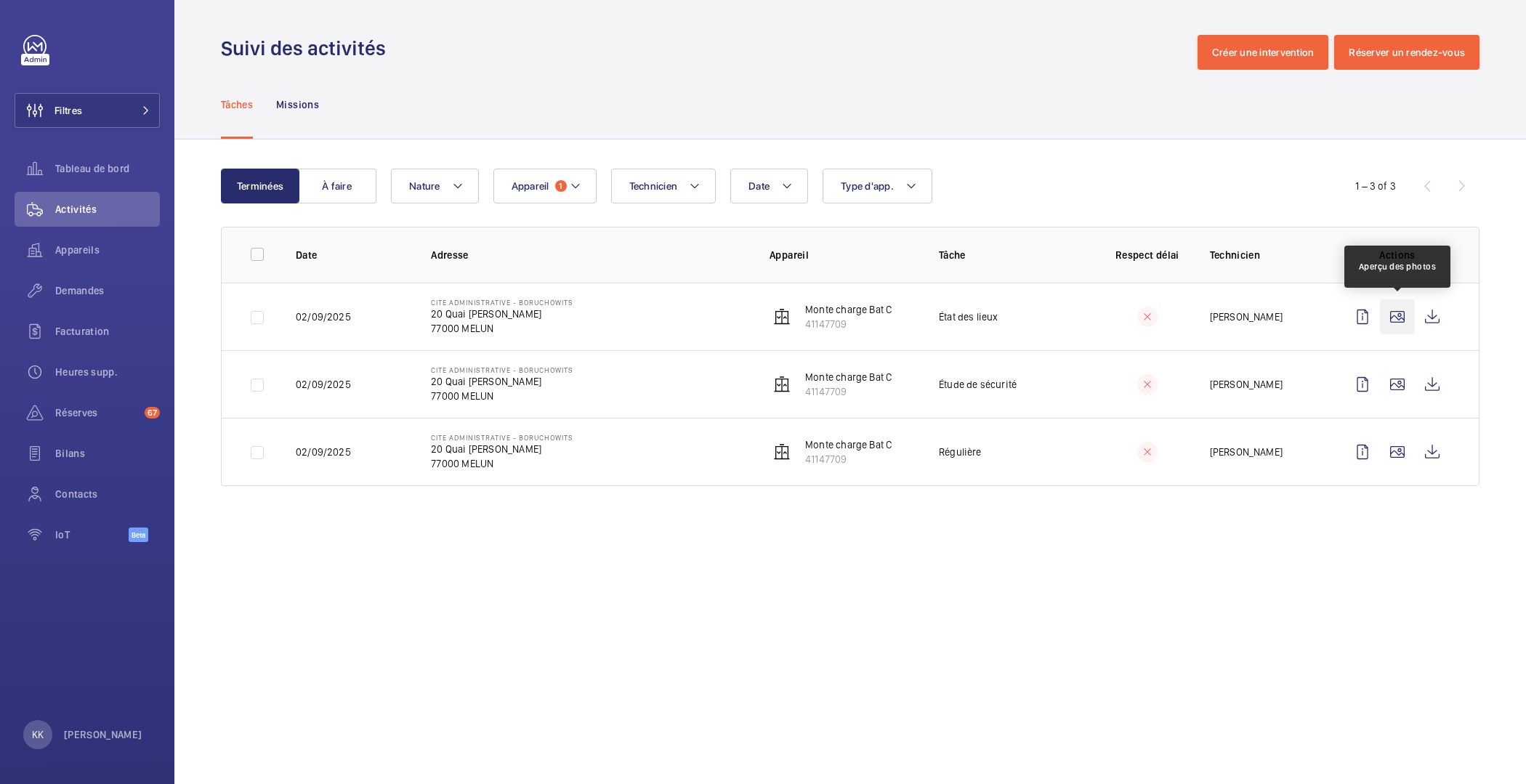
click at [1401, 322] on wm-front-icon-button at bounding box center [1398, 317] width 35 height 35
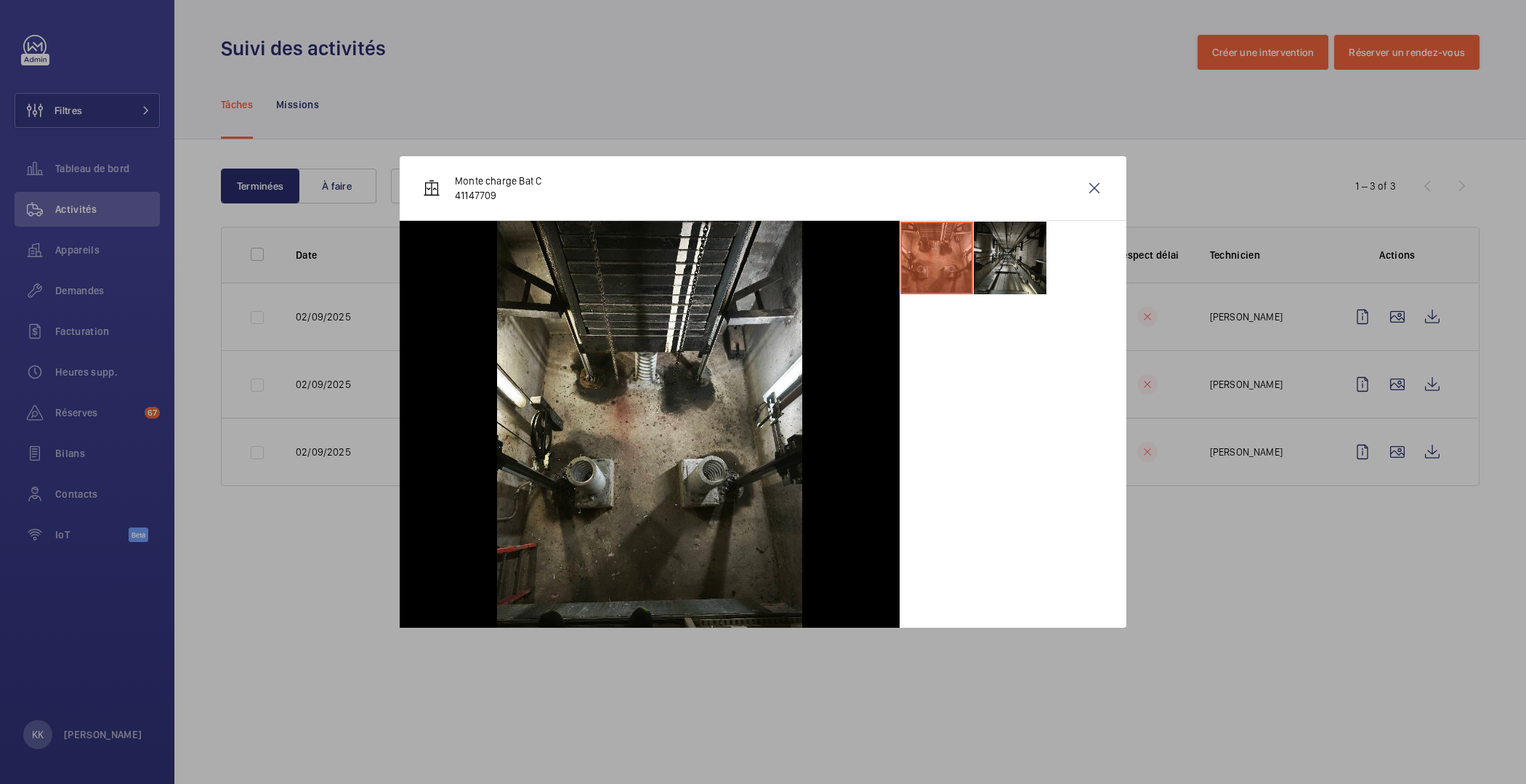
click at [1037, 267] on li at bounding box center [1010, 258] width 73 height 73
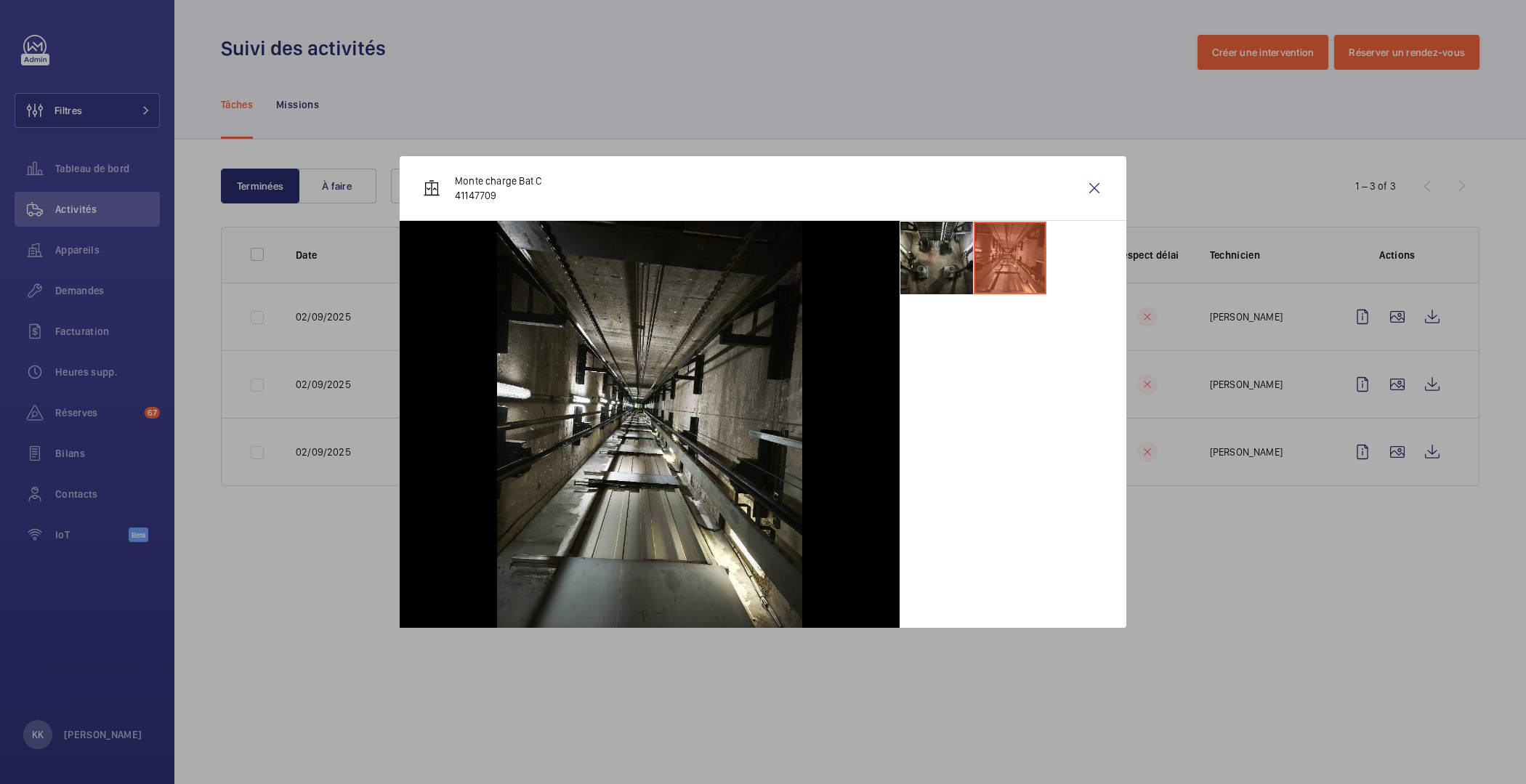
click at [945, 276] on li at bounding box center [936, 258] width 73 height 73
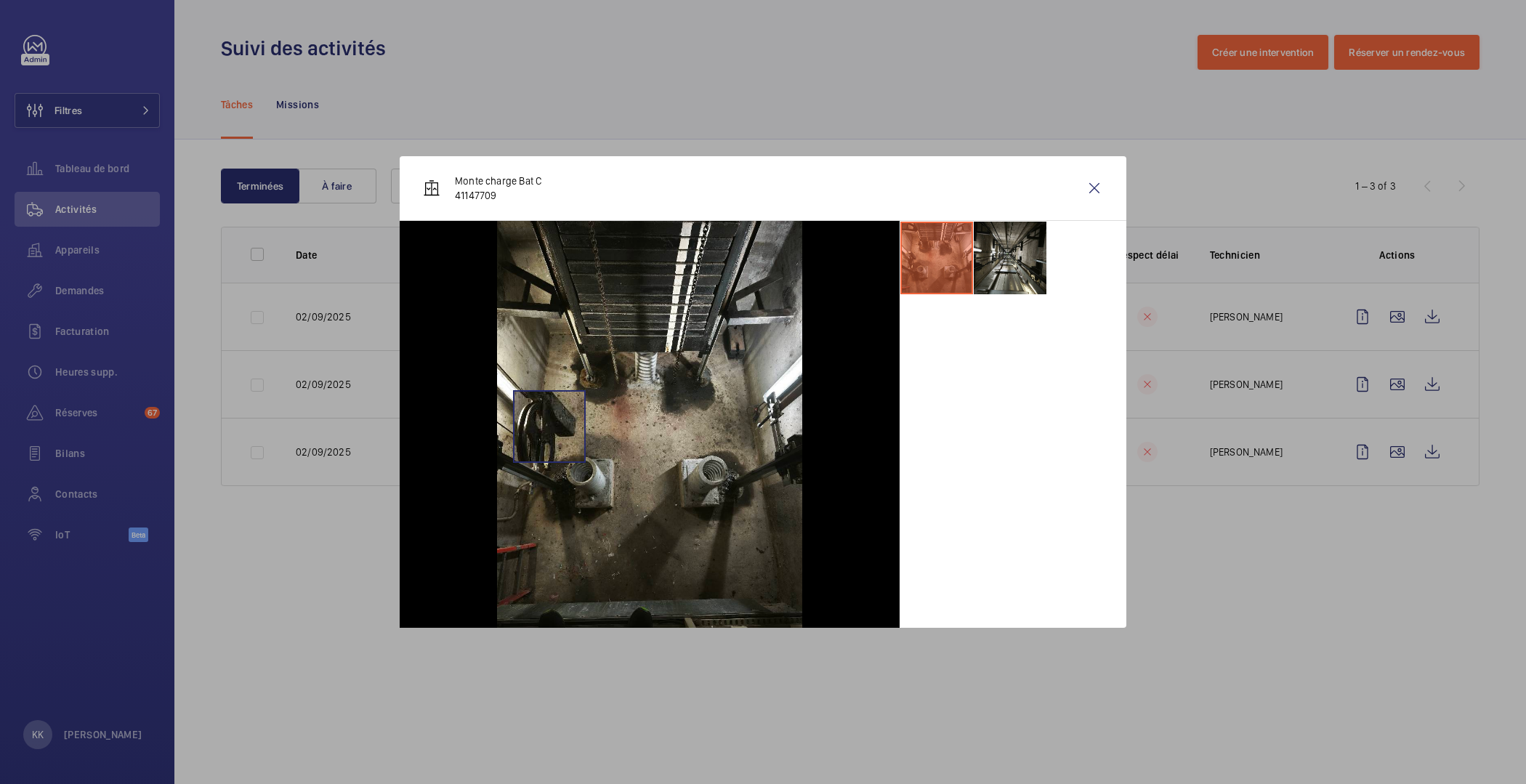
click at [549, 425] on img at bounding box center [649, 424] width 305 height 407
click at [536, 432] on img at bounding box center [649, 424] width 305 height 407
click at [541, 432] on img at bounding box center [649, 424] width 305 height 407
